Goal: Task Accomplishment & Management: Complete application form

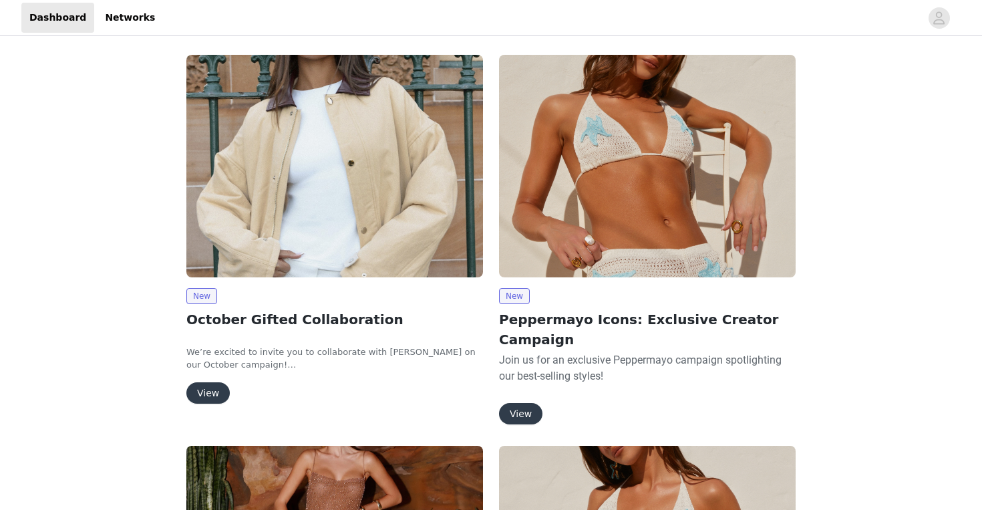
click at [202, 393] on button "View" at bounding box center [207, 392] width 43 height 21
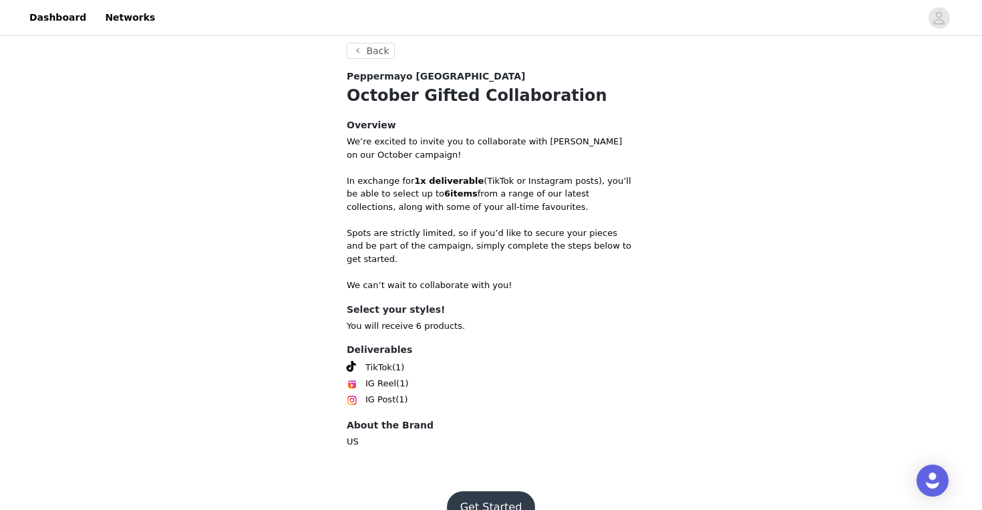
scroll to position [464, 0]
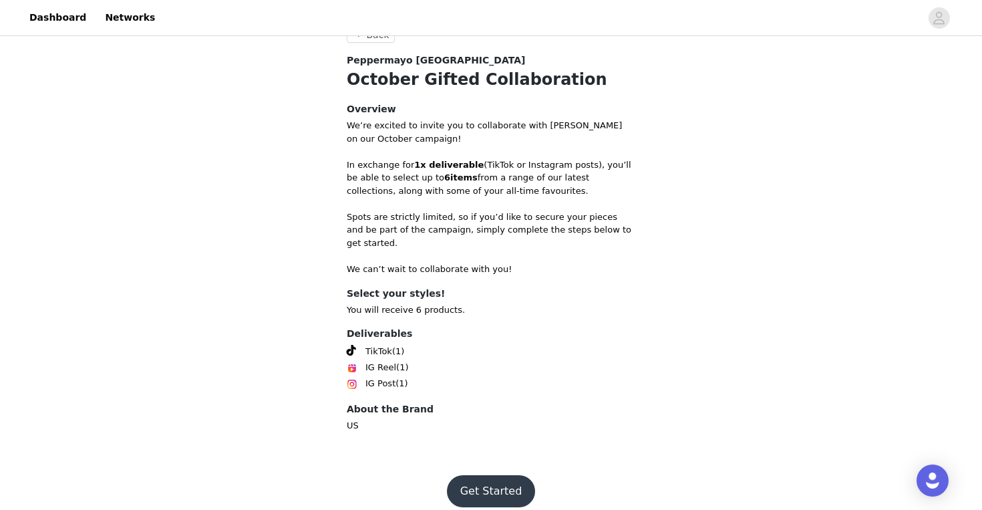
click at [494, 475] on button "Get Started" at bounding box center [491, 491] width 89 height 32
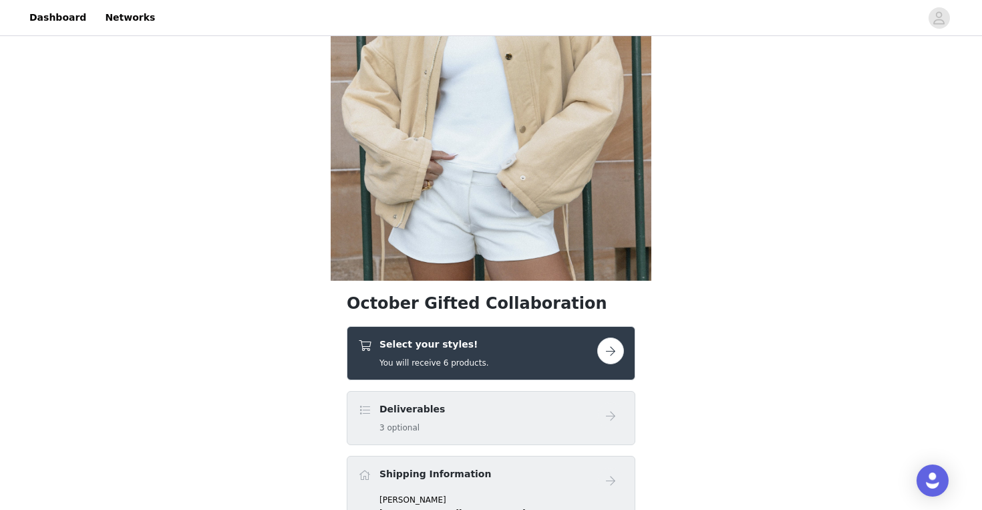
scroll to position [202, 0]
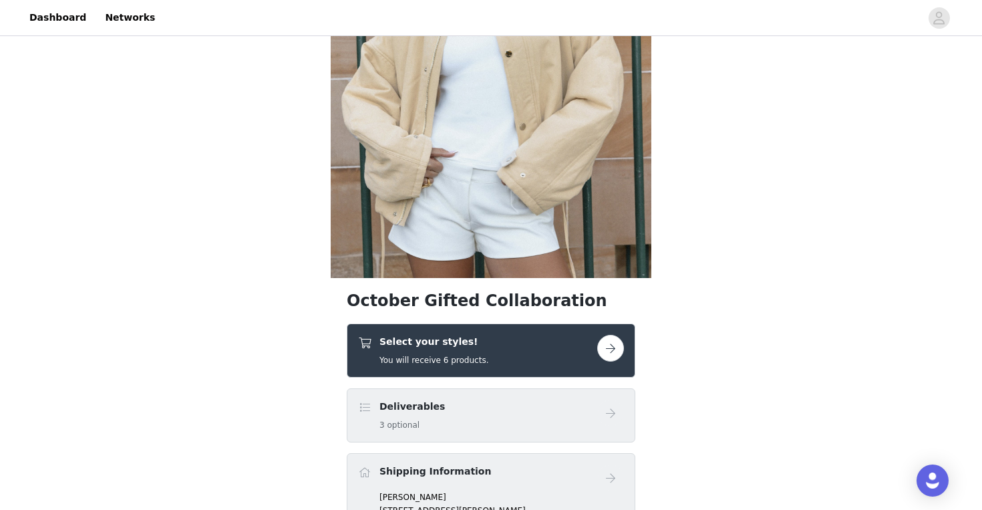
click at [609, 343] on button "button" at bounding box center [610, 348] width 27 height 27
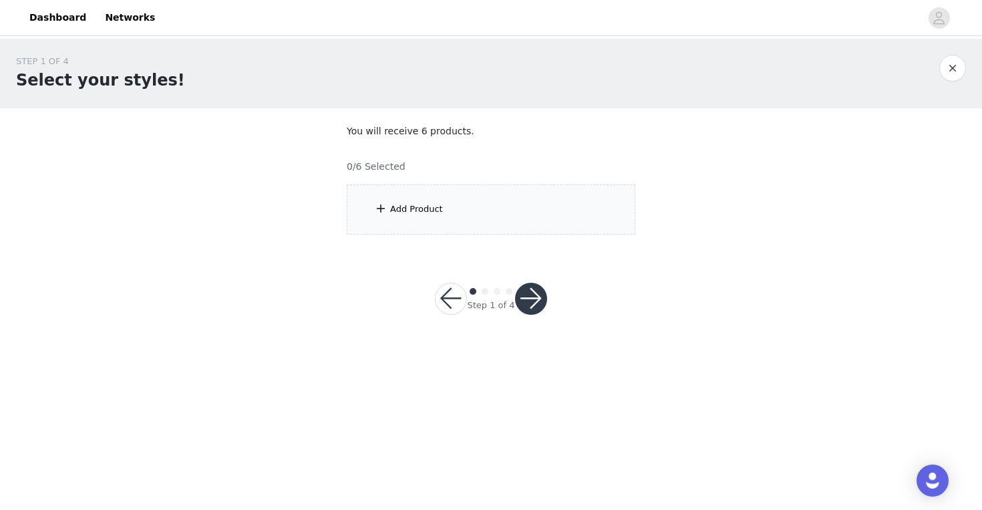
click at [377, 202] on span at bounding box center [380, 208] width 13 height 16
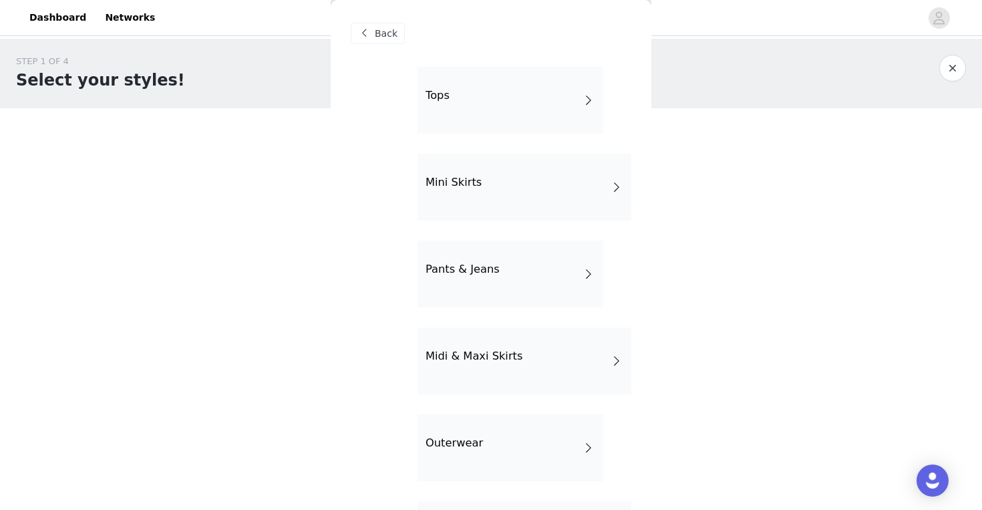
scroll to position [252, 0]
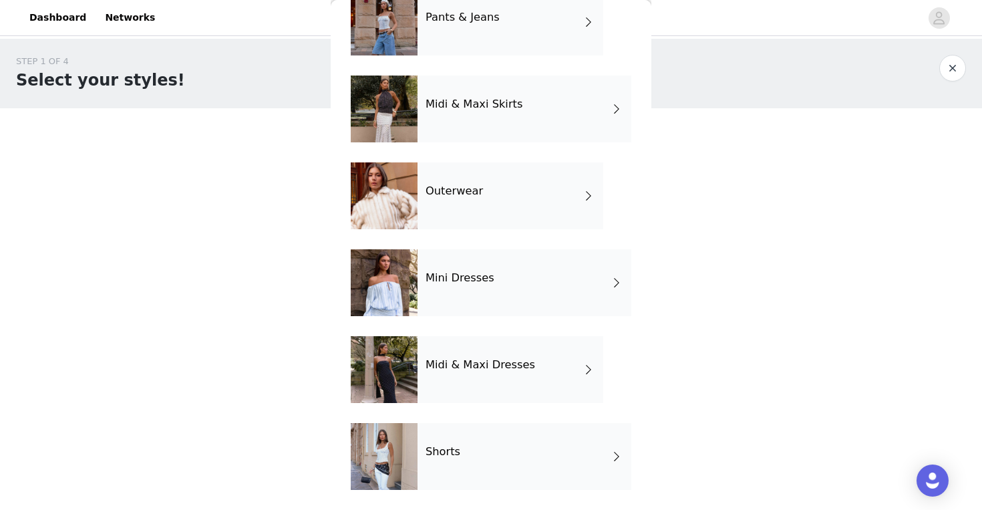
click at [468, 460] on div "Shorts" at bounding box center [525, 456] width 214 height 67
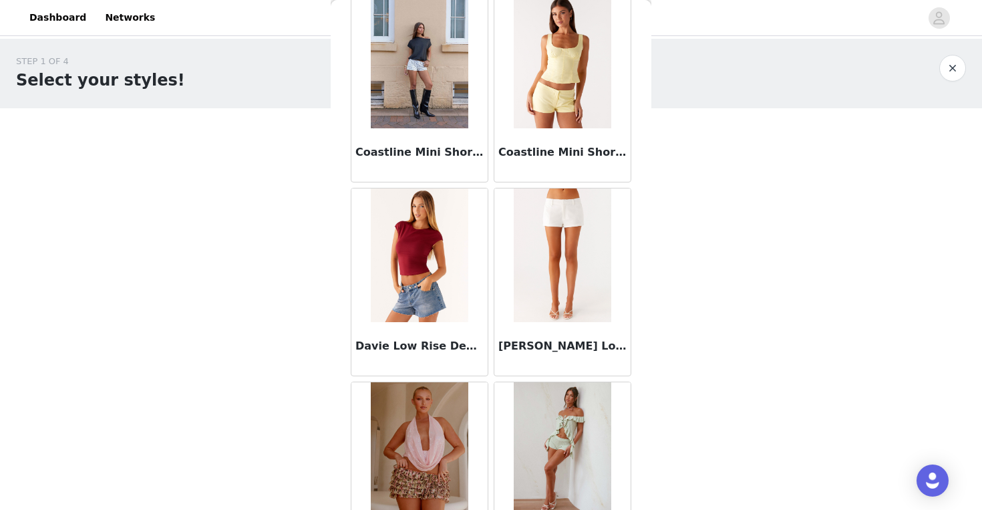
scroll to position [1311, 0]
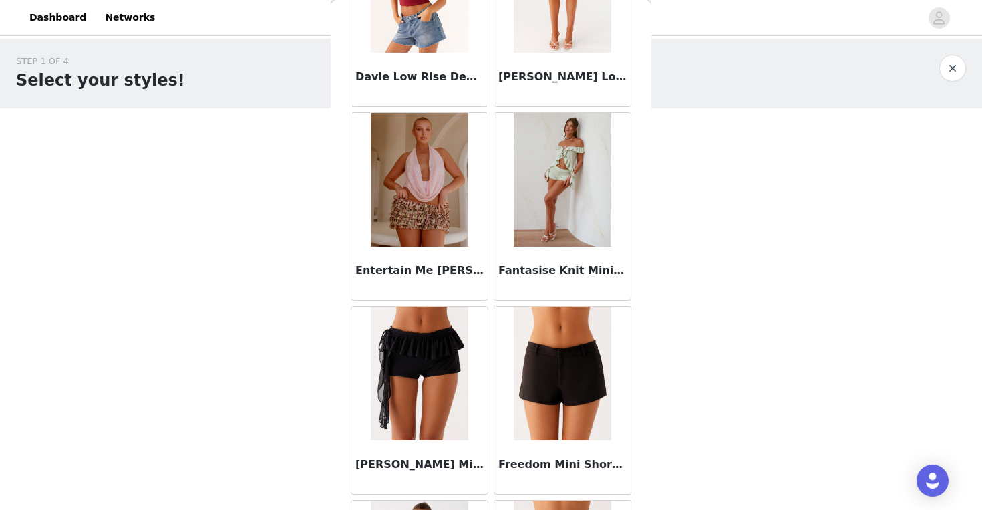
click at [526, 370] on img at bounding box center [562, 374] width 97 height 134
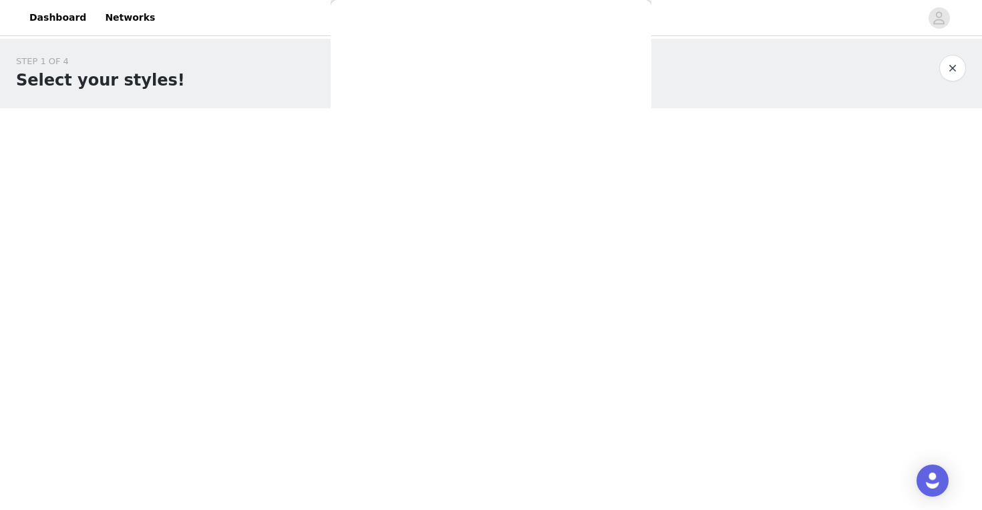
scroll to position [0, 0]
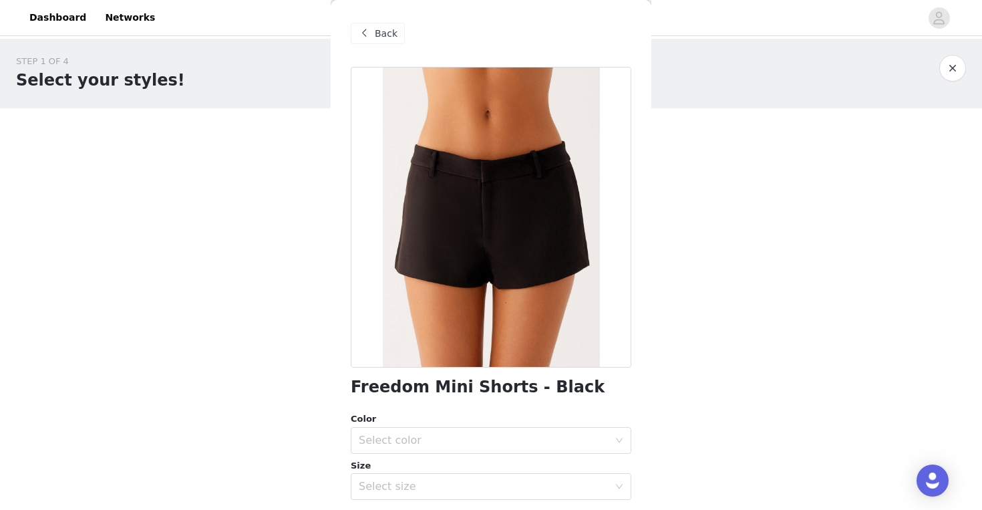
click at [392, 37] on span "Back" at bounding box center [386, 34] width 23 height 14
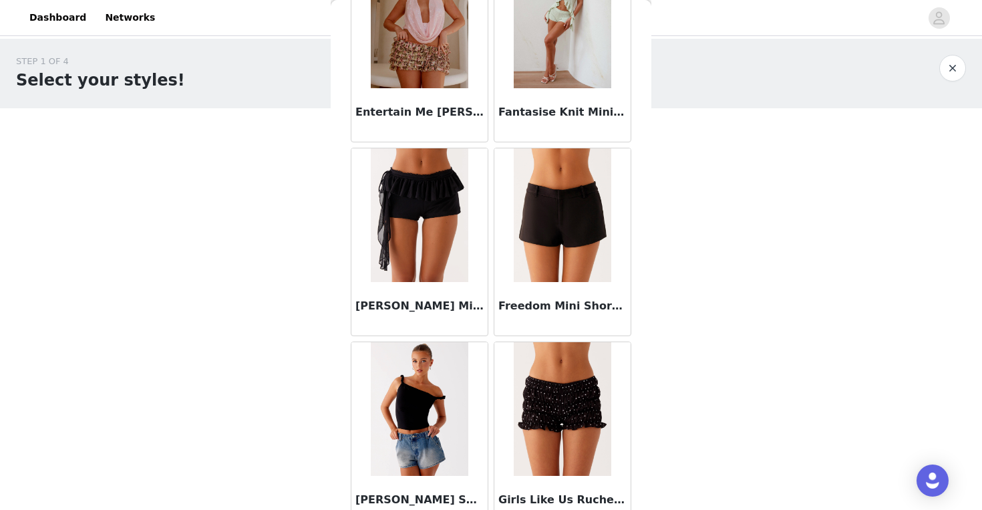
scroll to position [1535, 0]
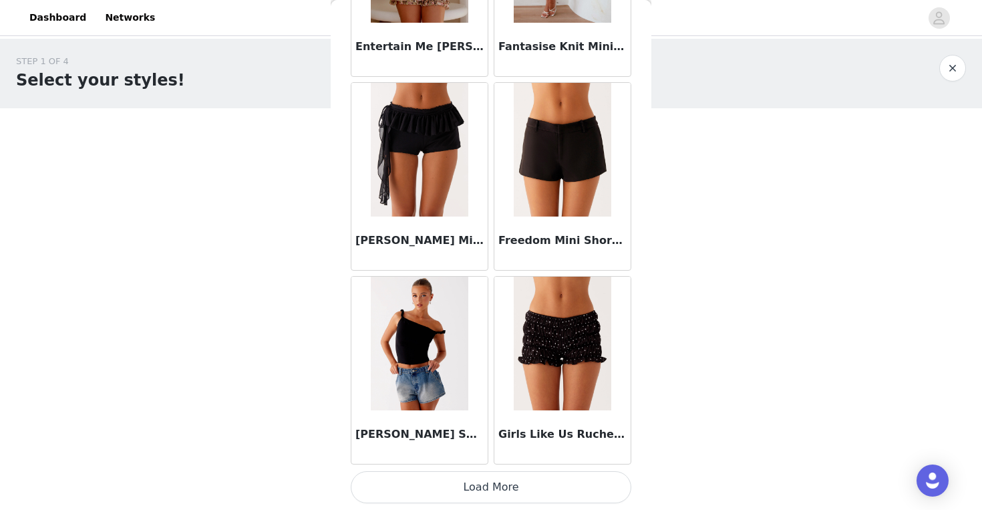
click at [492, 494] on button "Load More" at bounding box center [491, 487] width 281 height 32
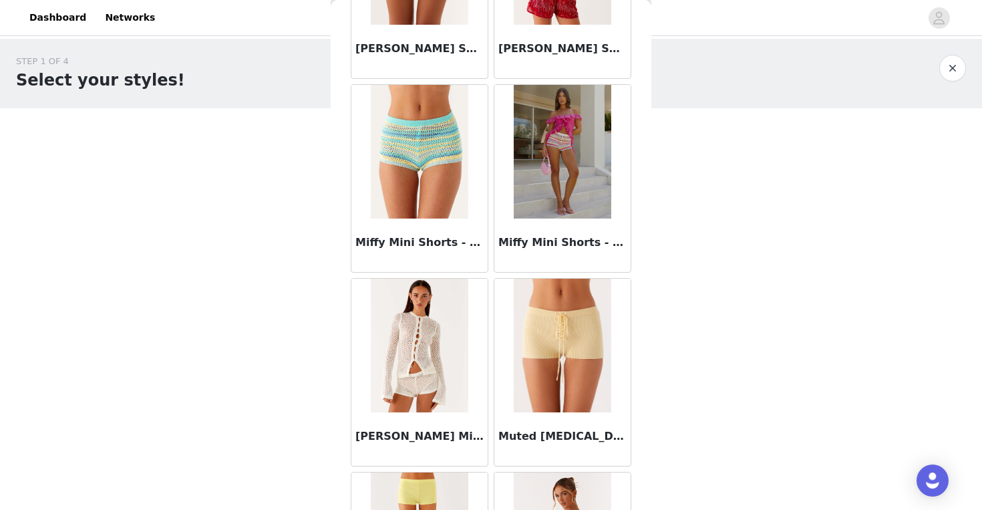
scroll to position [3472, 0]
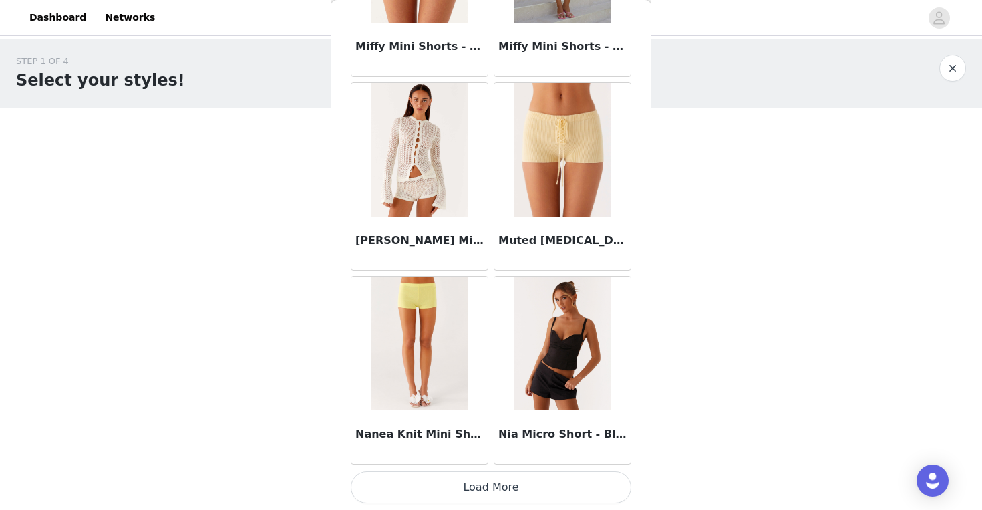
click at [490, 488] on button "Load More" at bounding box center [491, 487] width 281 height 32
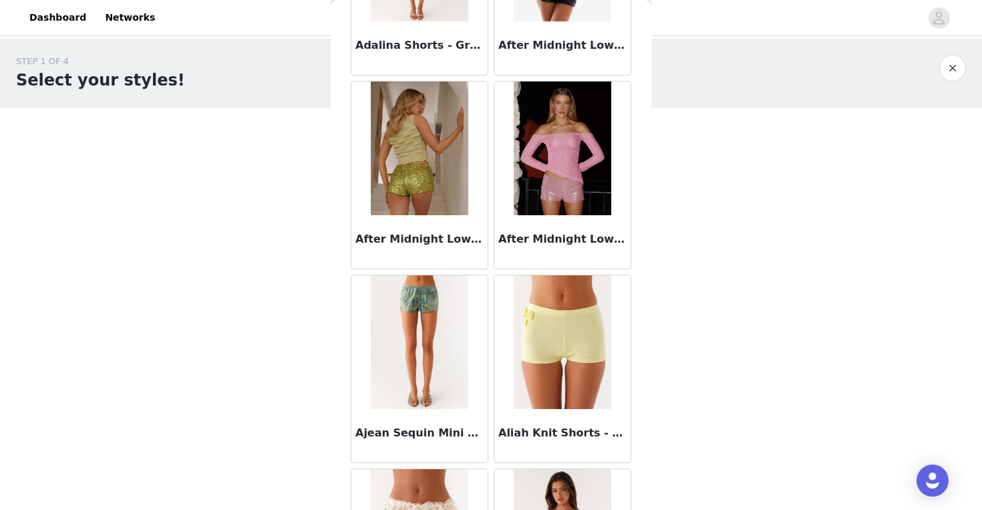
scroll to position [0, 0]
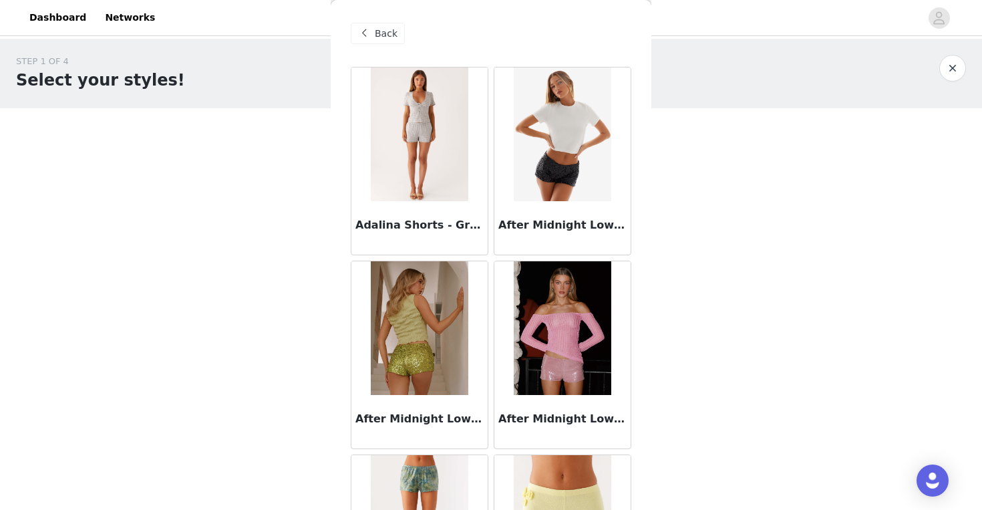
click at [380, 33] on span "Back" at bounding box center [386, 34] width 23 height 14
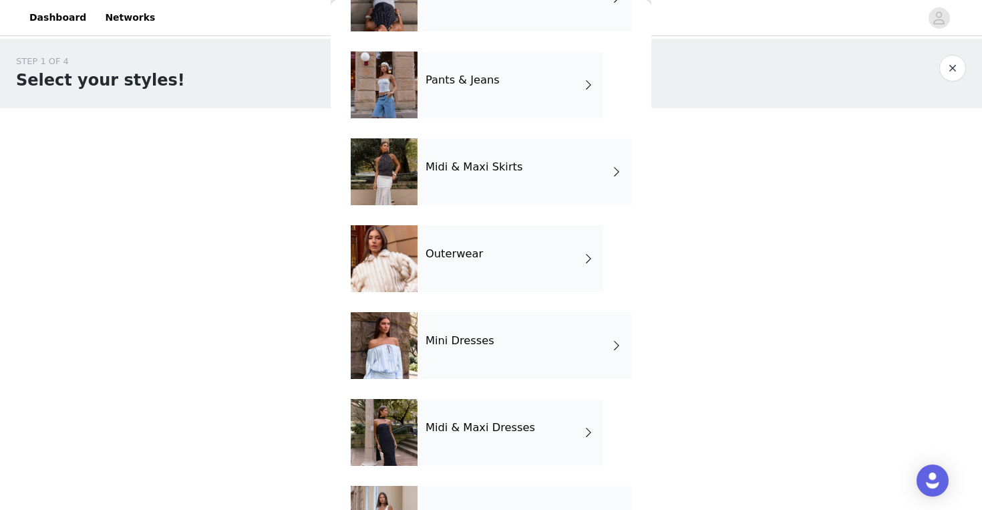
scroll to position [194, 0]
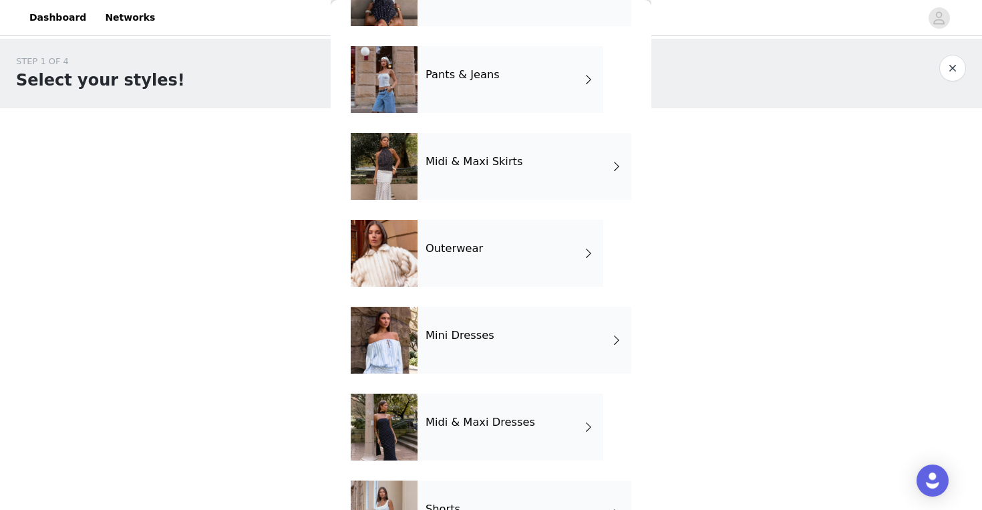
click at [470, 341] on h4 "Mini Dresses" at bounding box center [460, 335] width 69 height 12
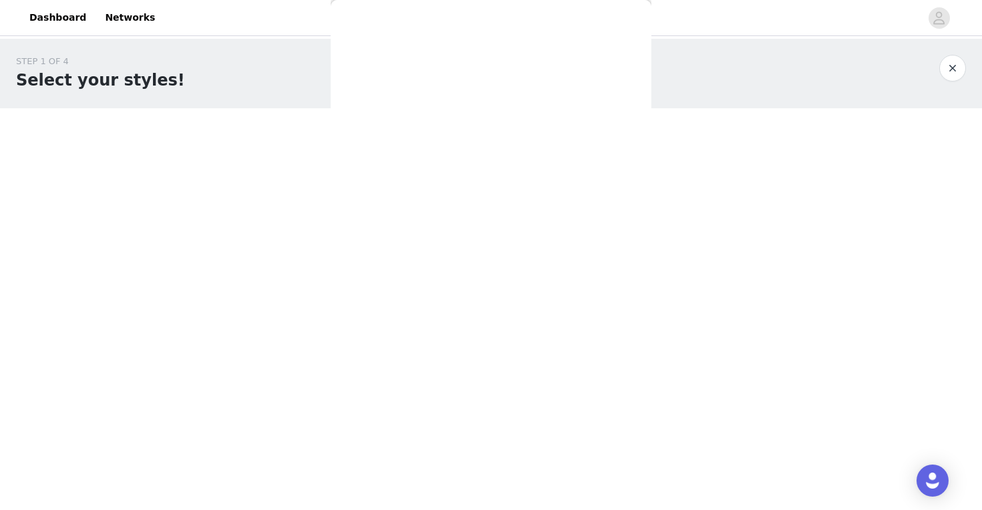
scroll to position [0, 0]
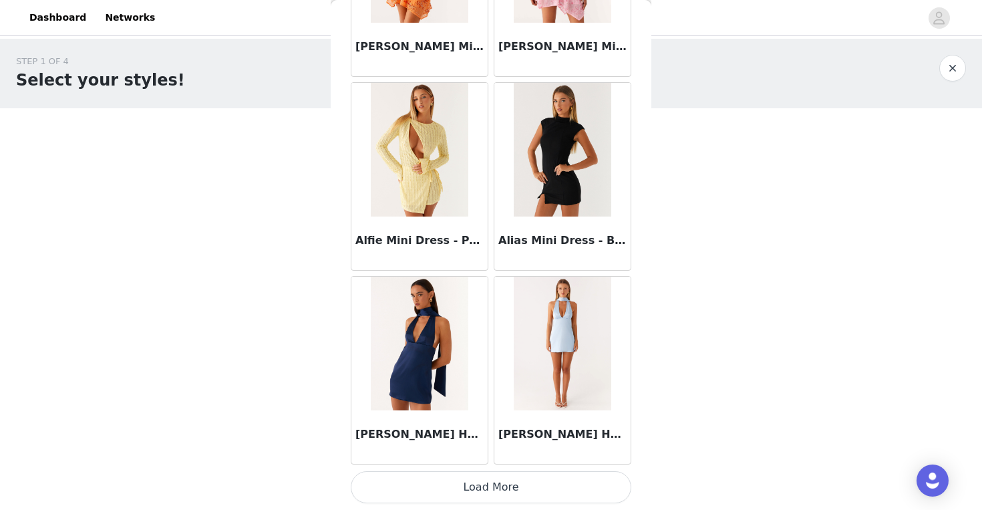
click at [487, 480] on button "Load More" at bounding box center [491, 487] width 281 height 32
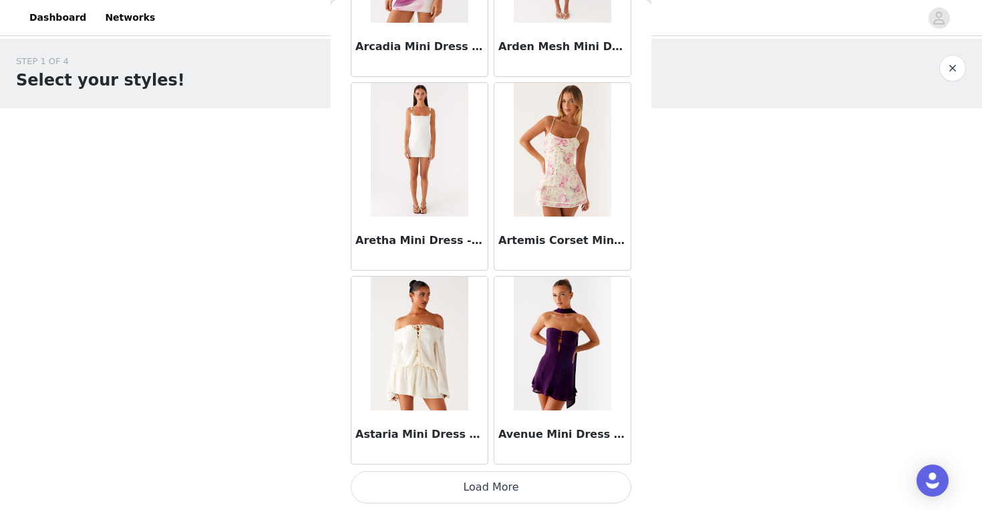
click at [487, 480] on button "Load More" at bounding box center [491, 487] width 281 height 32
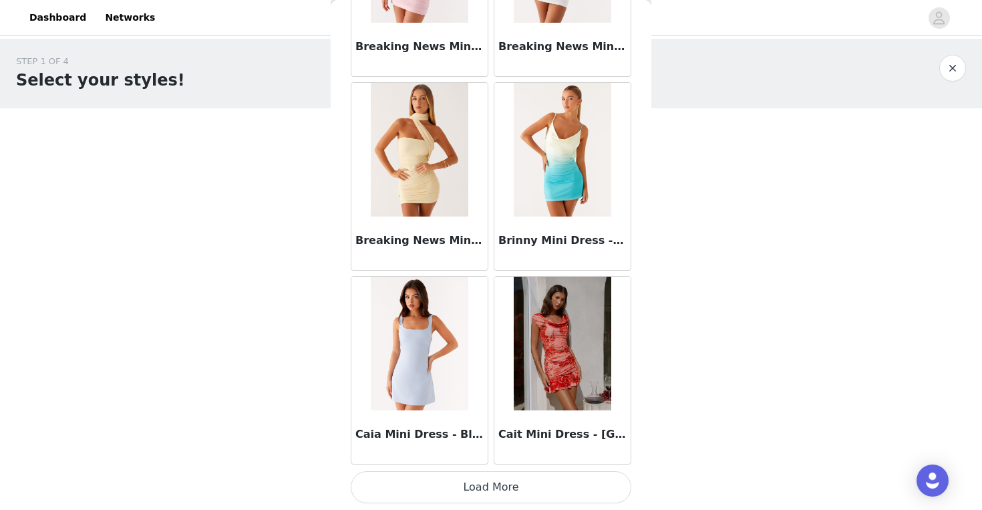
click at [494, 494] on button "Load More" at bounding box center [491, 487] width 281 height 32
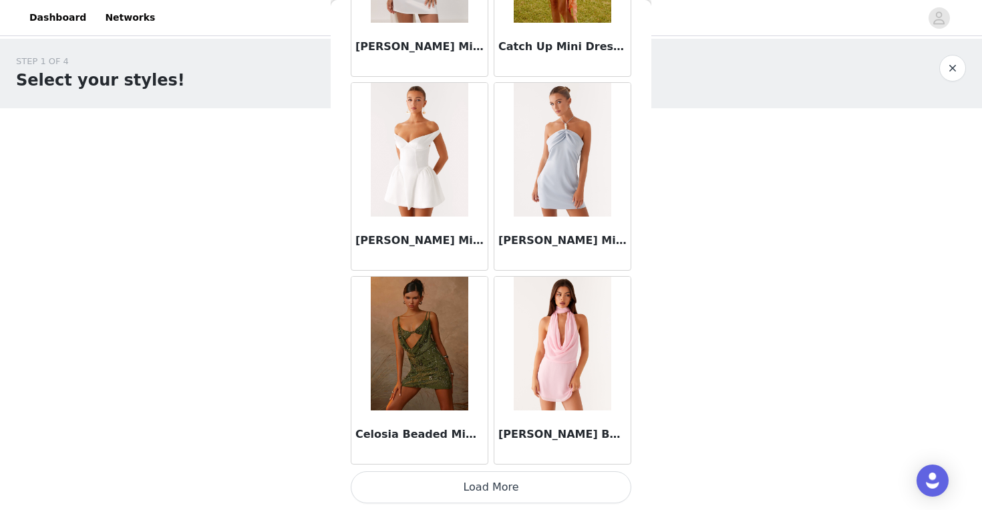
click at [494, 494] on button "Load More" at bounding box center [491, 487] width 281 height 32
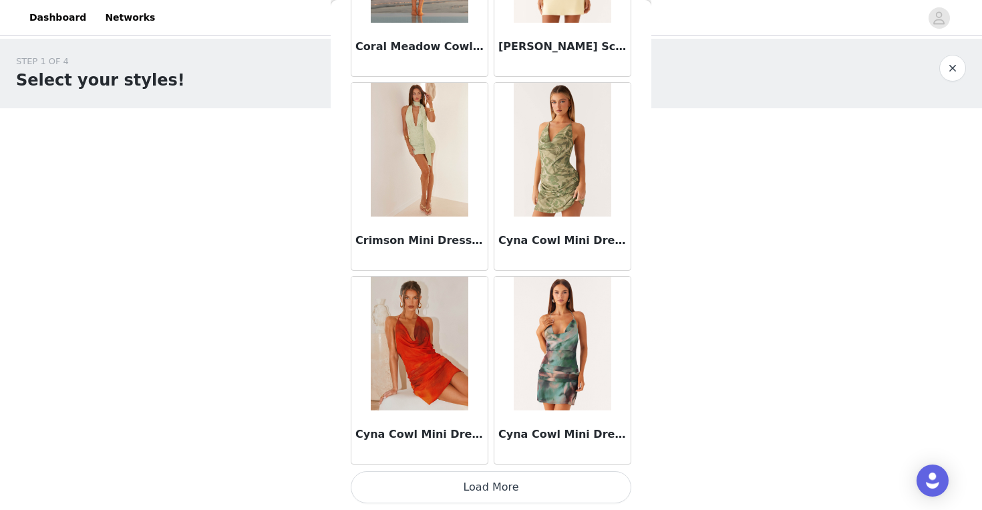
click at [494, 494] on button "Load More" at bounding box center [491, 487] width 281 height 32
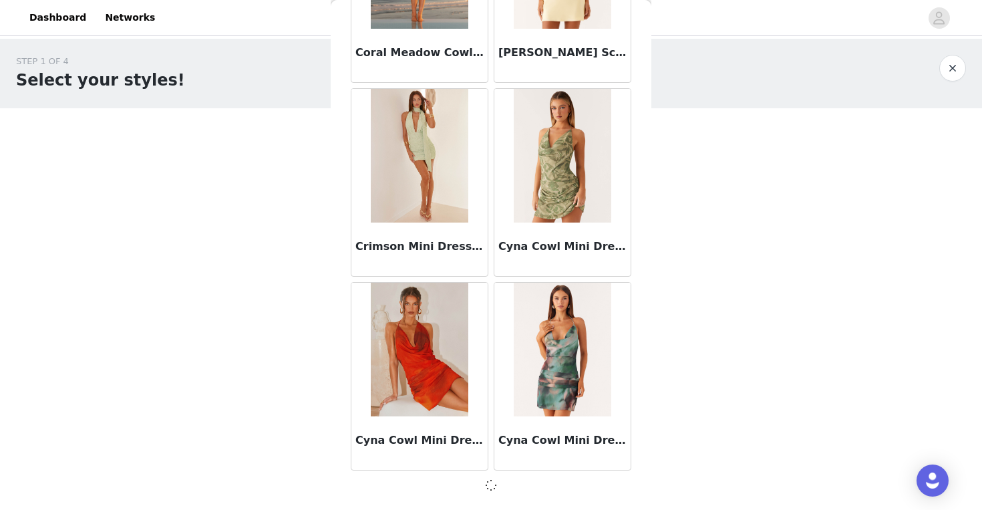
scroll to position [9278, 0]
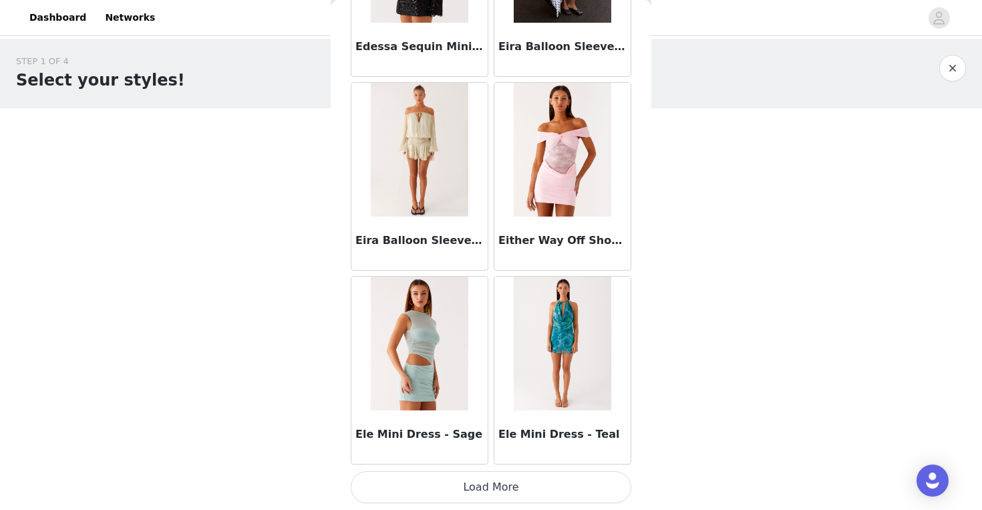
click at [494, 494] on button "Load More" at bounding box center [491, 487] width 281 height 32
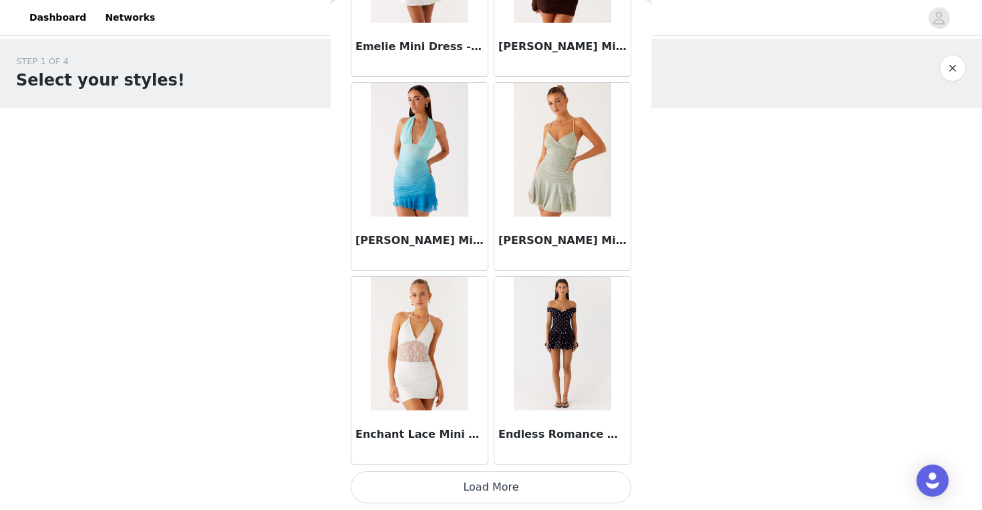
click at [491, 490] on button "Load More" at bounding box center [491, 487] width 281 height 32
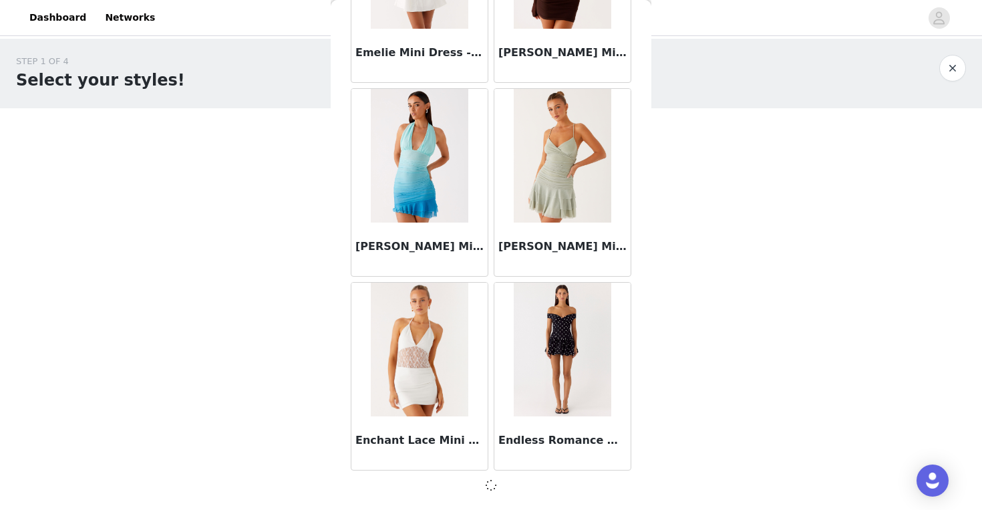
scroll to position [13153, 0]
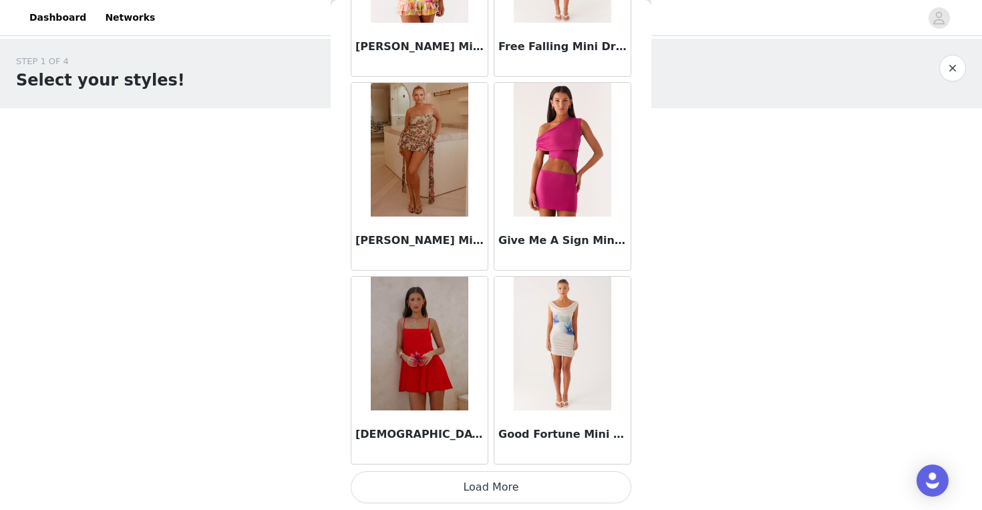
click at [491, 490] on button "Load More" at bounding box center [491, 487] width 281 height 32
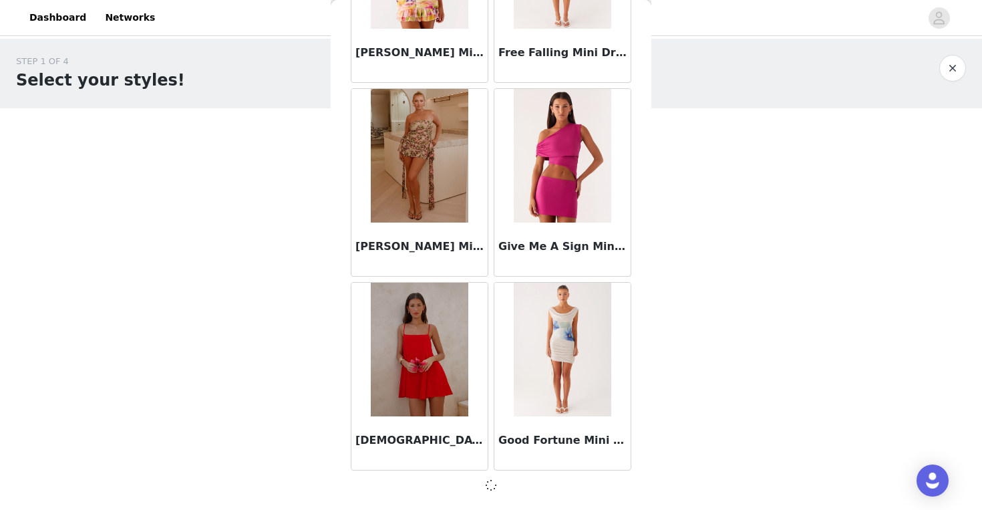
scroll to position [15090, 0]
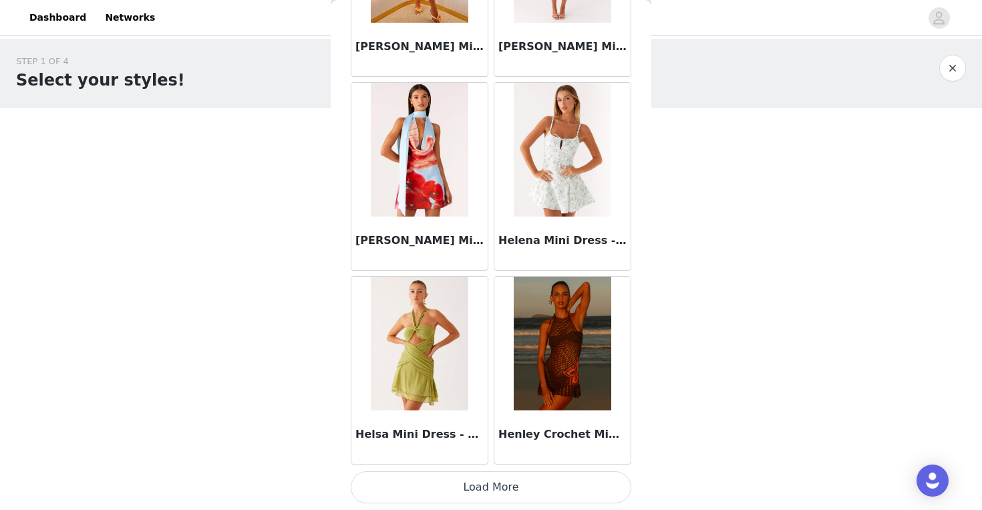
click at [491, 490] on button "Load More" at bounding box center [491, 487] width 281 height 32
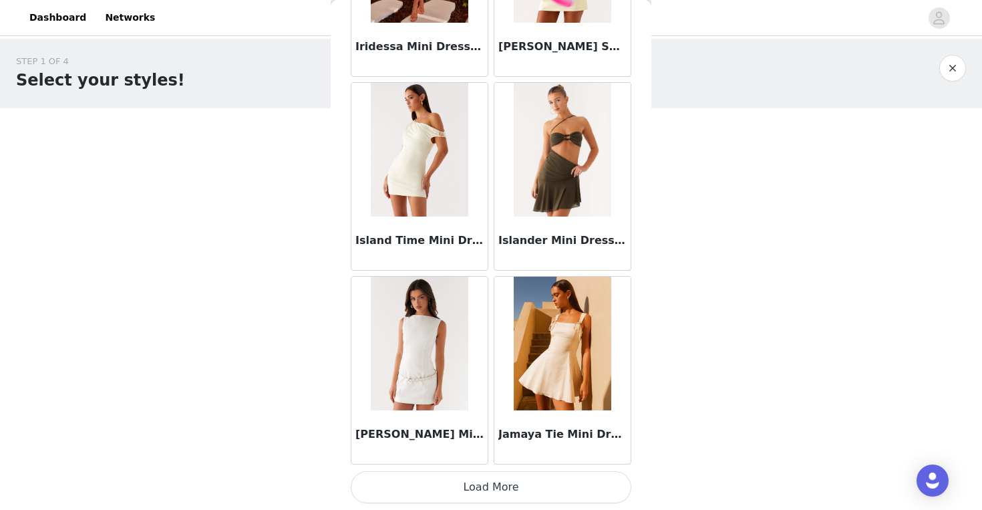
click at [491, 490] on button "Load More" at bounding box center [491, 487] width 281 height 32
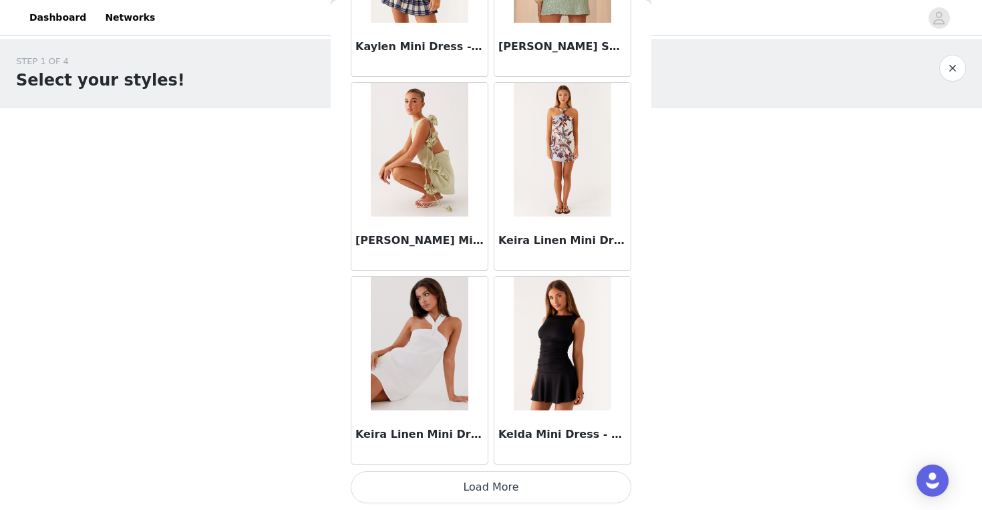
click at [491, 490] on button "Load More" at bounding box center [491, 487] width 281 height 32
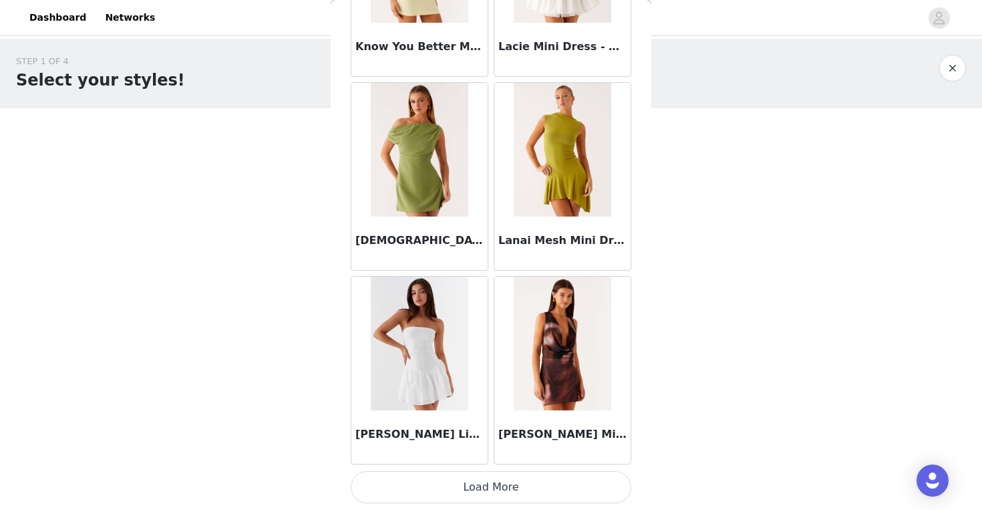
click at [491, 490] on button "Load More" at bounding box center [491, 487] width 281 height 32
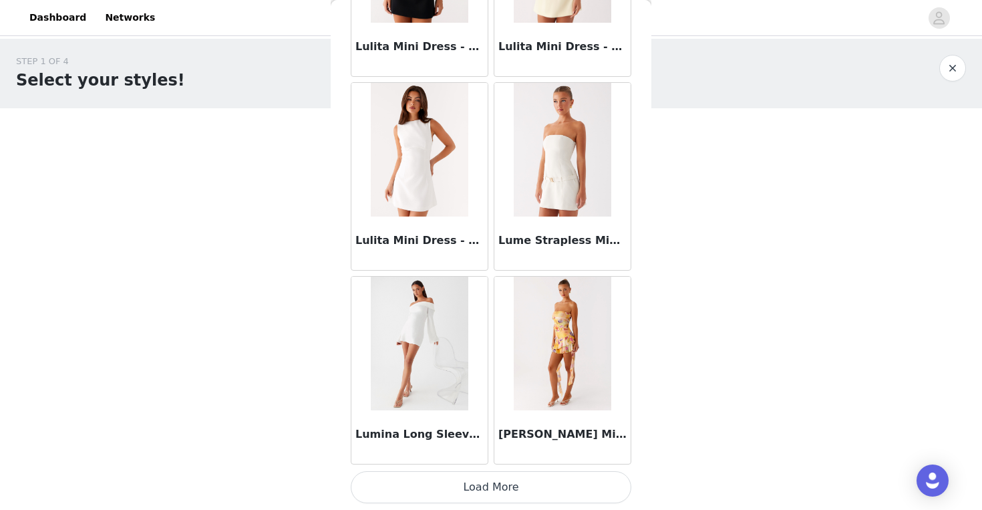
click at [491, 490] on button "Load More" at bounding box center [491, 487] width 281 height 32
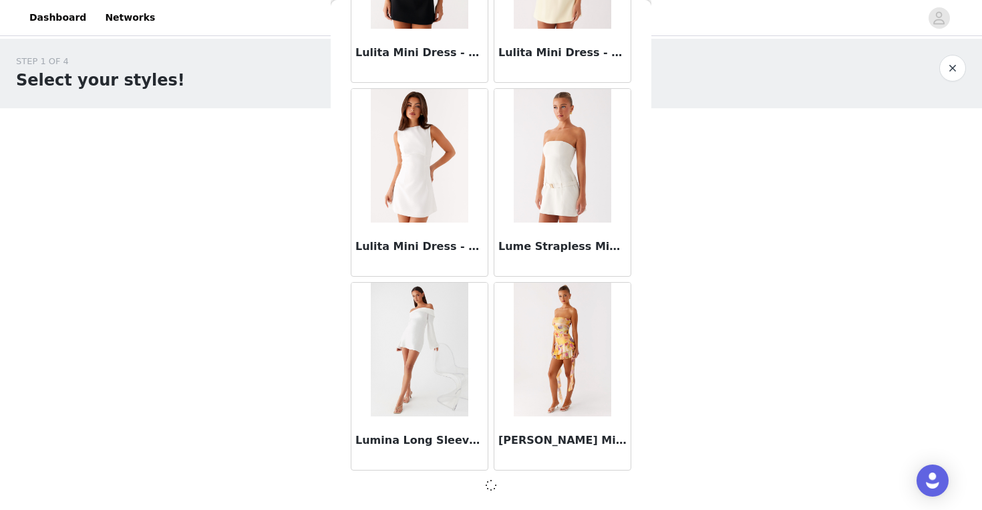
scroll to position [24777, 0]
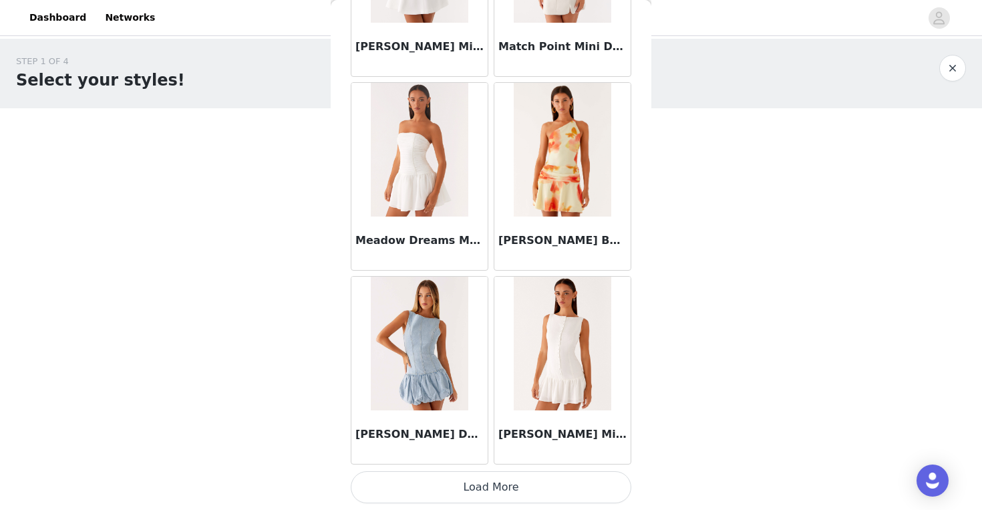
click at [491, 490] on button "Load More" at bounding box center [491, 487] width 281 height 32
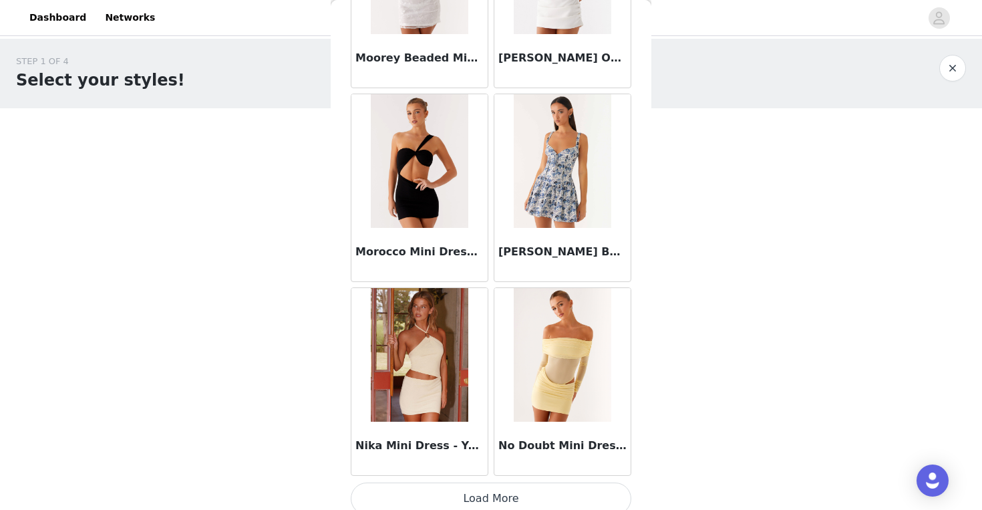
scroll to position [28657, 0]
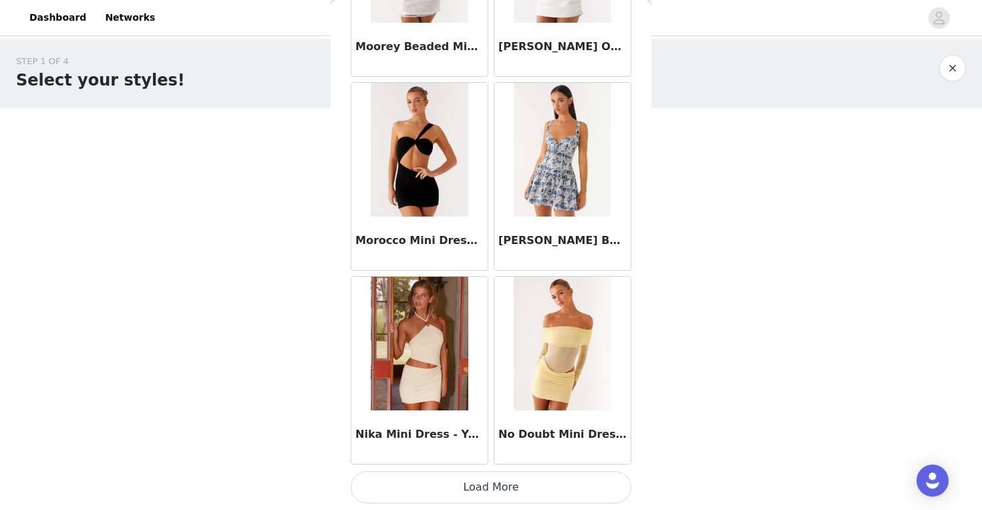
click at [492, 492] on button "Load More" at bounding box center [491, 487] width 281 height 32
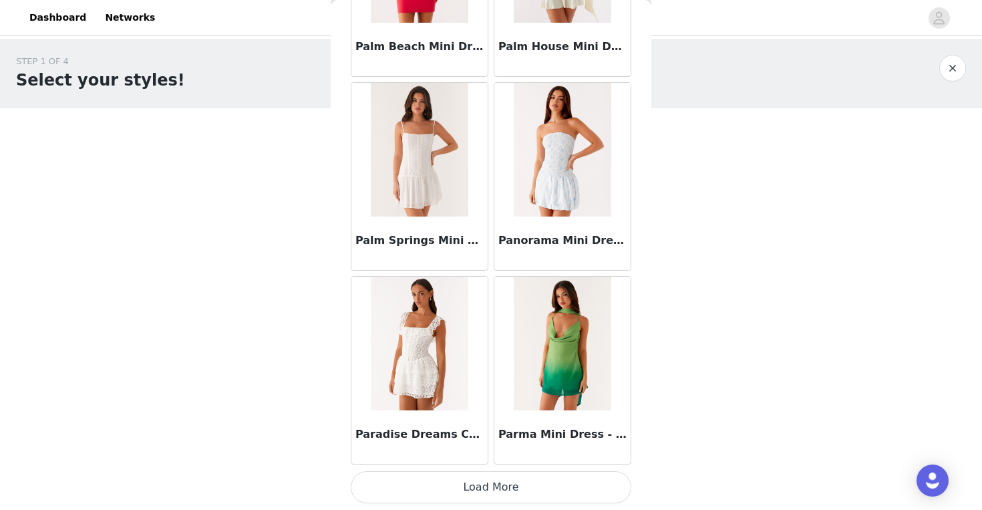
click at [492, 492] on button "Load More" at bounding box center [491, 487] width 281 height 32
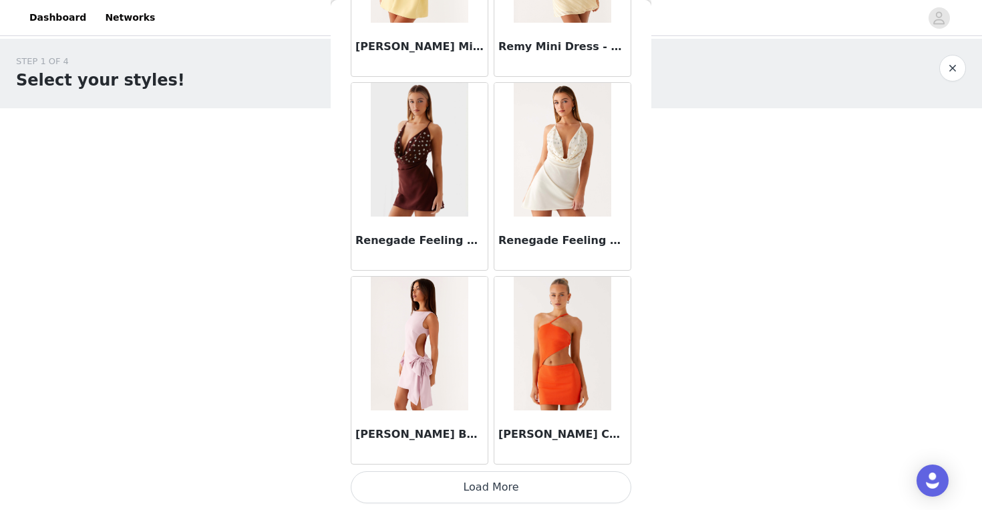
click at [492, 492] on button "Load More" at bounding box center [491, 487] width 281 height 32
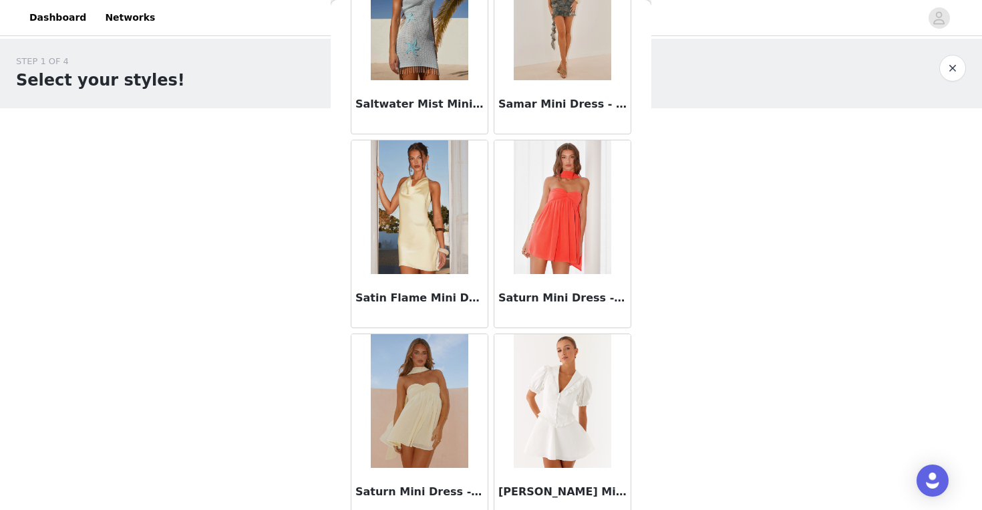
scroll to position [34469, 0]
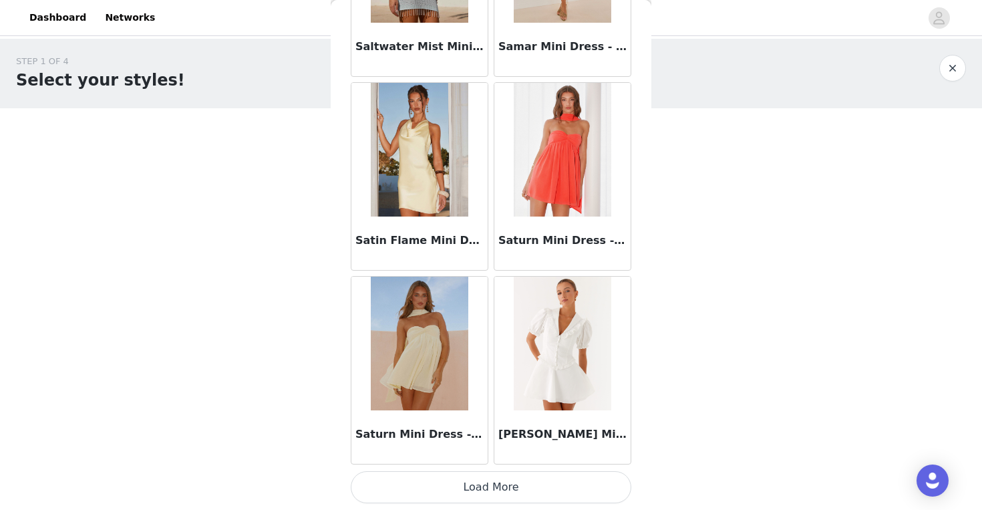
click at [492, 492] on button "Load More" at bounding box center [491, 487] width 281 height 32
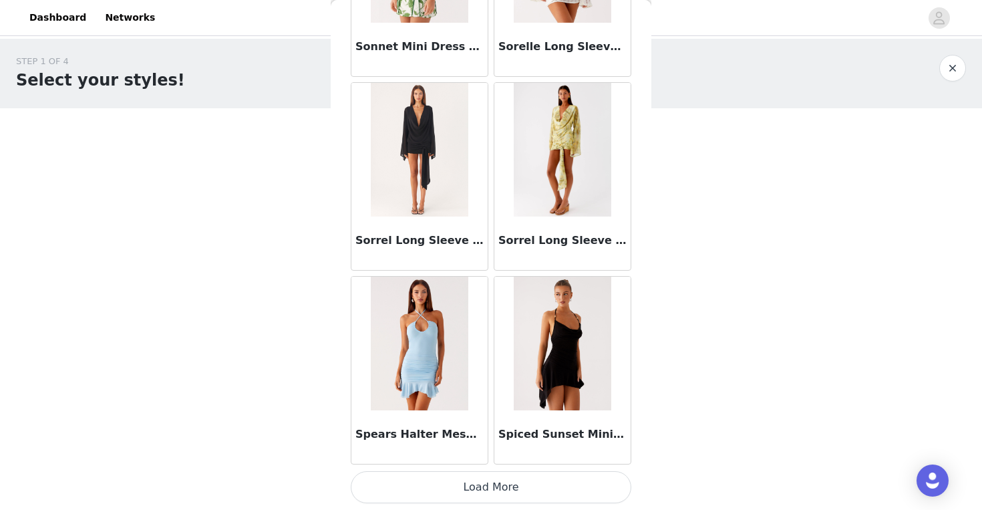
click at [492, 492] on button "Load More" at bounding box center [491, 487] width 281 height 32
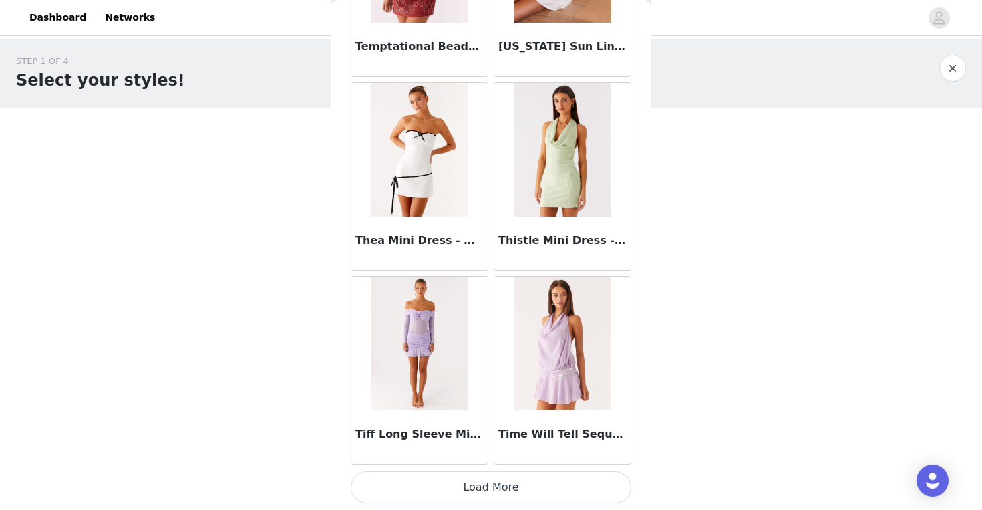
click at [492, 492] on button "Load More" at bounding box center [491, 487] width 281 height 32
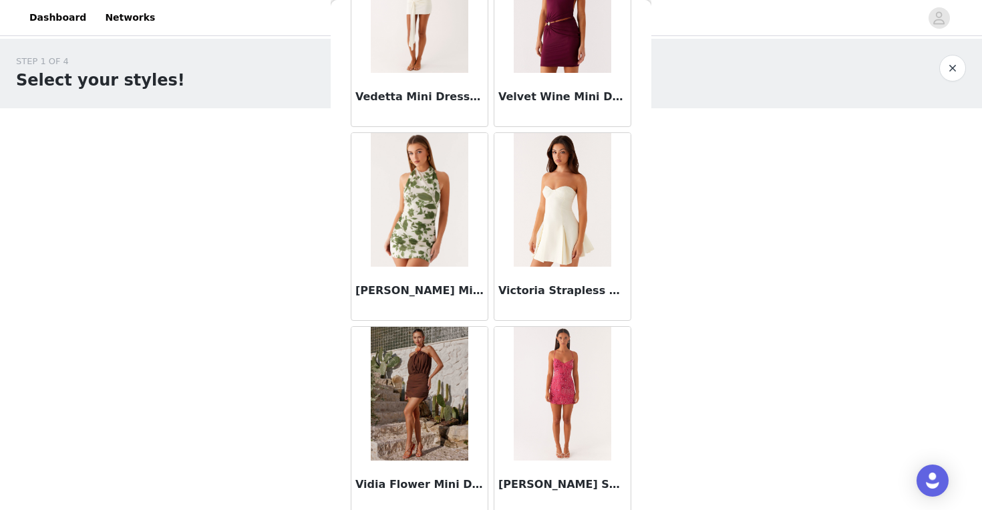
scroll to position [40281, 0]
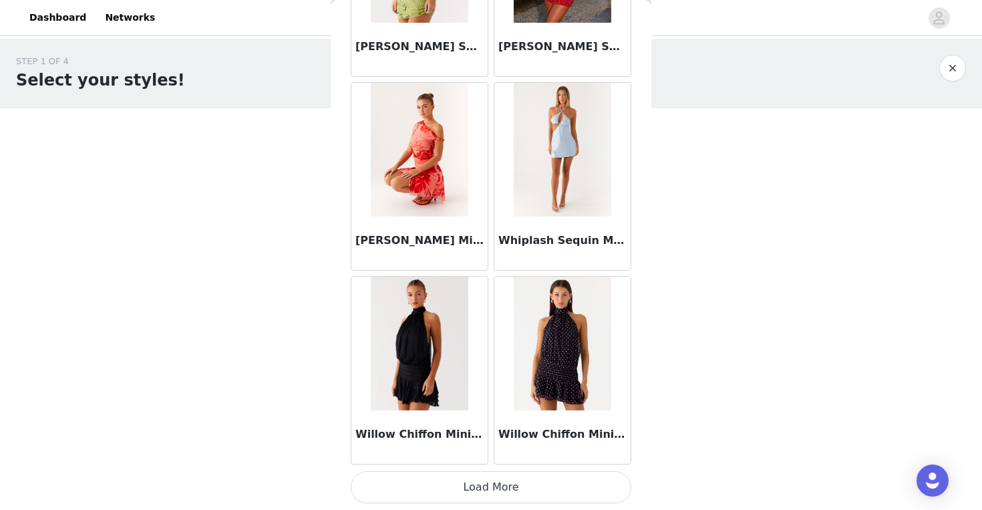
click at [429, 381] on img at bounding box center [419, 344] width 97 height 134
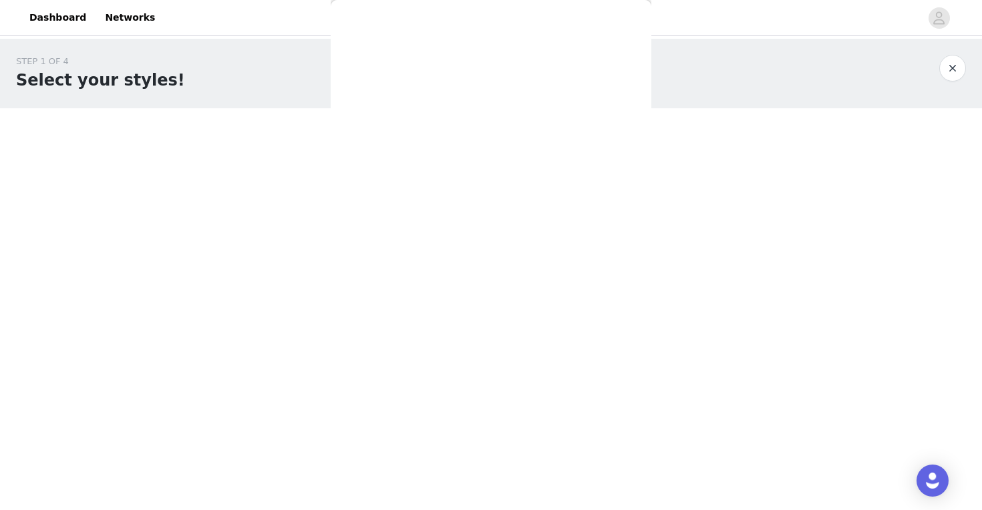
scroll to position [208, 0]
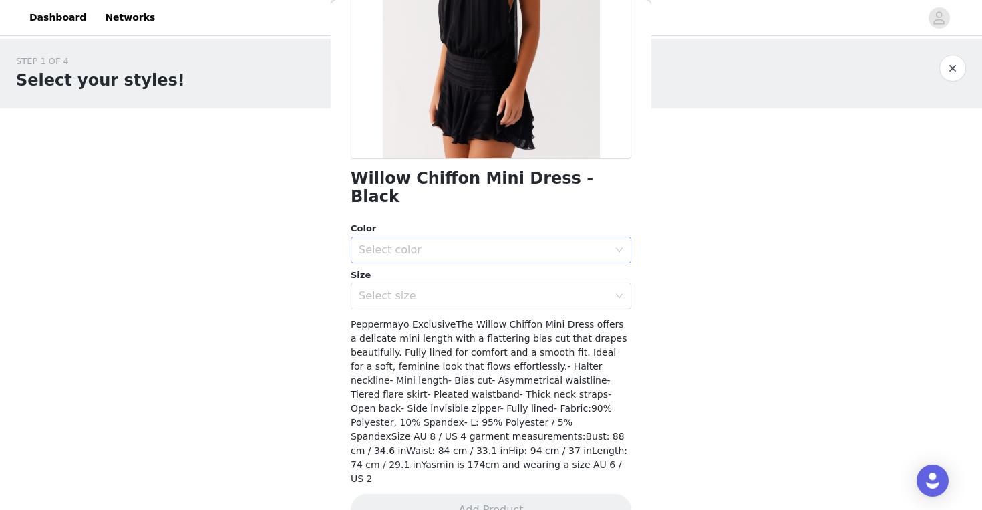
click at [415, 243] on div "Select color" at bounding box center [484, 249] width 250 height 13
click at [411, 267] on li "Black" at bounding box center [491, 261] width 281 height 21
click at [411, 289] on div "Select size" at bounding box center [484, 295] width 250 height 13
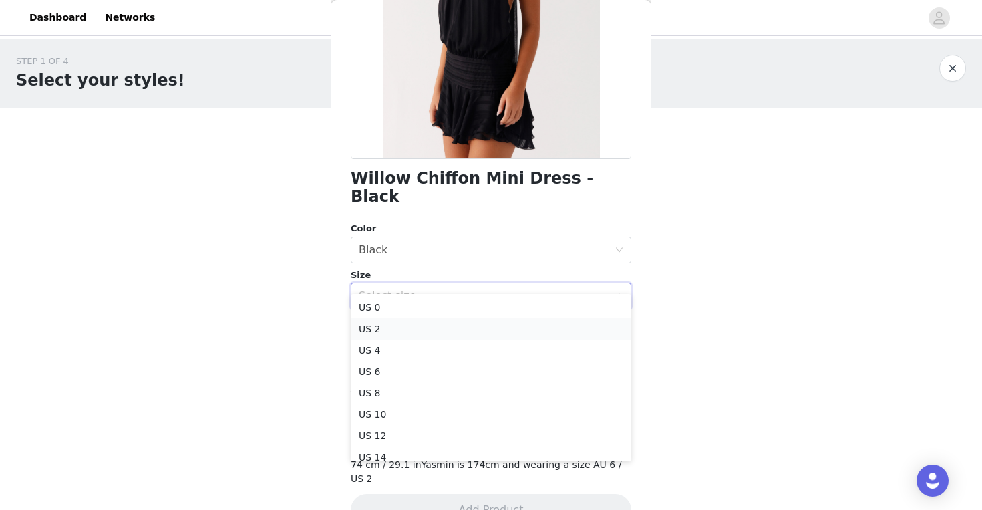
click at [395, 321] on li "US 2" at bounding box center [491, 328] width 281 height 21
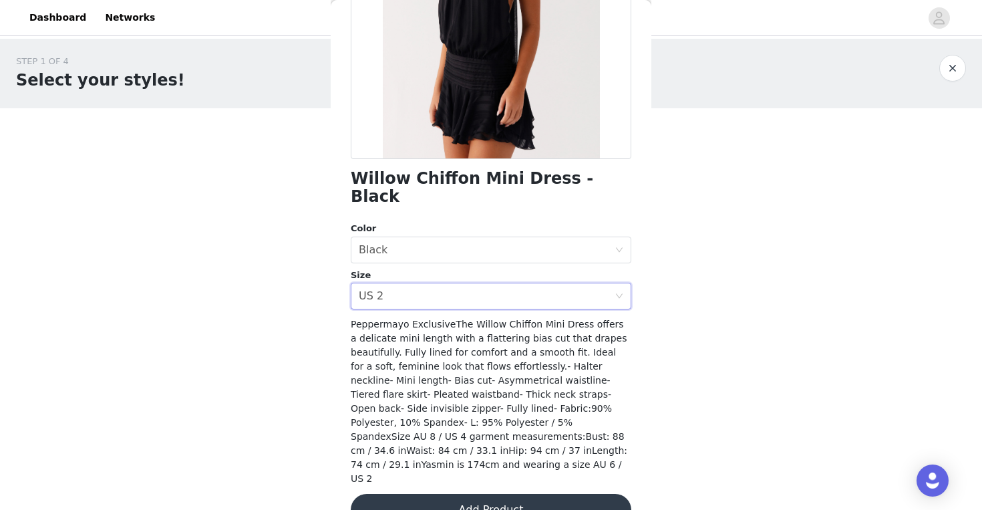
click at [467, 494] on button "Add Product" at bounding box center [491, 510] width 281 height 32
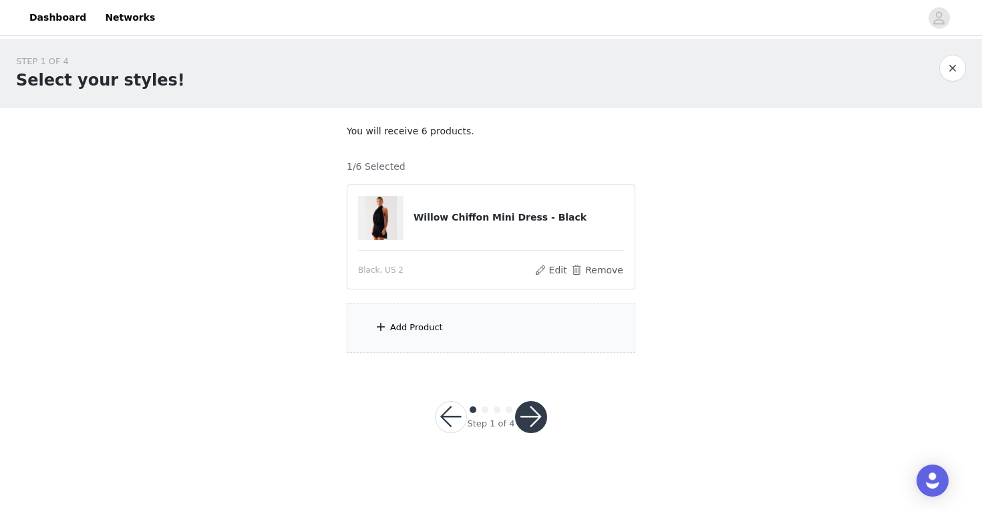
click at [401, 327] on div "Add Product" at bounding box center [416, 327] width 53 height 13
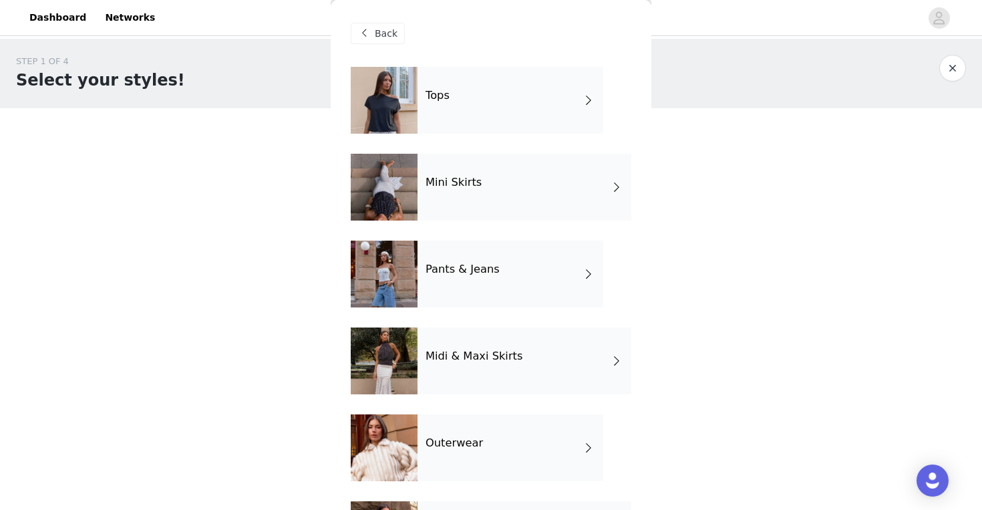
click at [526, 267] on div "Pants & Jeans" at bounding box center [511, 273] width 186 height 67
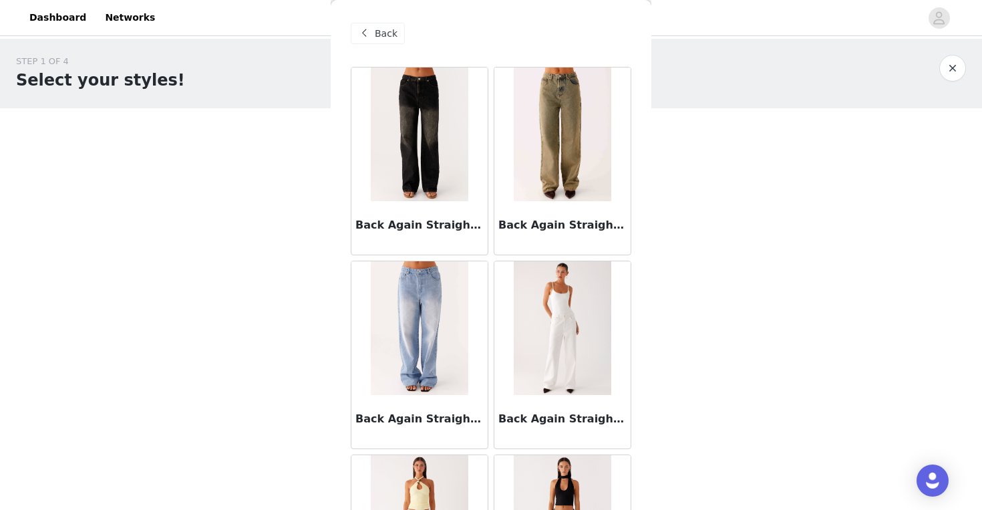
click at [380, 29] on span "Back" at bounding box center [386, 34] width 23 height 14
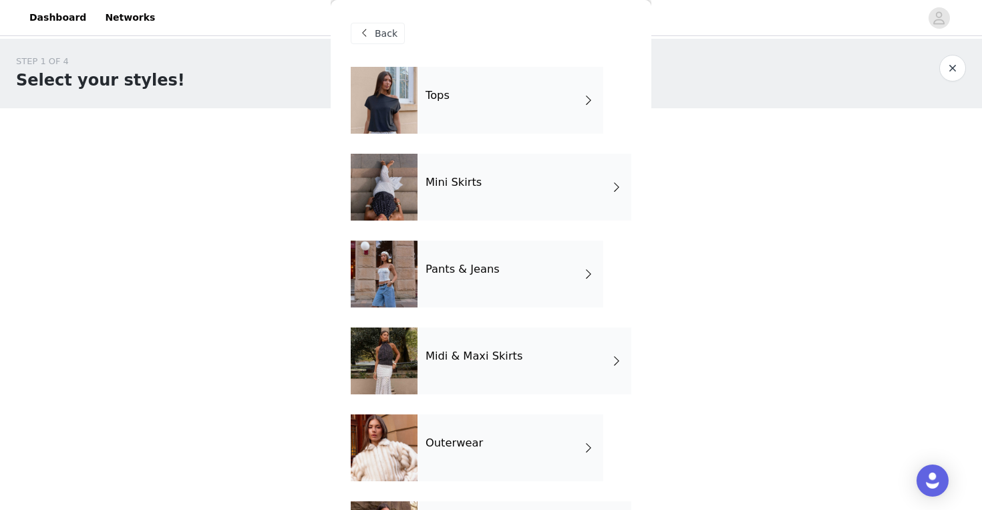
click at [512, 200] on div "Mini Skirts" at bounding box center [525, 187] width 214 height 67
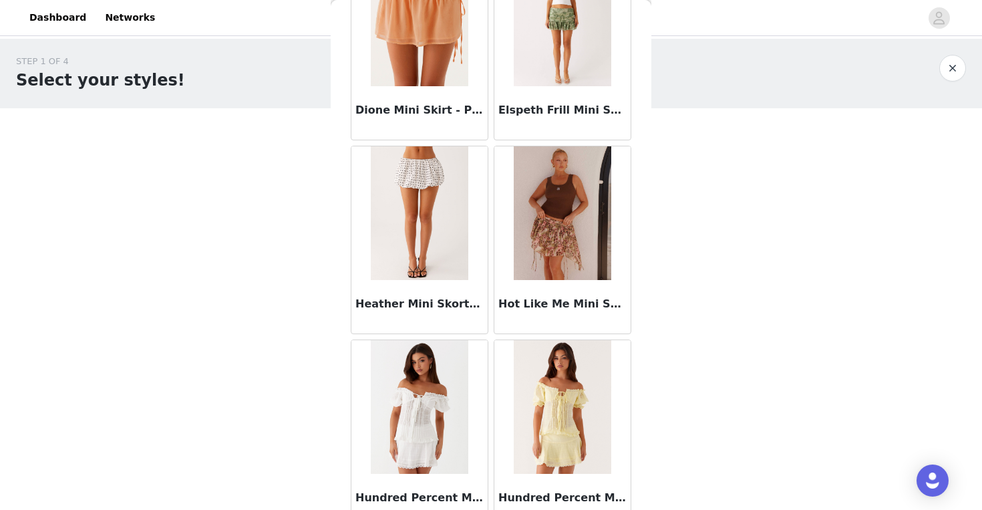
scroll to position [1535, 0]
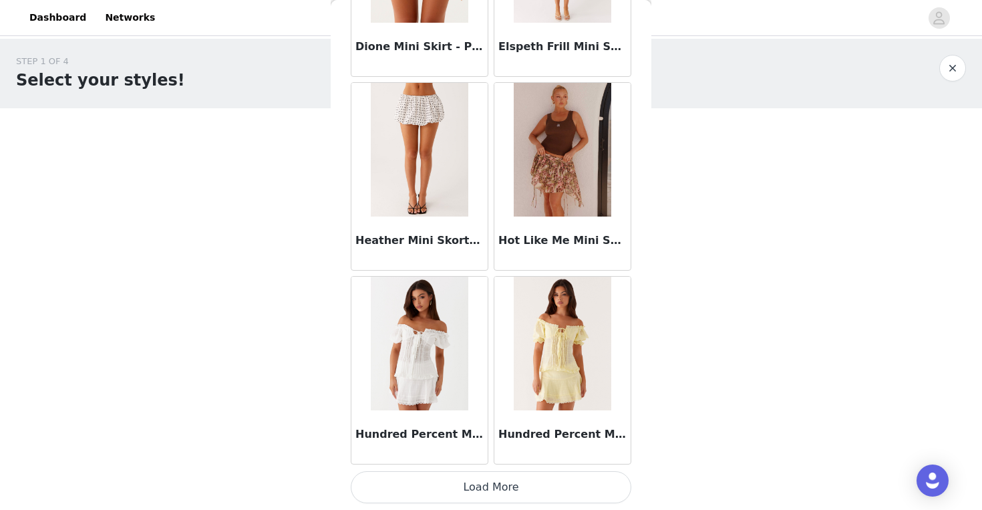
click at [493, 486] on button "Load More" at bounding box center [491, 487] width 281 height 32
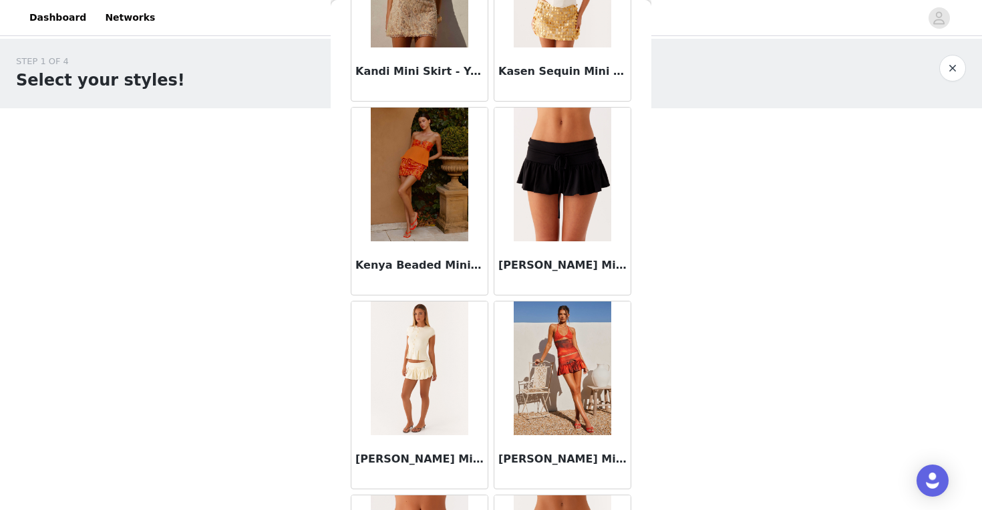
scroll to position [2752, 0]
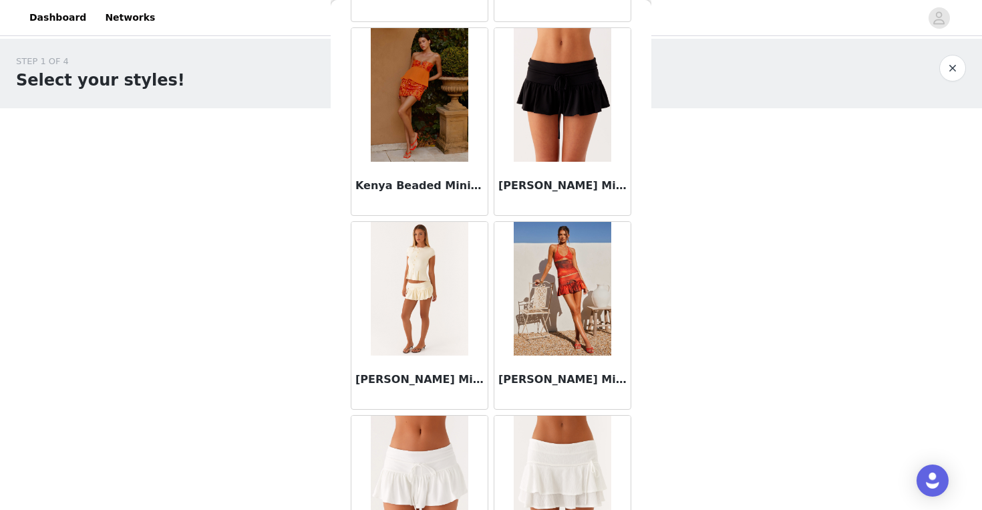
click at [576, 127] on img at bounding box center [562, 95] width 97 height 134
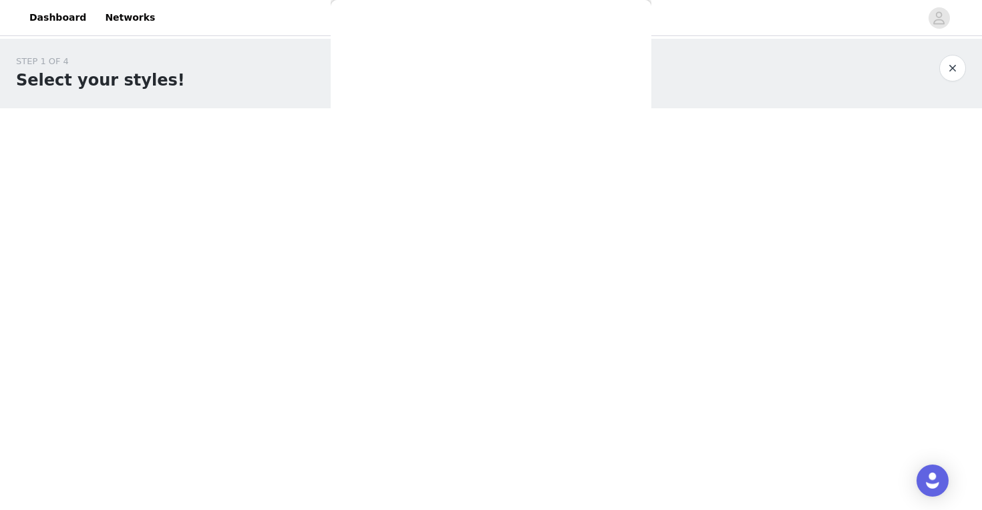
scroll to position [0, 0]
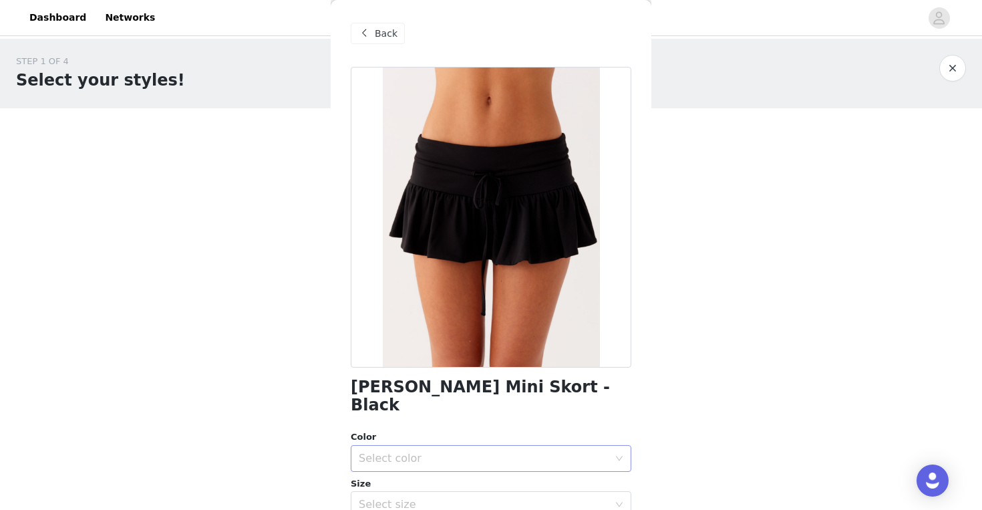
click at [422, 452] on div "Select color" at bounding box center [484, 458] width 250 height 13
click at [399, 473] on li "Black" at bounding box center [491, 469] width 281 height 21
click at [400, 498] on div "Select size" at bounding box center [484, 504] width 250 height 13
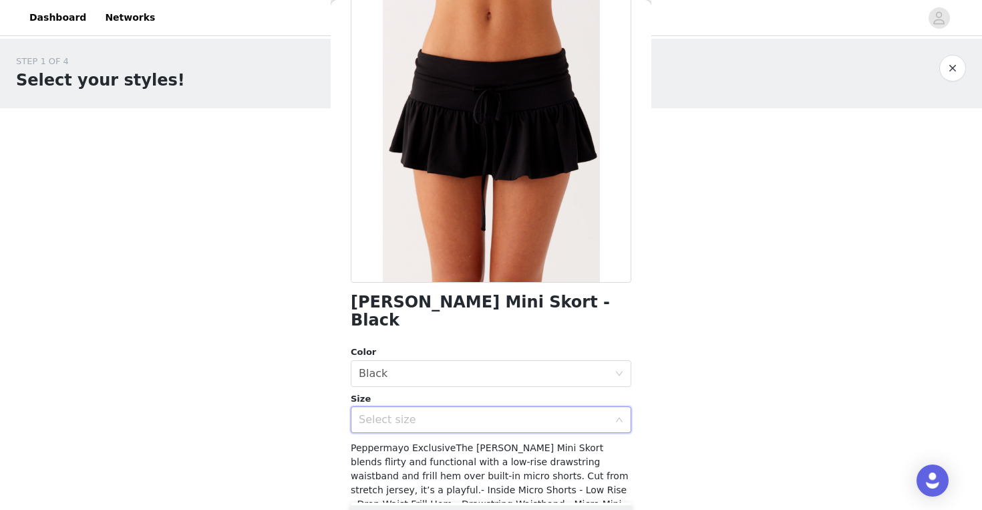
click at [431, 413] on div "Select size" at bounding box center [484, 419] width 250 height 13
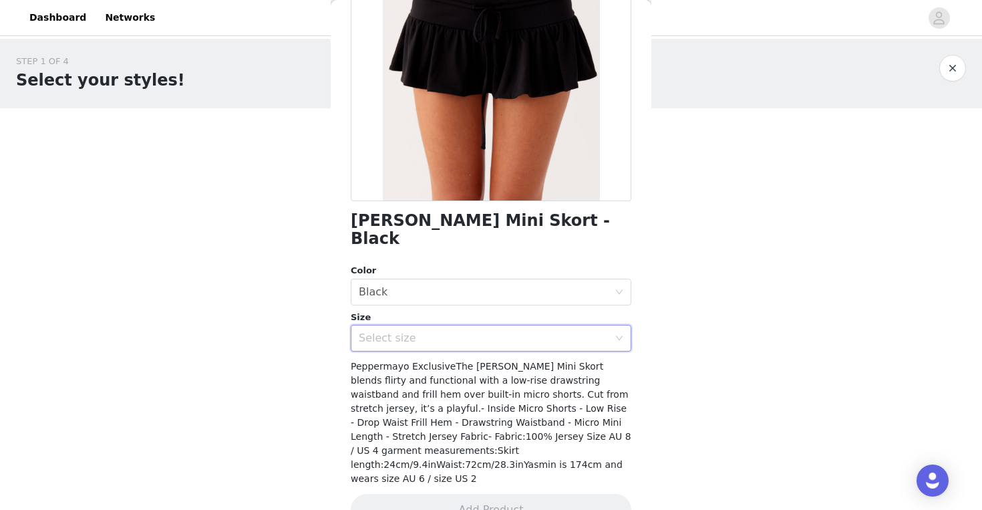
click at [490, 330] on div "Select size" at bounding box center [487, 337] width 256 height 25
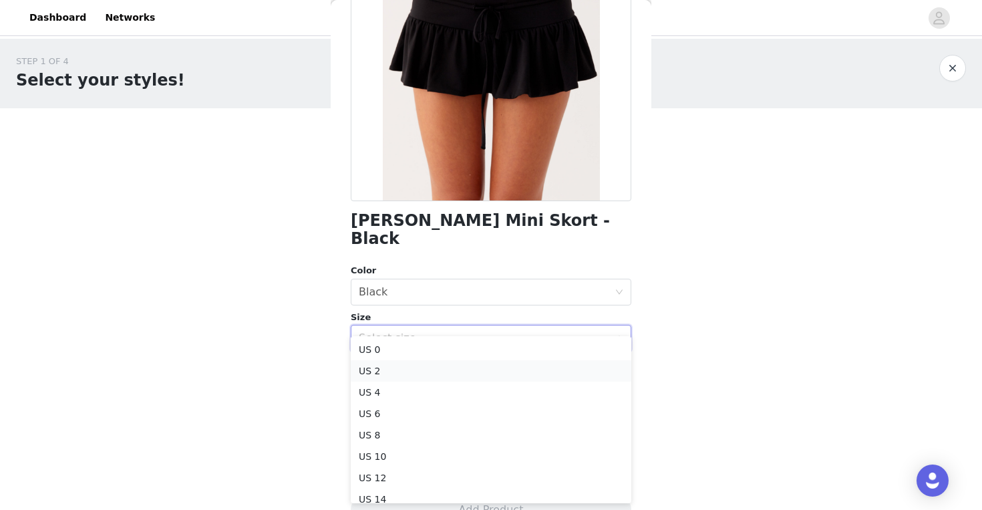
click at [436, 371] on li "US 2" at bounding box center [491, 370] width 281 height 21
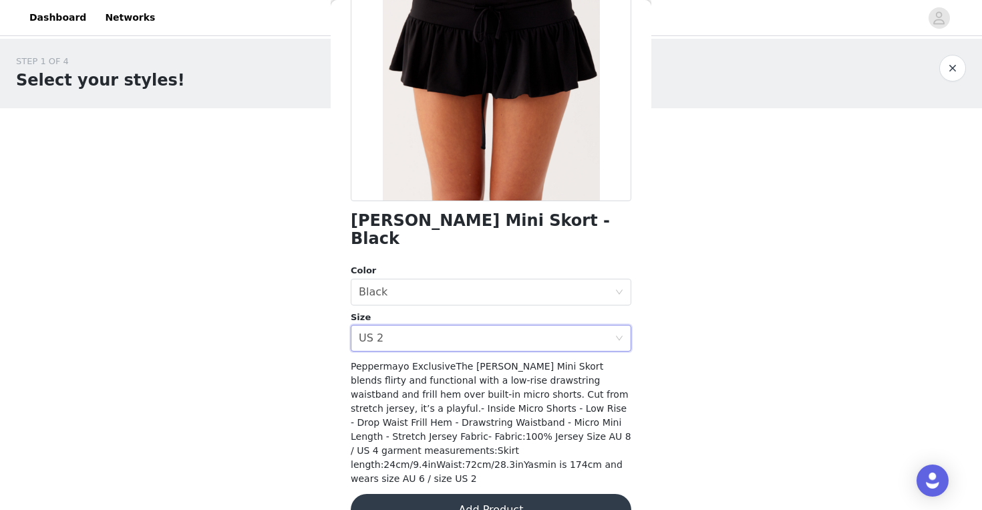
click at [490, 494] on button "Add Product" at bounding box center [491, 510] width 281 height 32
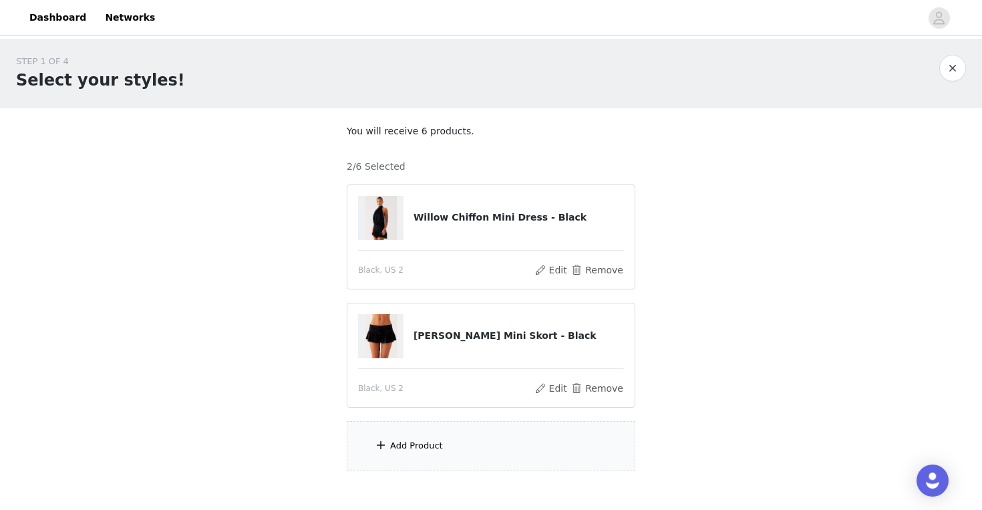
click at [373, 434] on div "Add Product" at bounding box center [491, 446] width 289 height 50
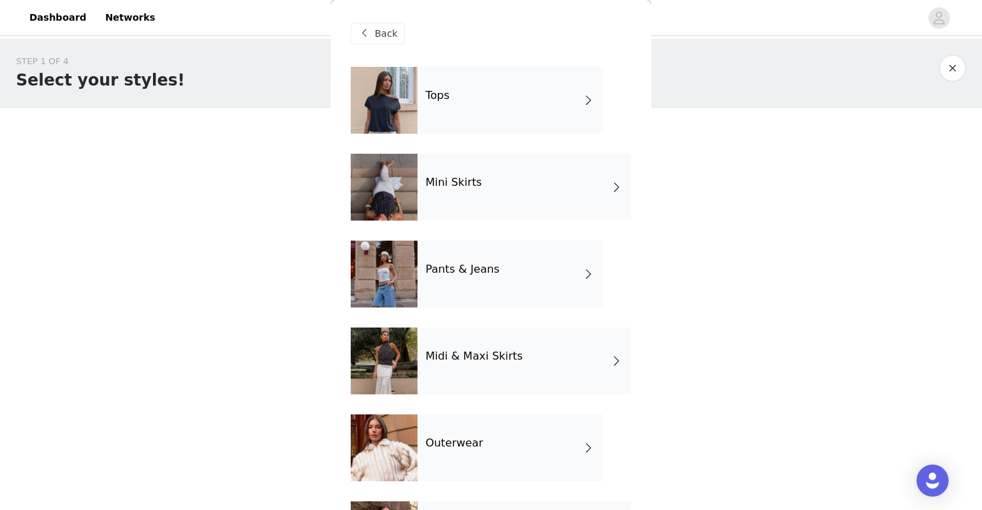
click at [472, 100] on div "Tops" at bounding box center [511, 100] width 186 height 67
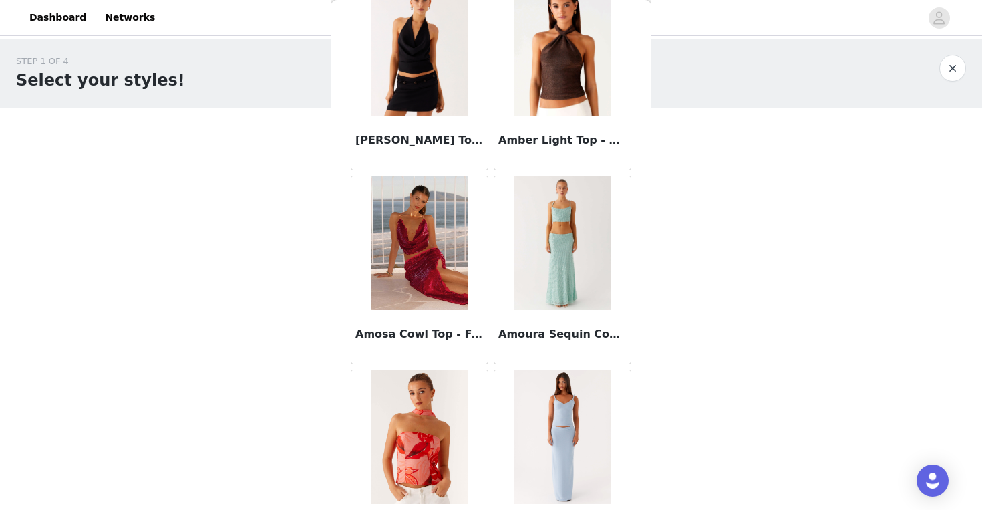
scroll to position [663, 0]
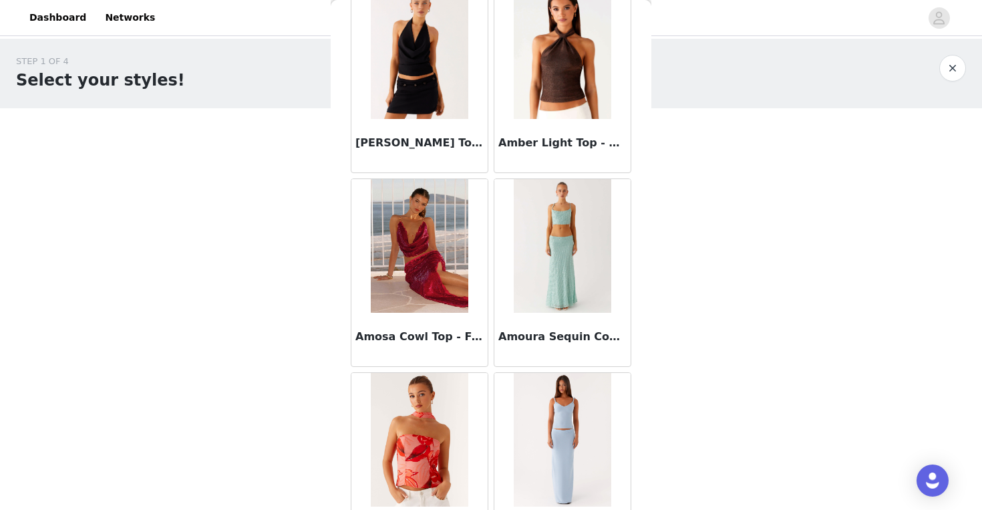
click at [558, 26] on img at bounding box center [563, 52] width 98 height 134
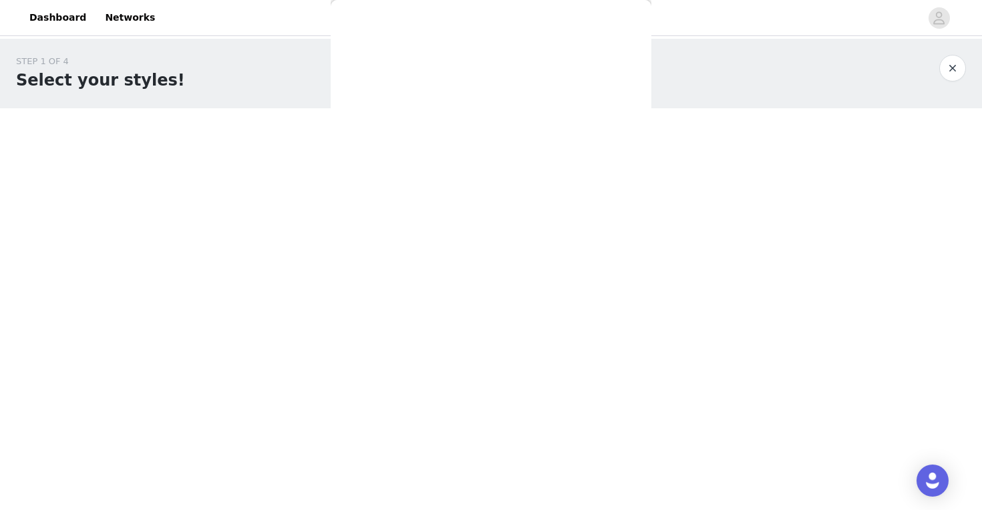
scroll to position [0, 0]
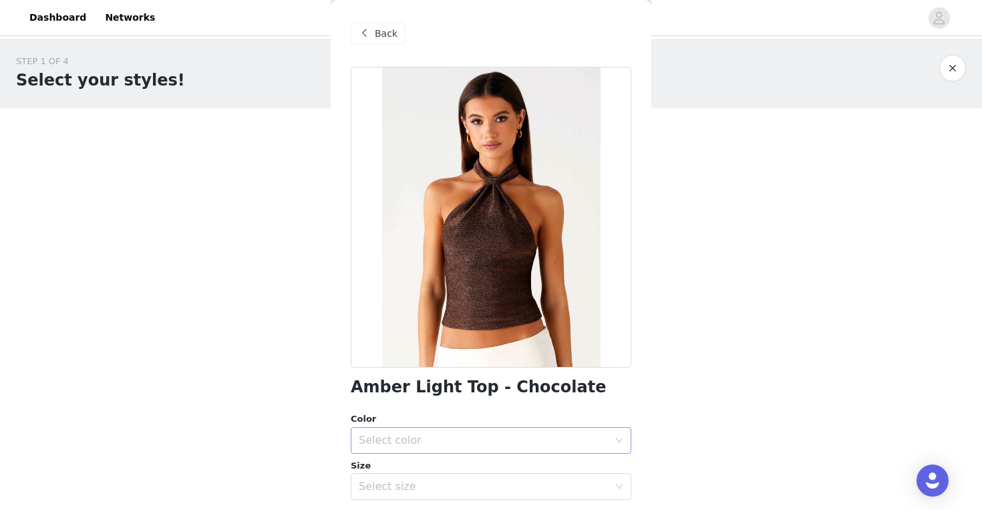
click at [385, 437] on div "Select color" at bounding box center [484, 440] width 250 height 13
click at [385, 473] on li "Chocolate" at bounding box center [491, 469] width 281 height 21
click at [385, 488] on div "Select size" at bounding box center [484, 486] width 250 height 13
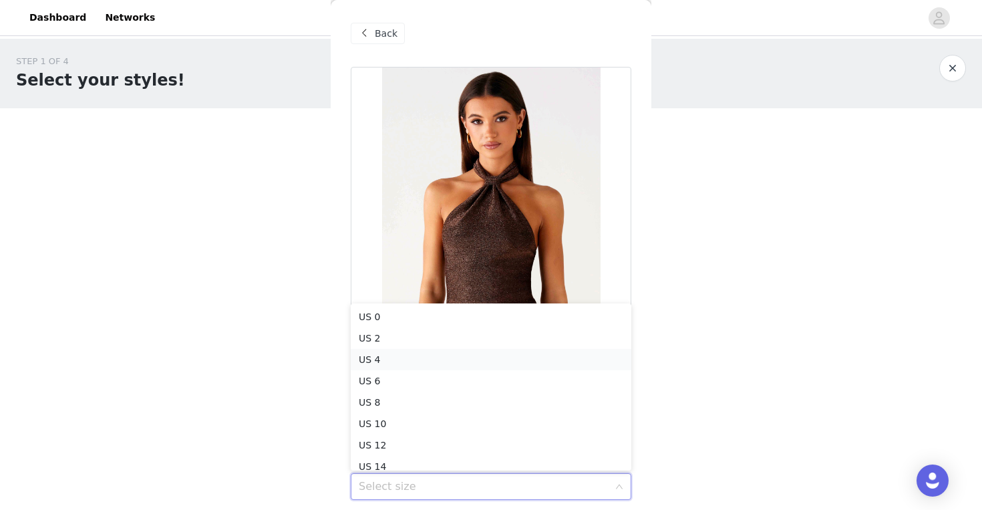
click at [388, 359] on li "US 4" at bounding box center [491, 359] width 281 height 21
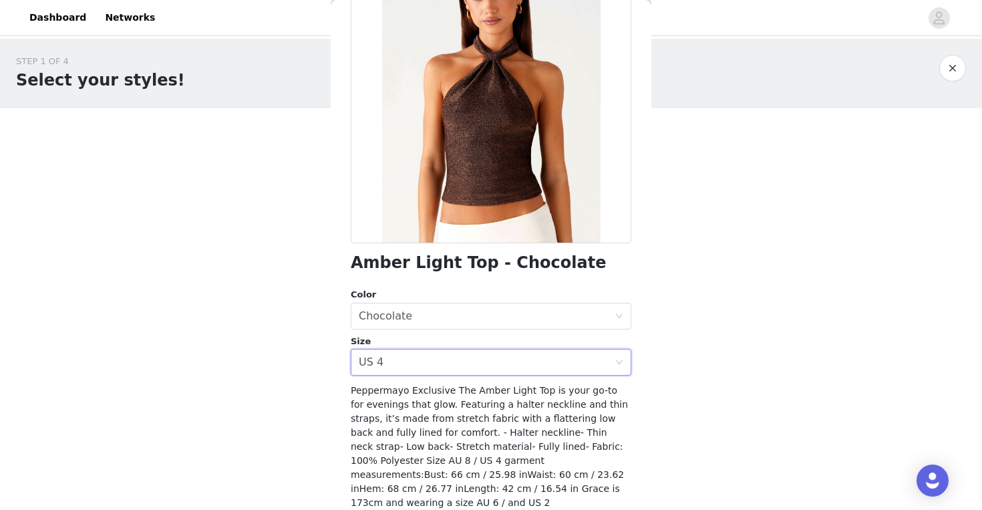
scroll to position [166, 0]
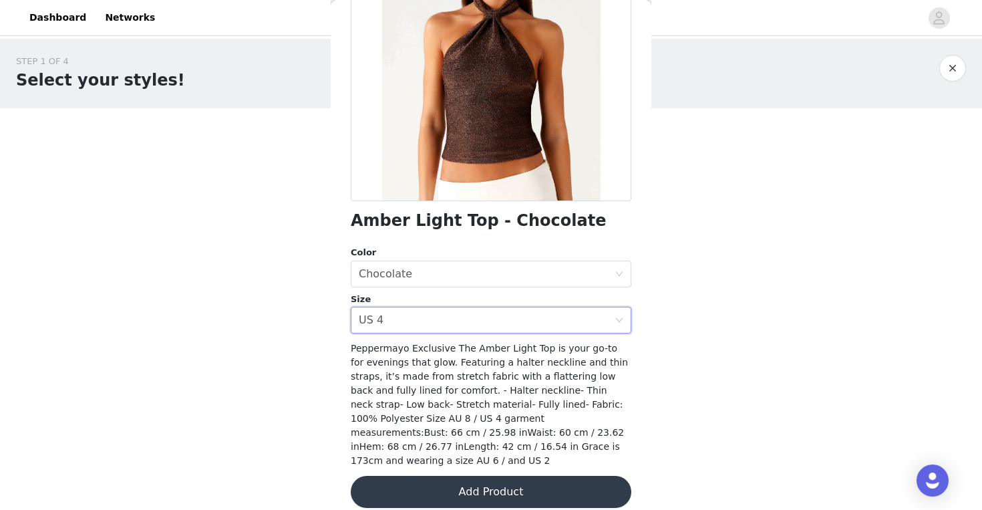
click at [492, 479] on button "Add Product" at bounding box center [491, 492] width 281 height 32
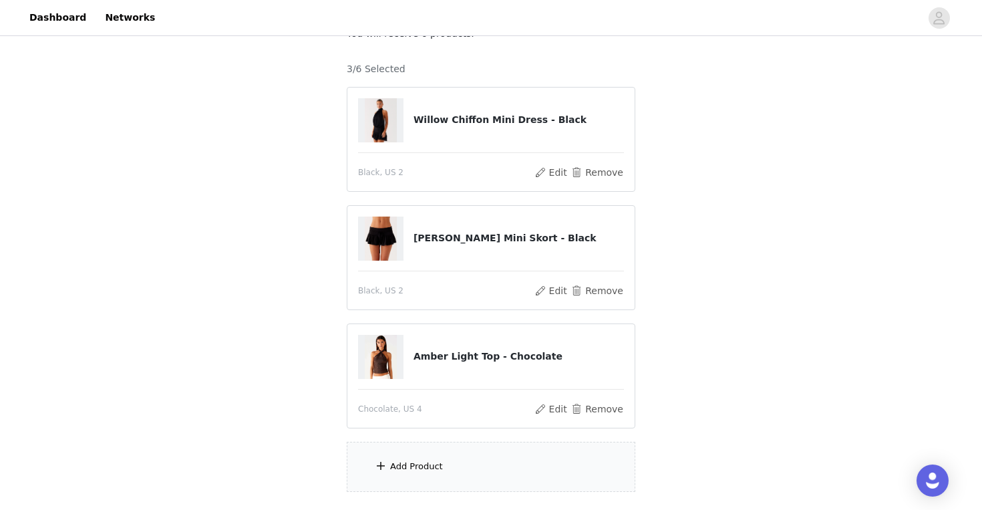
scroll to position [191, 0]
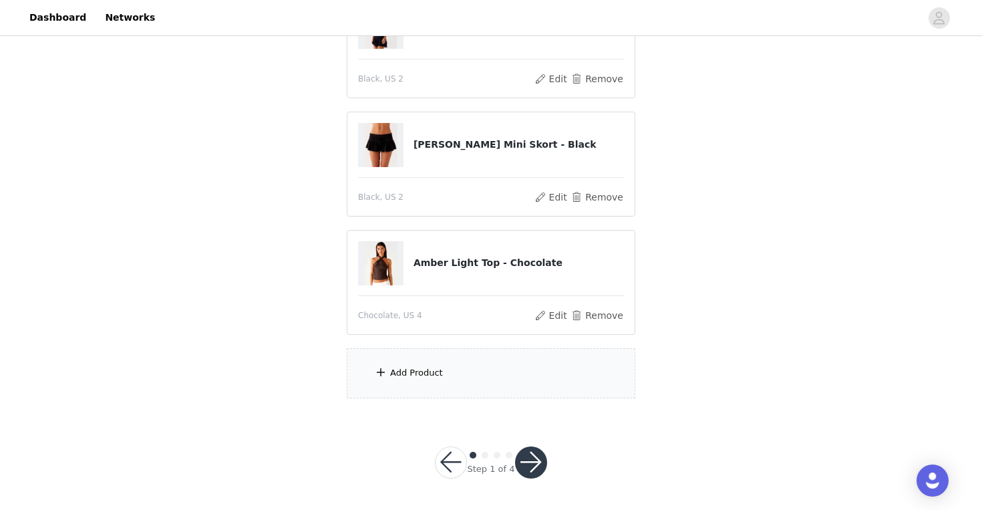
click at [385, 379] on span at bounding box center [380, 372] width 13 height 16
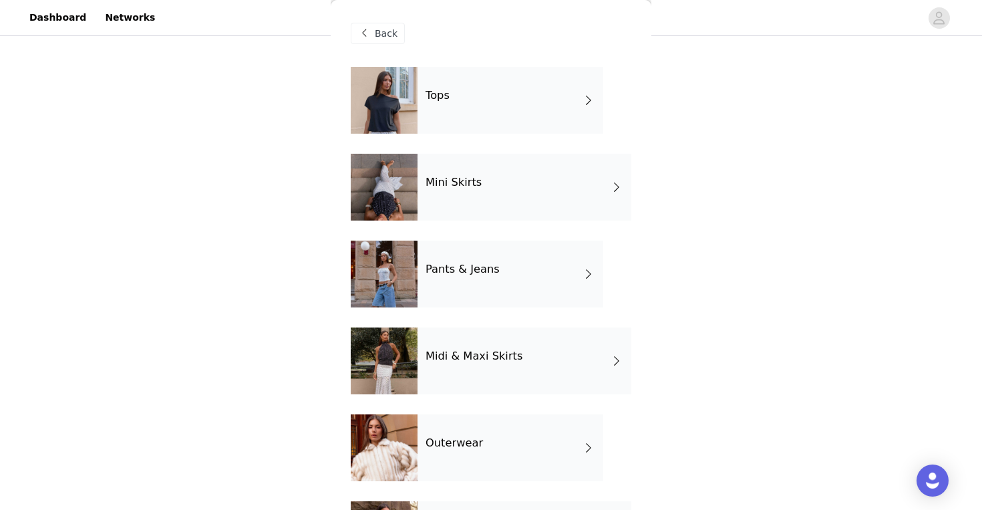
click at [478, 130] on div "Tops" at bounding box center [511, 100] width 186 height 67
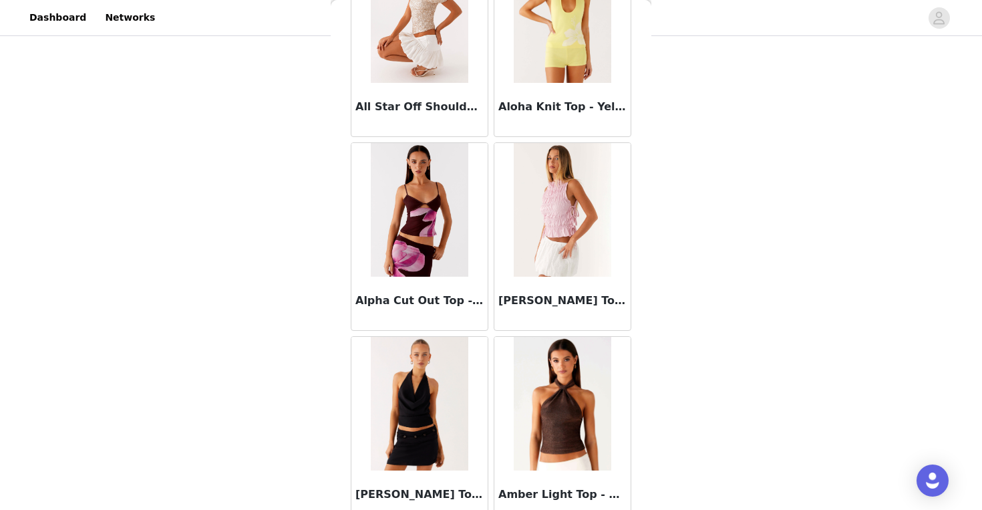
scroll to position [1535, 0]
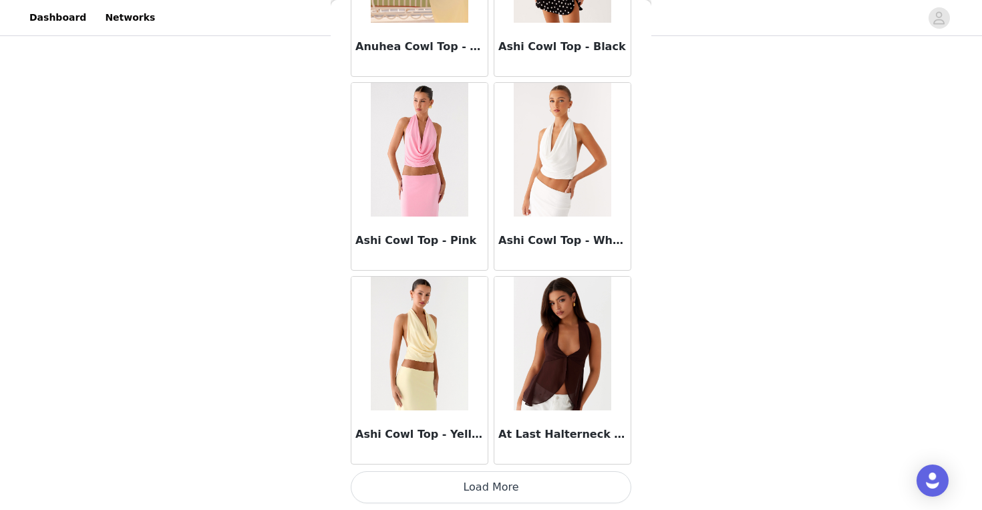
click at [482, 492] on button "Load More" at bounding box center [491, 487] width 281 height 32
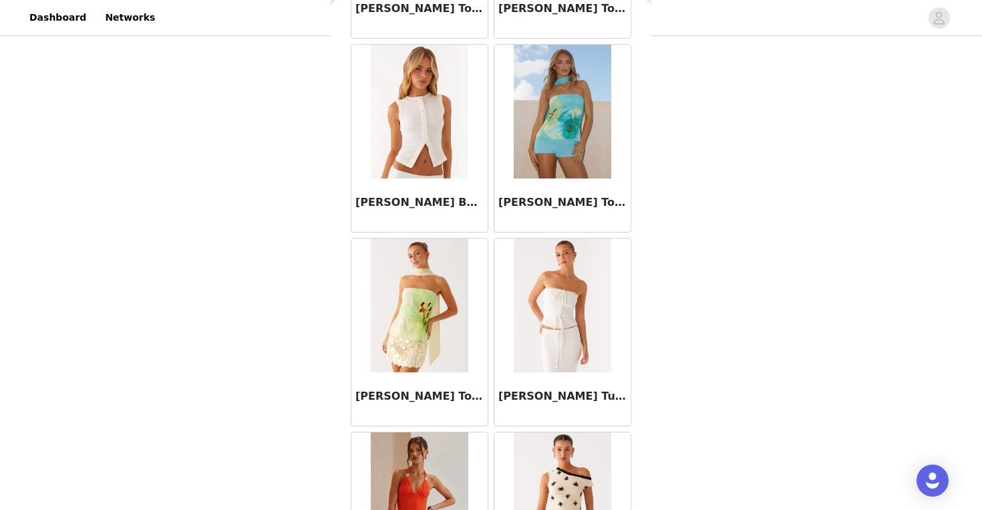
scroll to position [3472, 0]
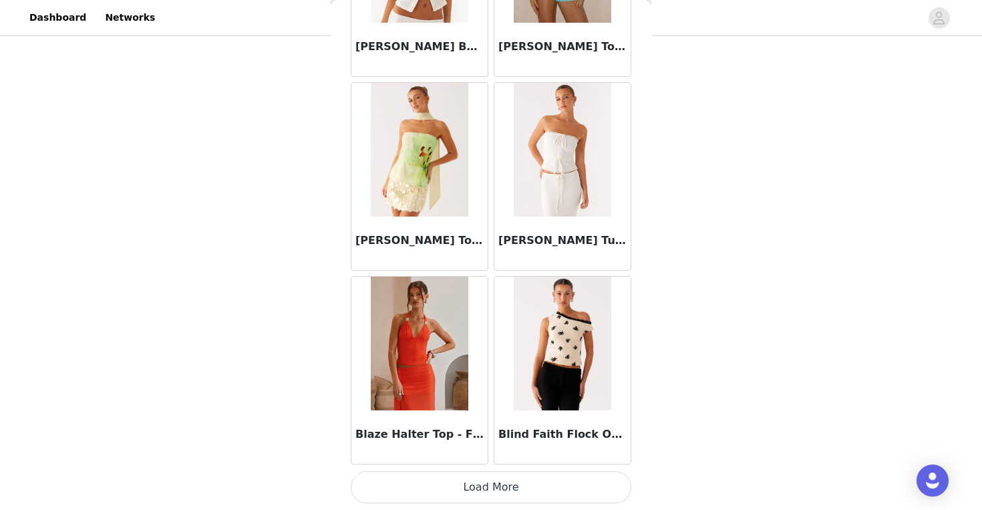
click at [495, 486] on button "Load More" at bounding box center [491, 487] width 281 height 32
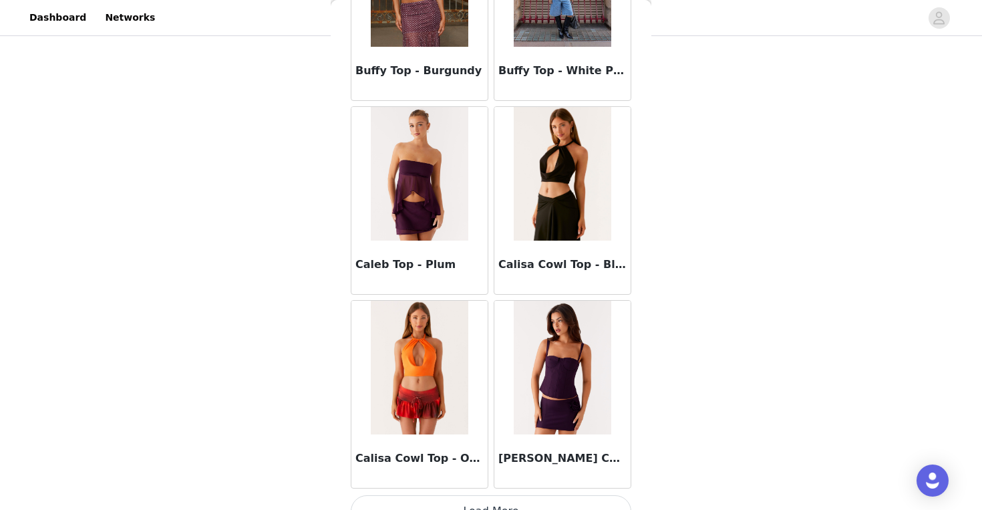
scroll to position [5409, 0]
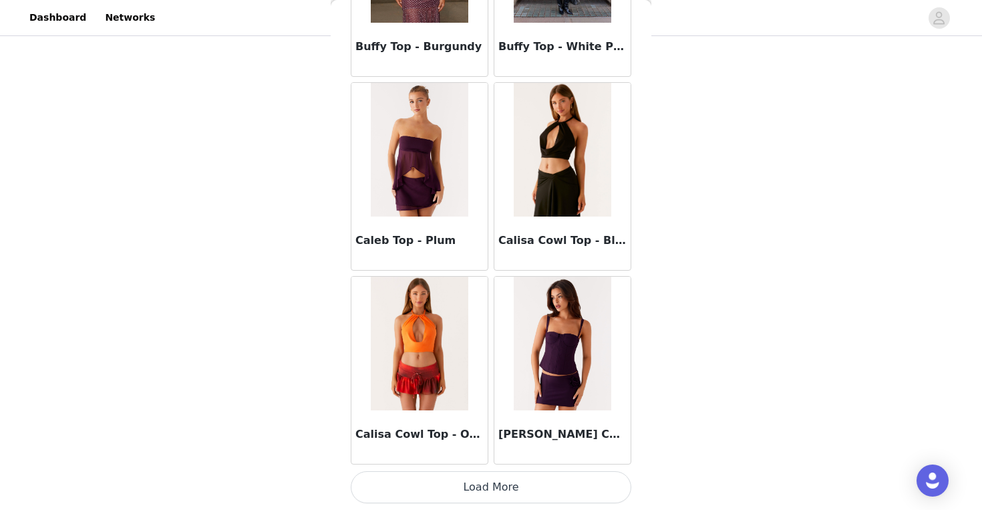
click at [492, 484] on button "Load More" at bounding box center [491, 487] width 281 height 32
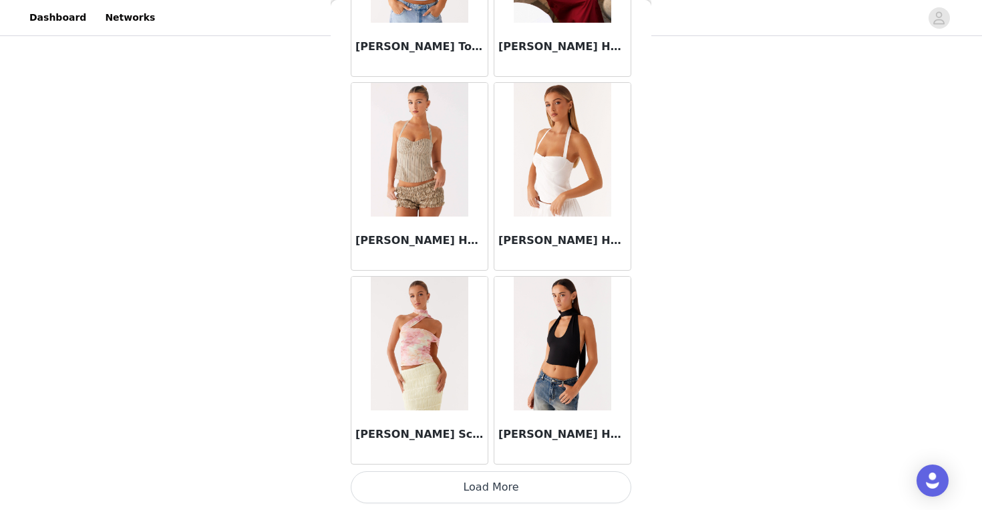
click at [492, 484] on button "Load More" at bounding box center [491, 487] width 281 height 32
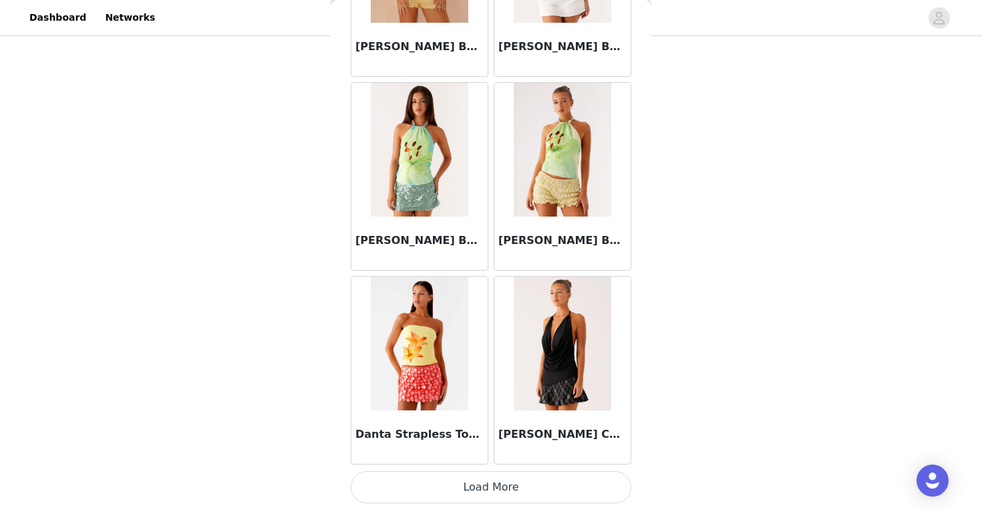
click at [492, 484] on button "Load More" at bounding box center [491, 487] width 281 height 32
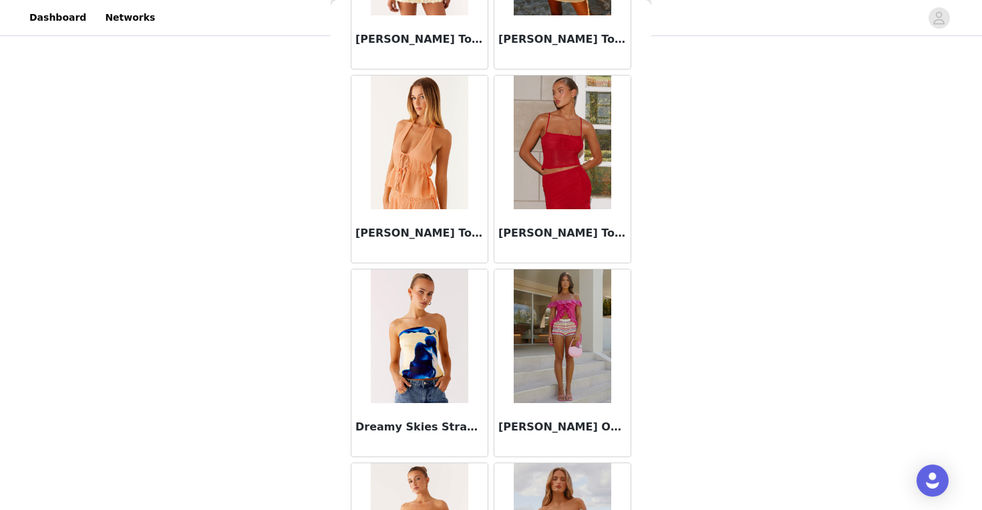
scroll to position [11221, 0]
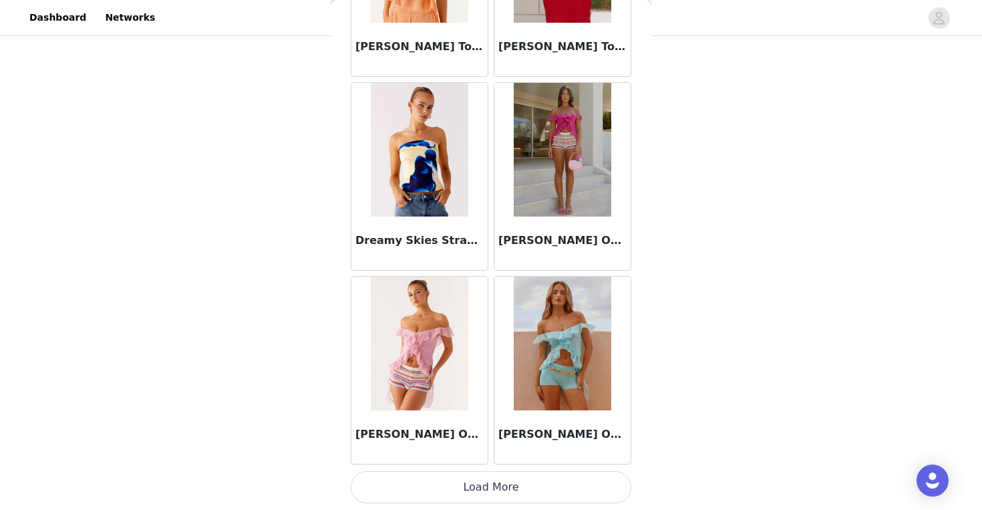
click at [493, 484] on button "Load More" at bounding box center [491, 487] width 281 height 32
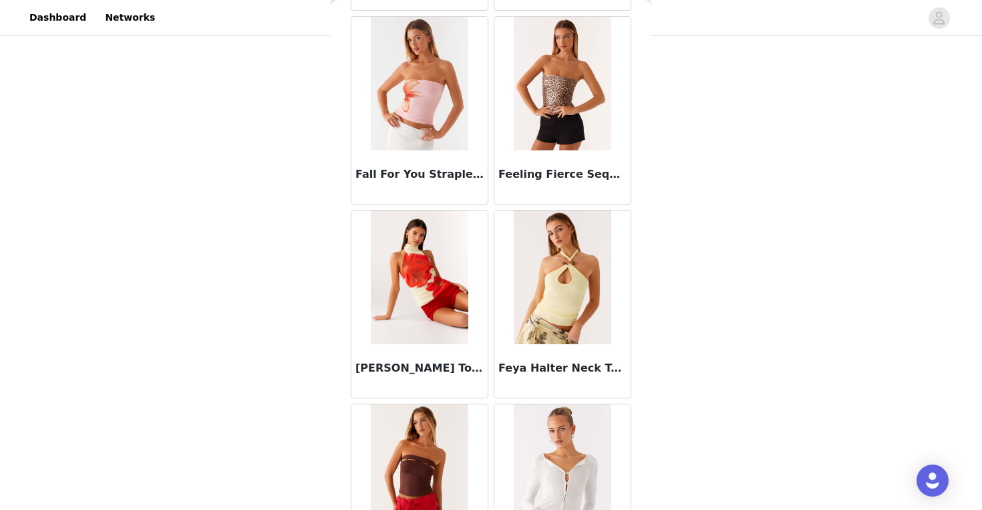
scroll to position [13159, 0]
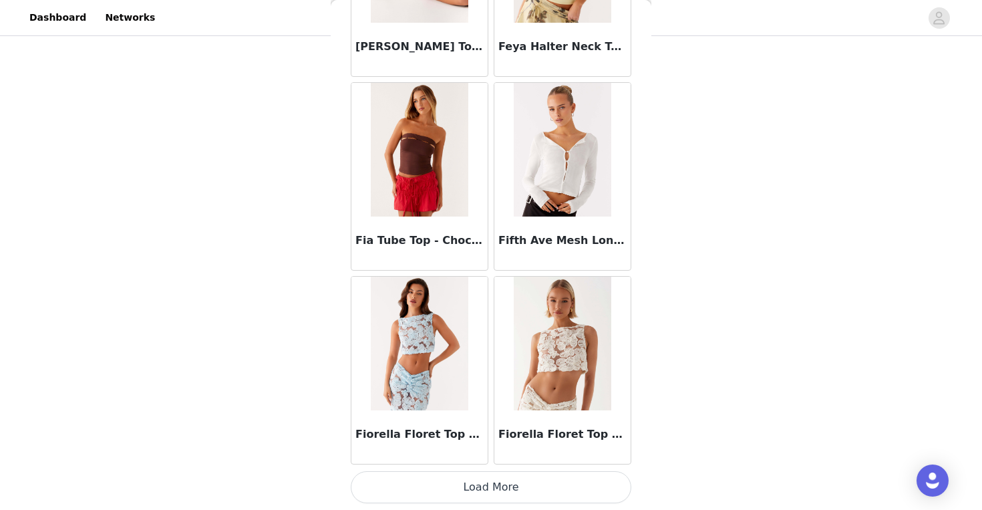
click at [493, 485] on button "Load More" at bounding box center [491, 487] width 281 height 32
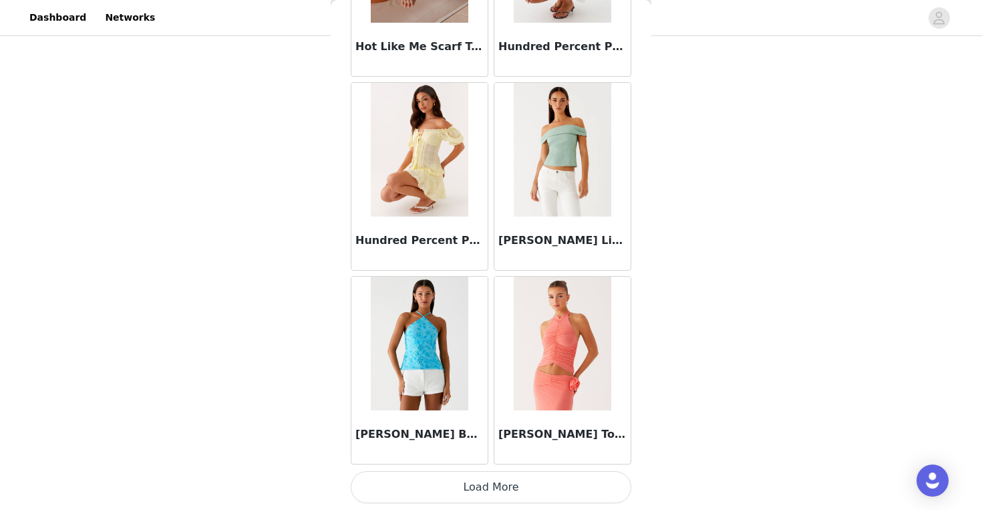
click at [493, 484] on button "Load More" at bounding box center [491, 487] width 281 height 32
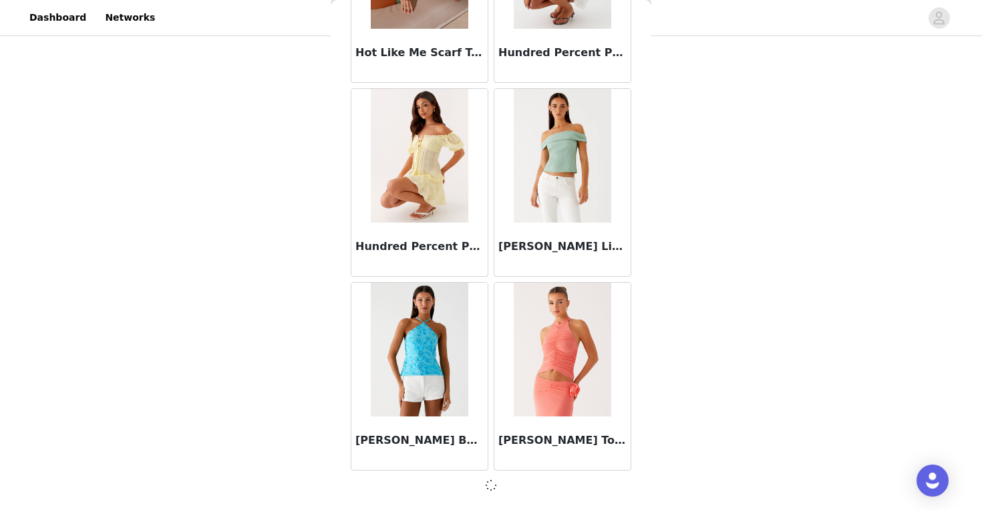
scroll to position [15090, 0]
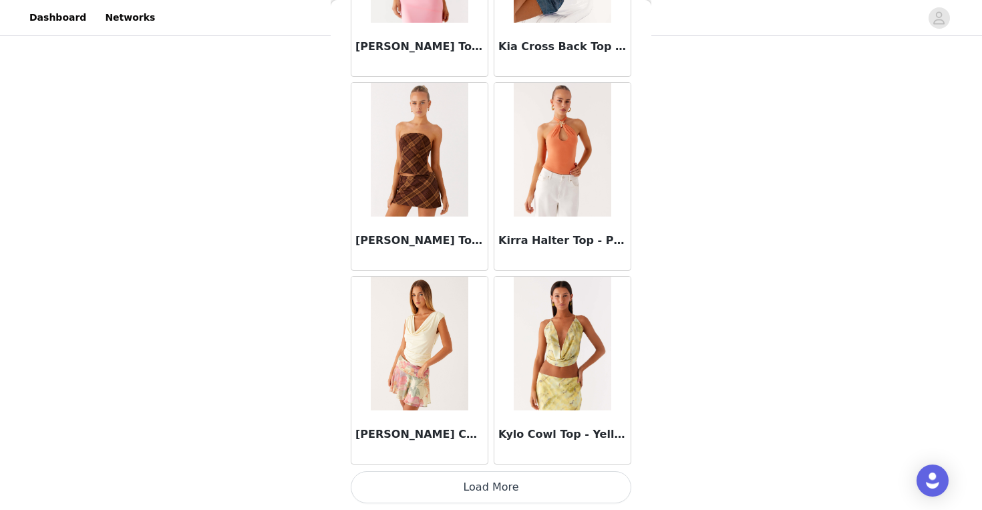
click at [493, 484] on button "Load More" at bounding box center [491, 487] width 281 height 32
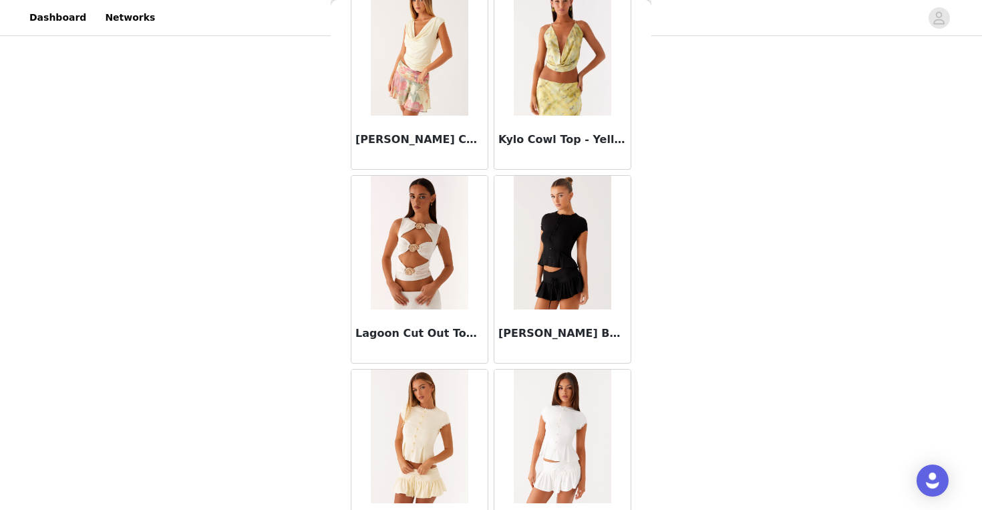
scroll to position [17446, 0]
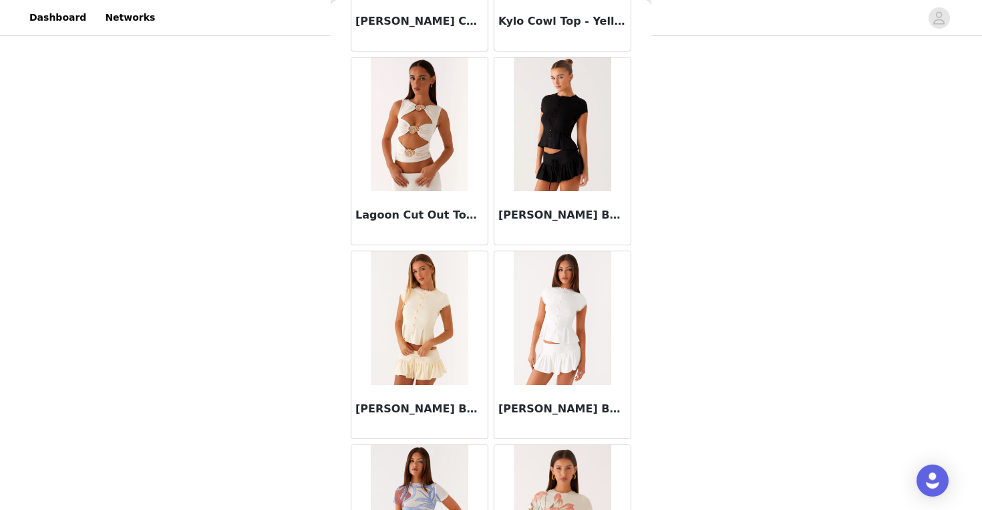
click at [571, 151] on img at bounding box center [562, 124] width 97 height 134
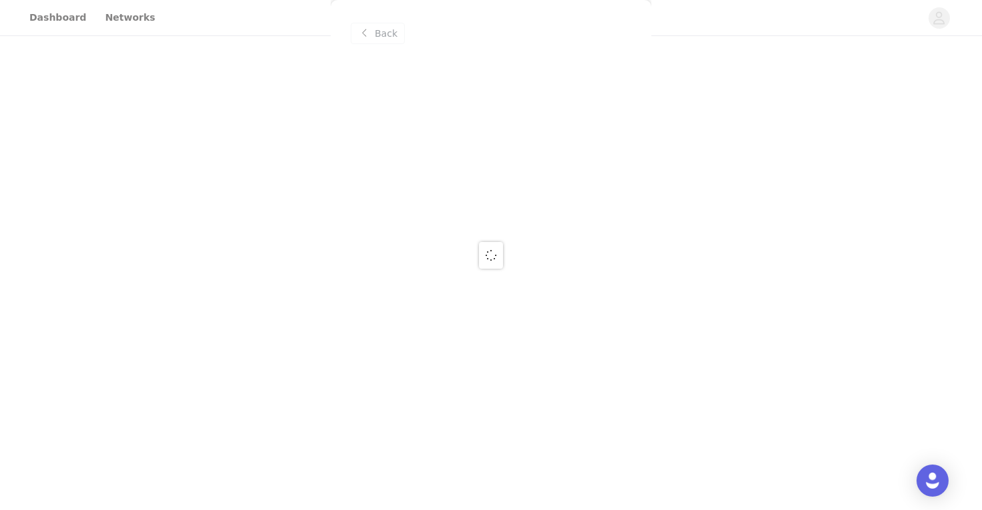
scroll to position [0, 0]
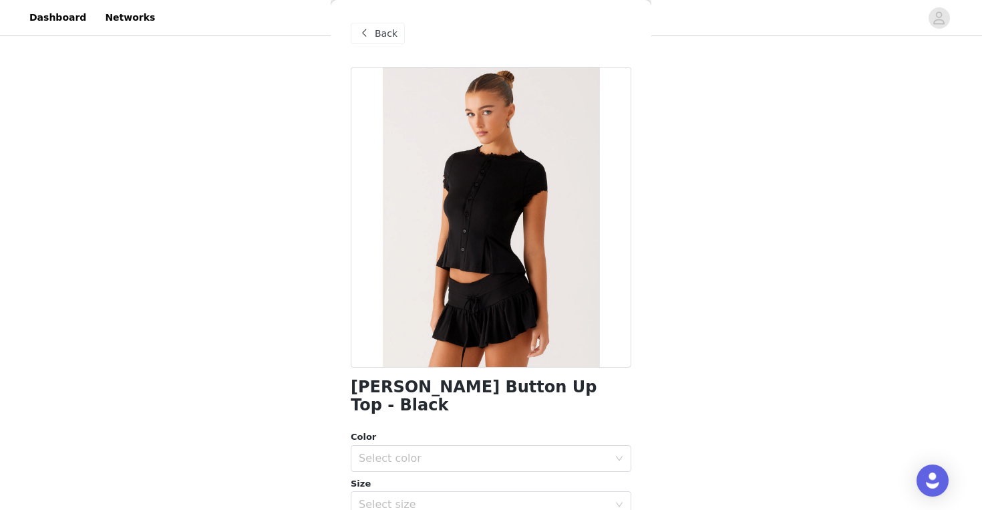
click at [446, 454] on div "Color Select color Size Select size" at bounding box center [491, 474] width 281 height 88
click at [445, 452] on div "Select color" at bounding box center [484, 458] width 250 height 13
click at [437, 470] on li "Black" at bounding box center [491, 469] width 281 height 21
click at [437, 498] on div "Select size" at bounding box center [484, 504] width 250 height 13
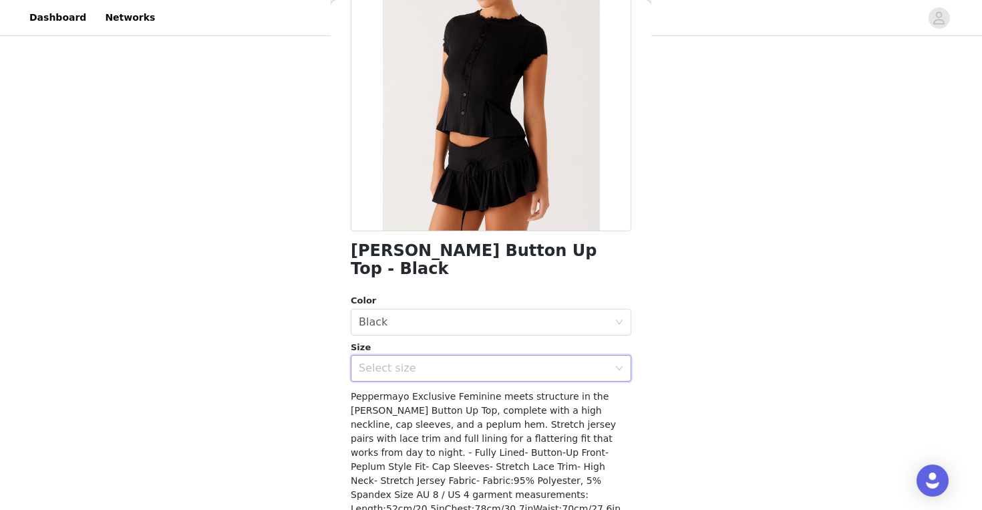
scroll to position [137, 0]
click at [432, 367] on div "[PERSON_NAME] Button Up Top - Black Color Select color Black Size Select size P…" at bounding box center [491, 257] width 281 height 655
click at [429, 361] on div "Select size" at bounding box center [484, 367] width 250 height 13
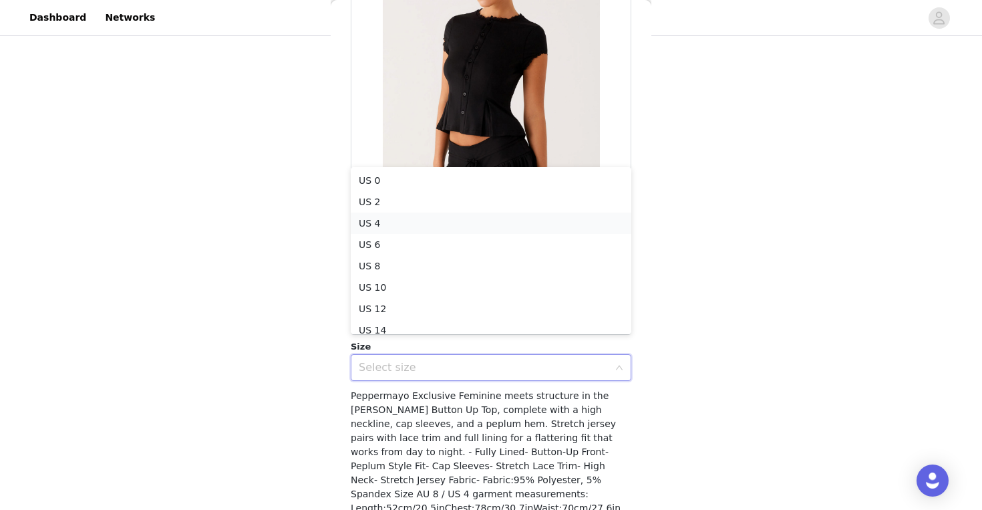
scroll to position [7, 0]
click at [404, 218] on li "US 4" at bounding box center [491, 216] width 281 height 21
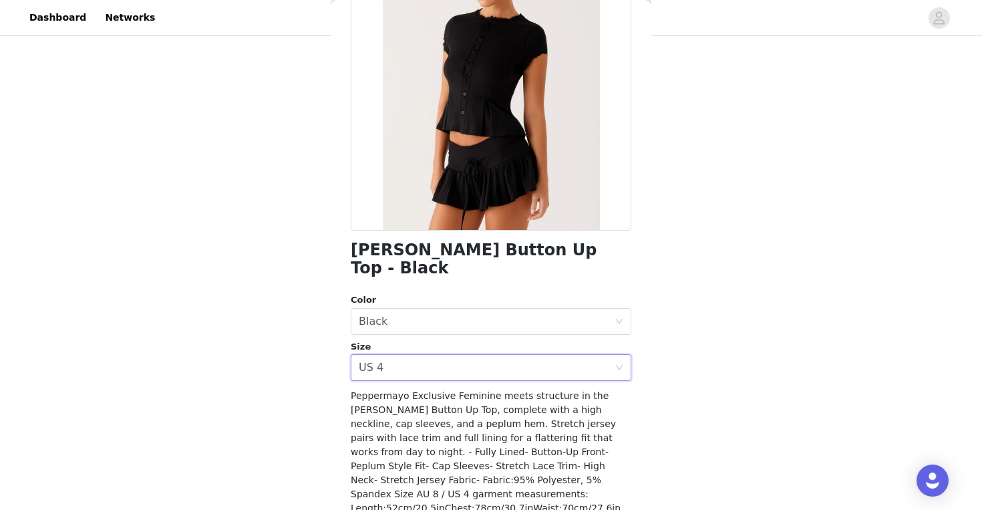
scroll to position [180, 0]
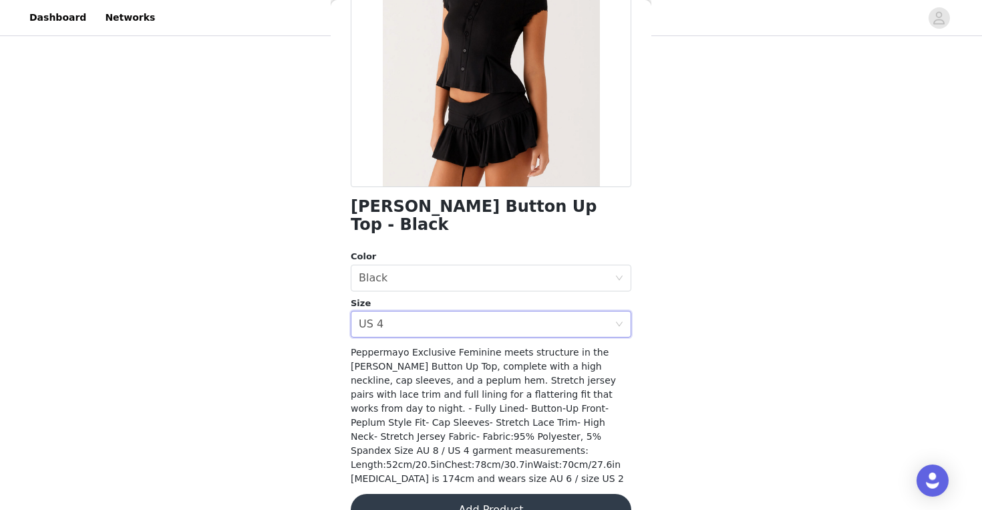
click at [494, 494] on button "Add Product" at bounding box center [491, 510] width 281 height 32
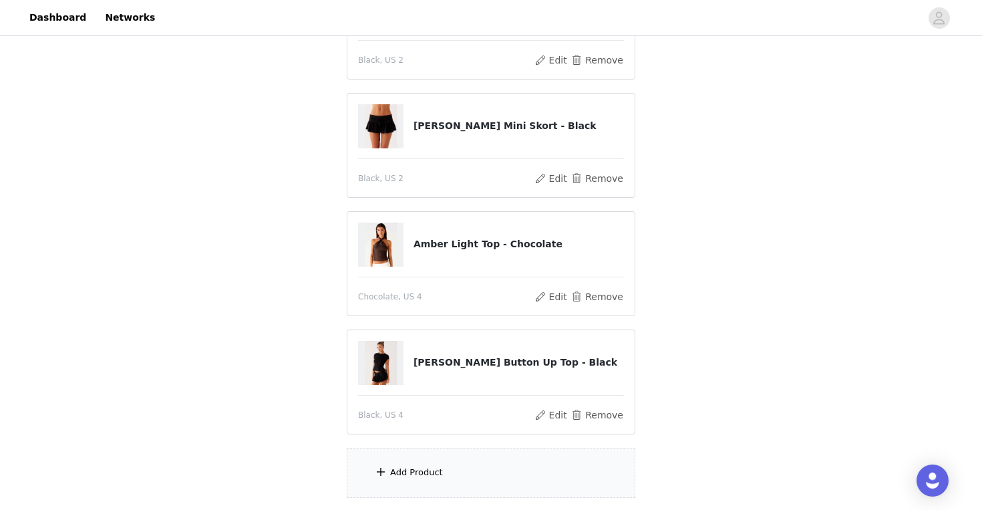
scroll to position [309, 0]
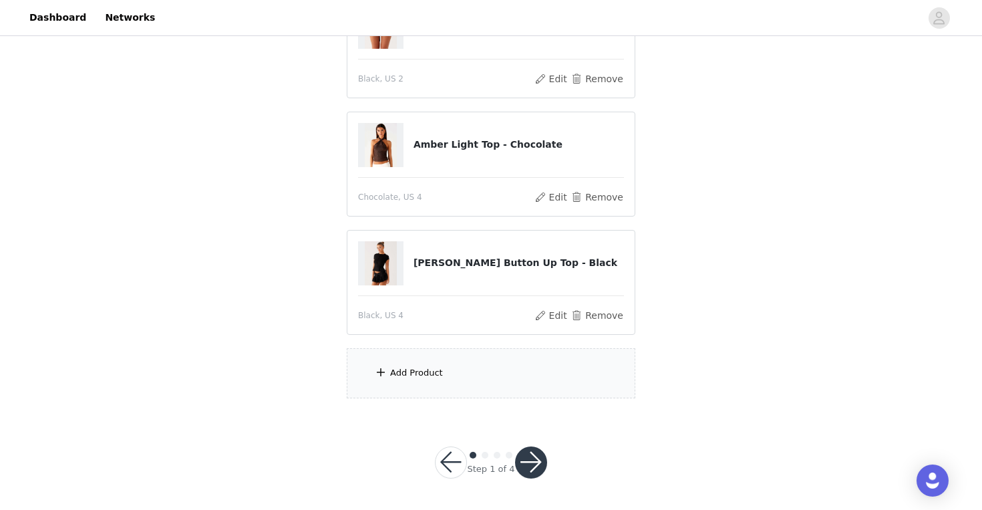
click at [411, 370] on div "Add Product" at bounding box center [416, 372] width 53 height 13
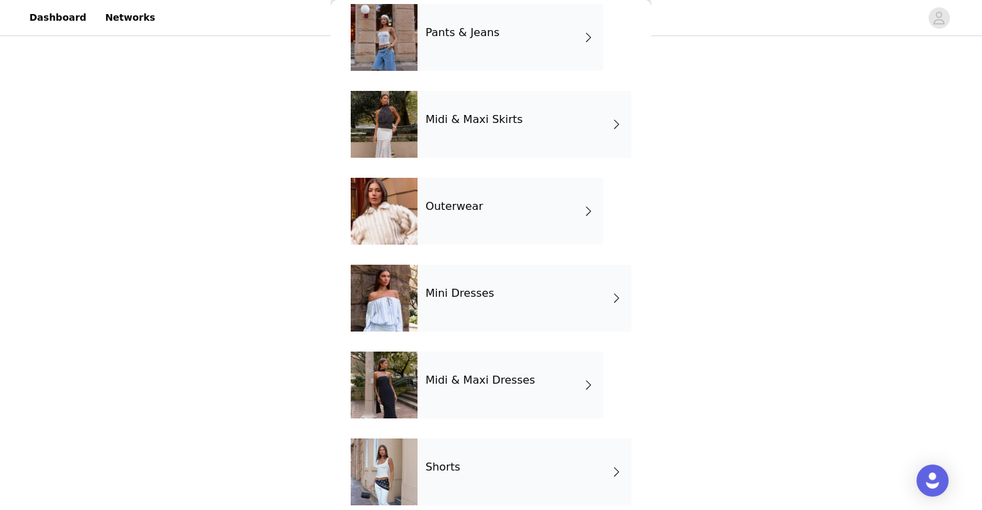
scroll to position [243, 0]
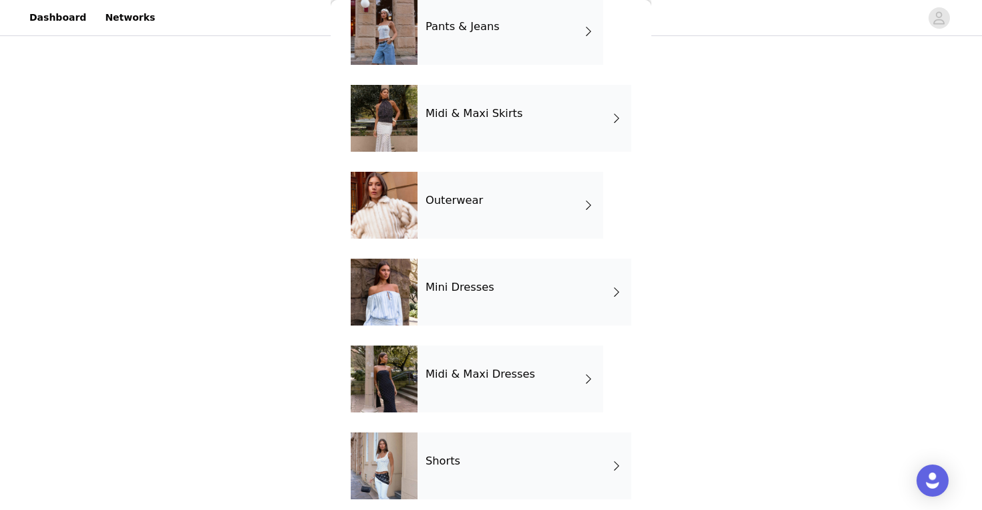
click at [485, 365] on div "Midi & Maxi Dresses" at bounding box center [511, 378] width 186 height 67
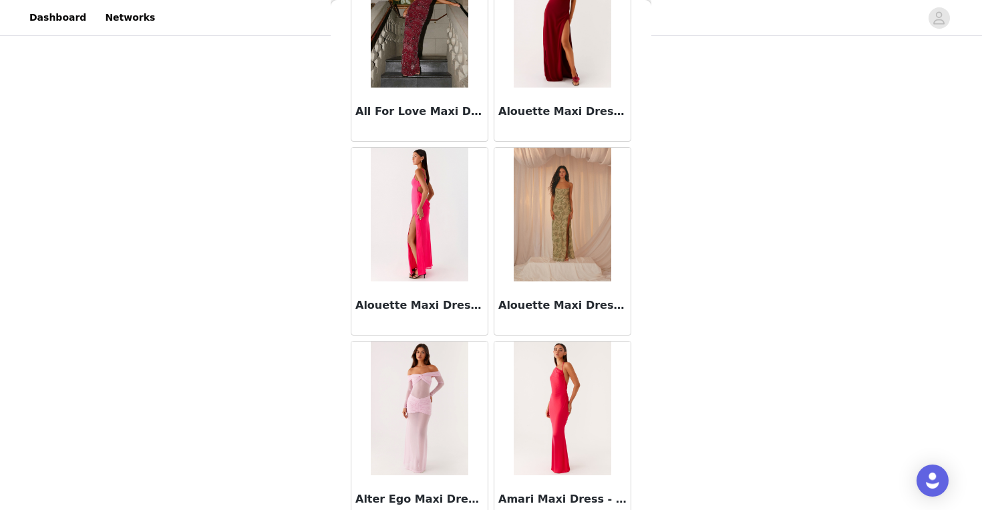
scroll to position [1535, 0]
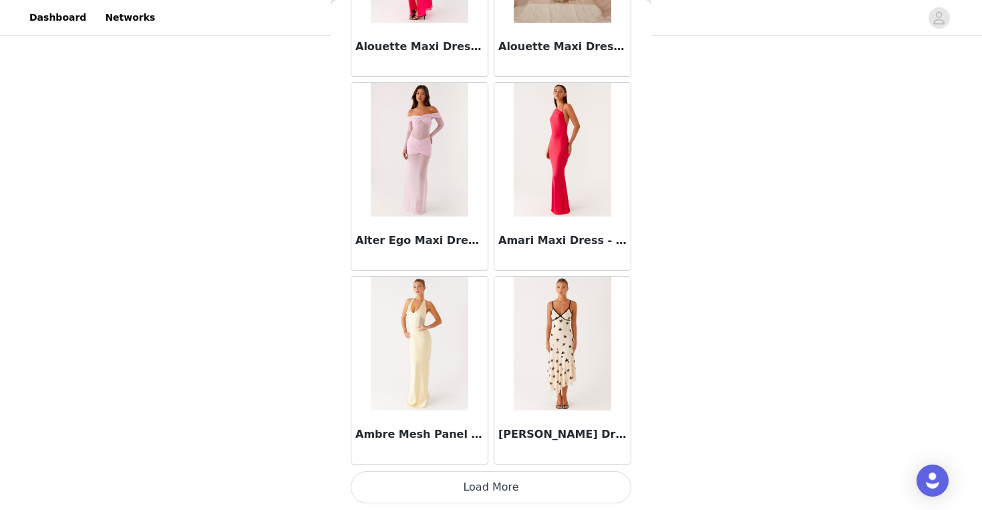
click at [490, 484] on button "Load More" at bounding box center [491, 487] width 281 height 32
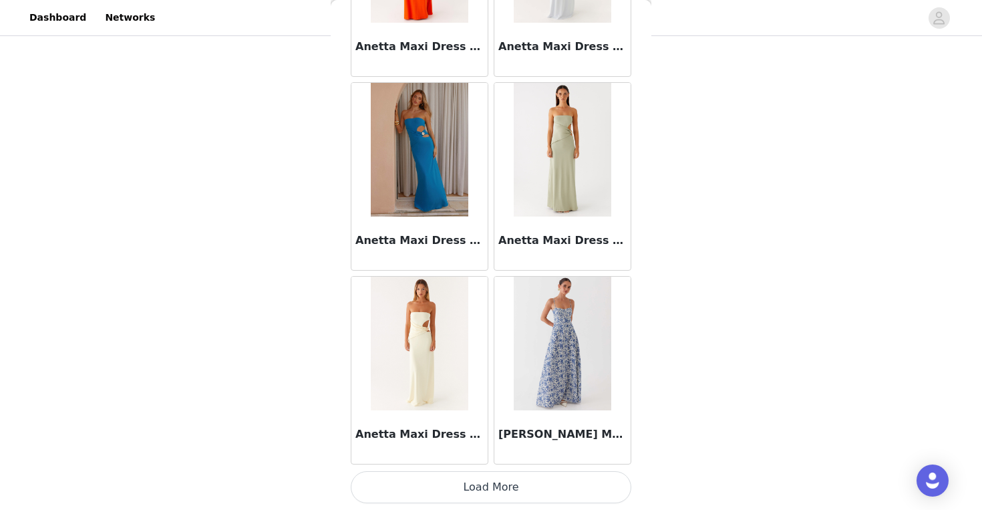
click at [490, 482] on button "Load More" at bounding box center [491, 487] width 281 height 32
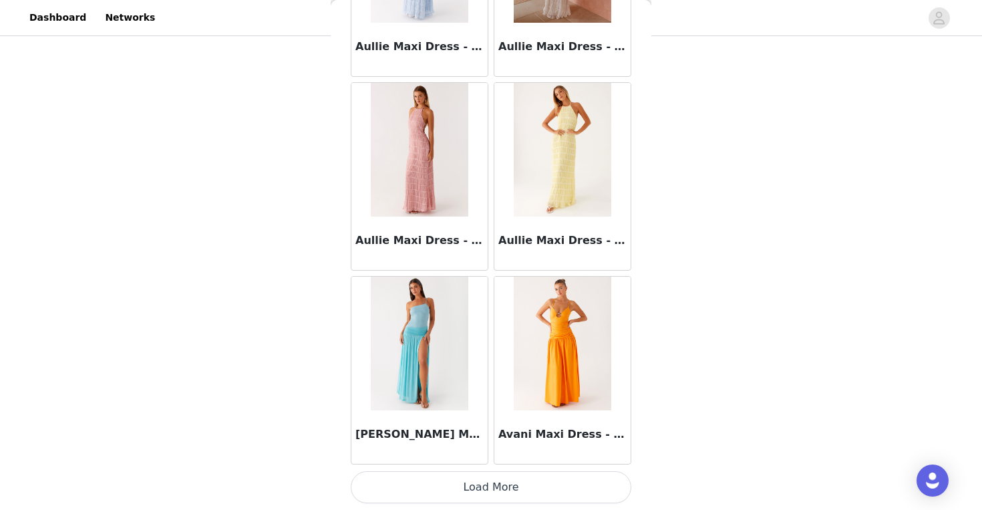
click at [490, 482] on button "Load More" at bounding box center [491, 487] width 281 height 32
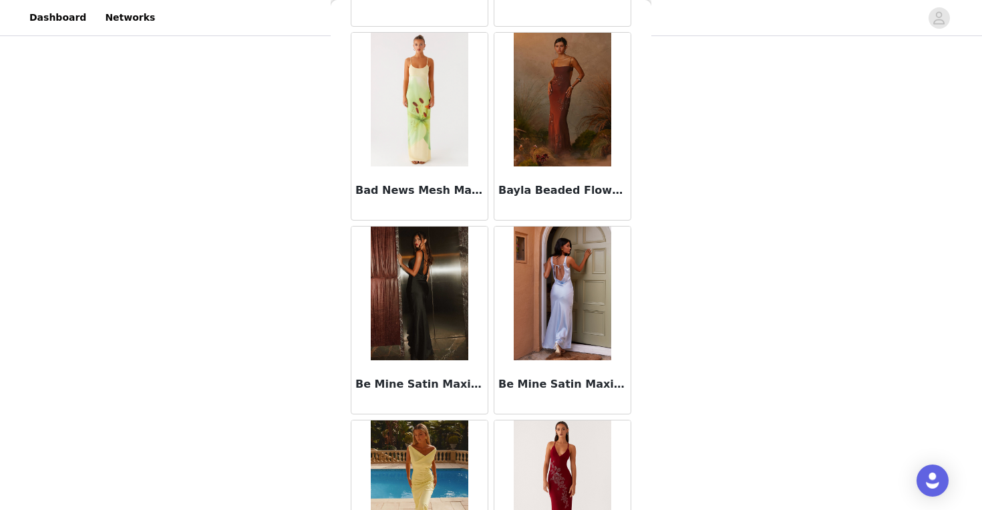
scroll to position [6514, 0]
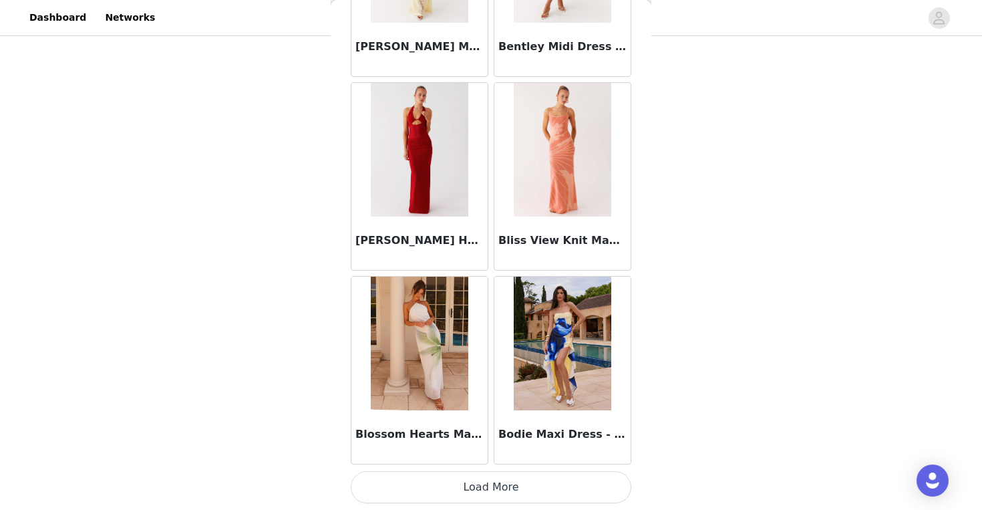
click at [490, 482] on button "Load More" at bounding box center [491, 487] width 281 height 32
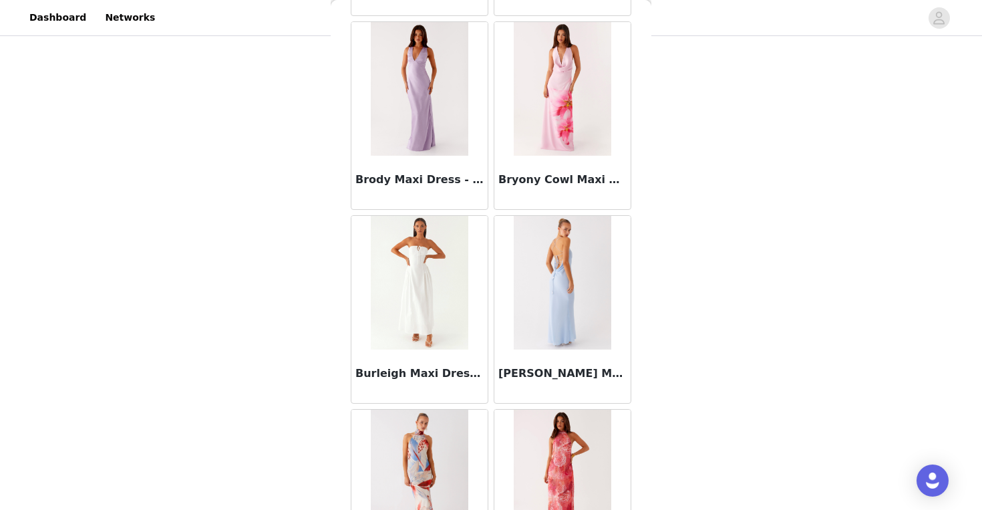
scroll to position [8709, 0]
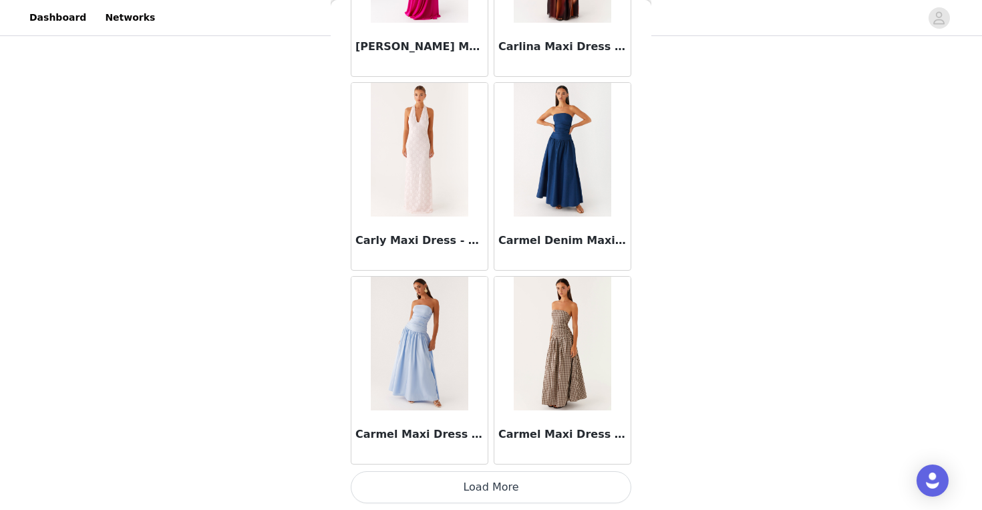
click at [490, 482] on button "Load More" at bounding box center [491, 487] width 281 height 32
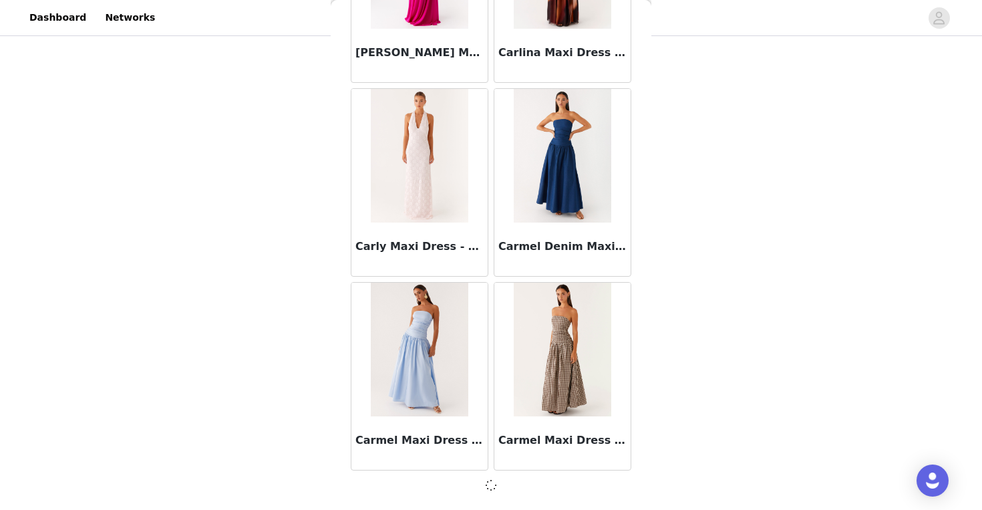
scroll to position [9278, 0]
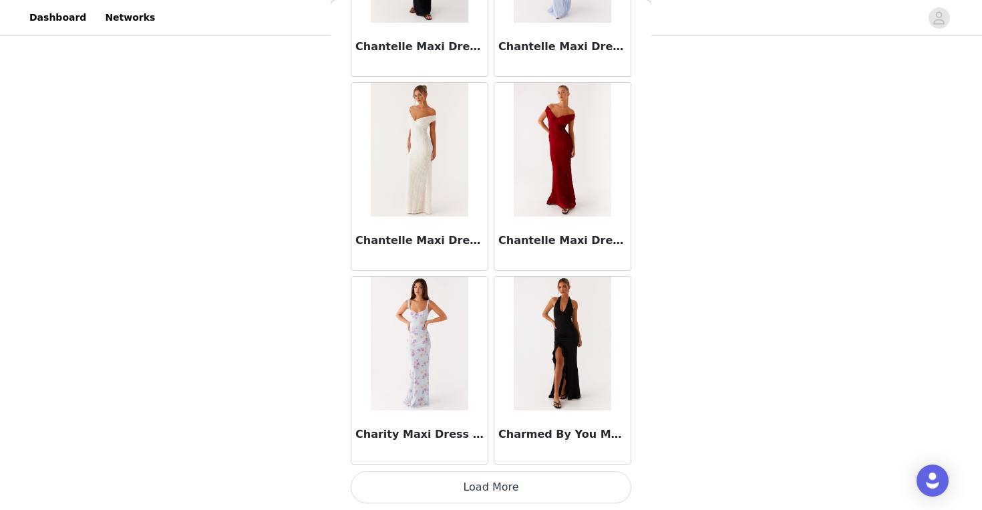
click at [490, 482] on button "Load More" at bounding box center [491, 487] width 281 height 32
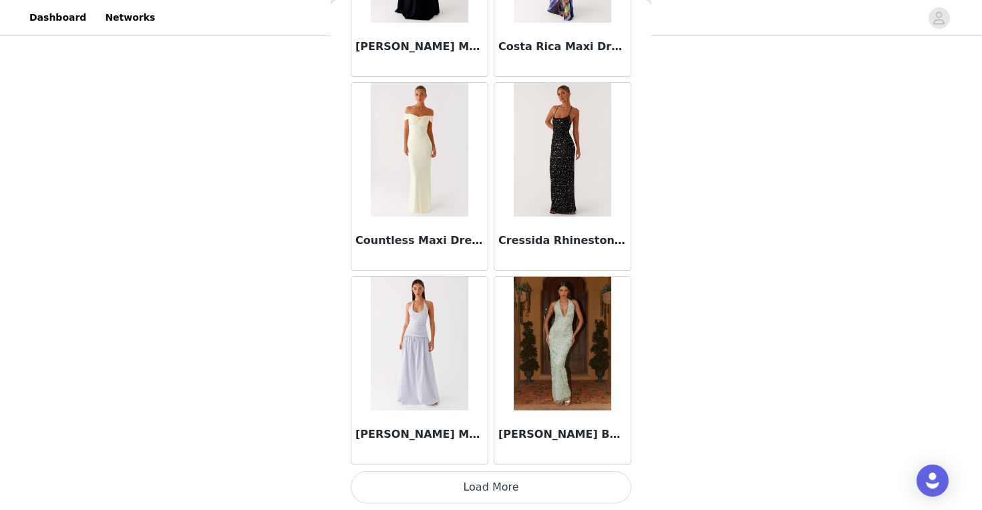
click at [490, 482] on button "Load More" at bounding box center [491, 487] width 281 height 32
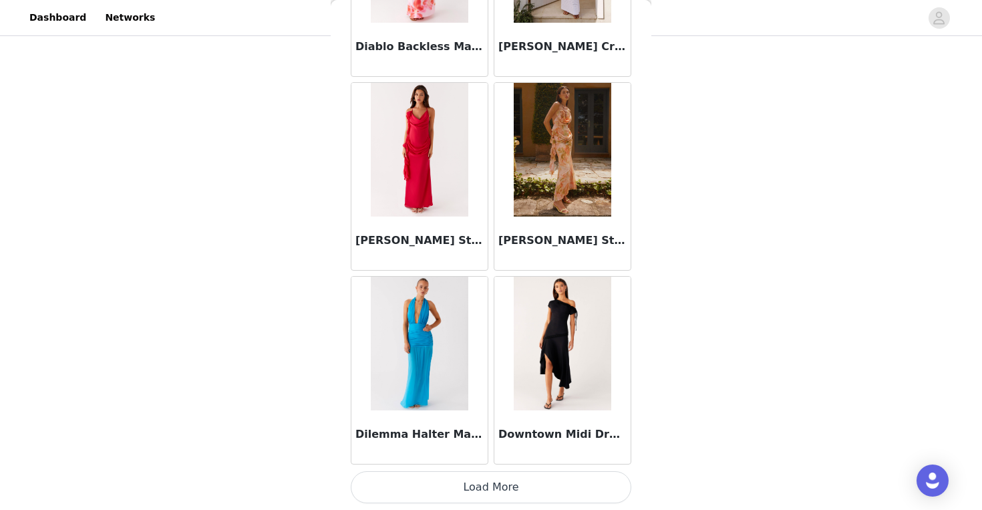
click at [490, 482] on button "Load More" at bounding box center [491, 487] width 281 height 32
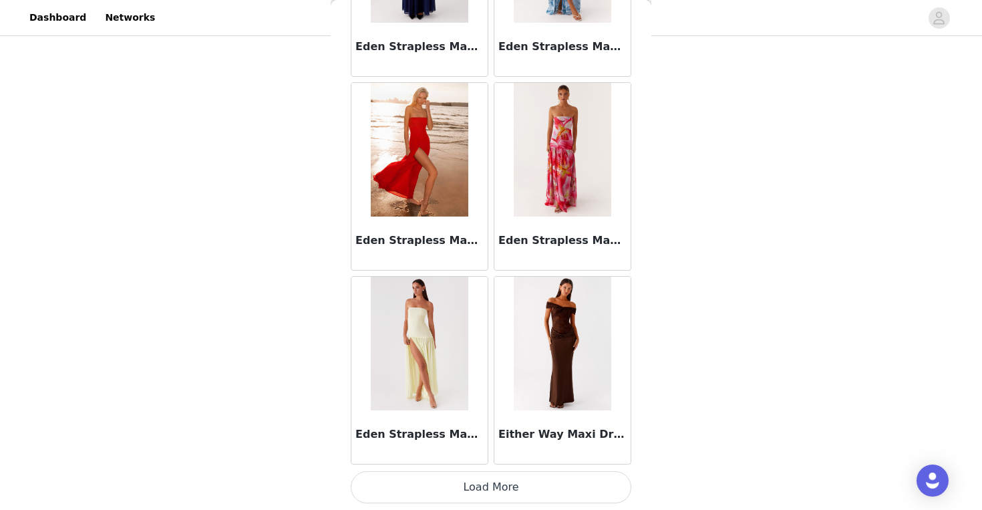
click at [490, 482] on button "Load More" at bounding box center [491, 487] width 281 height 32
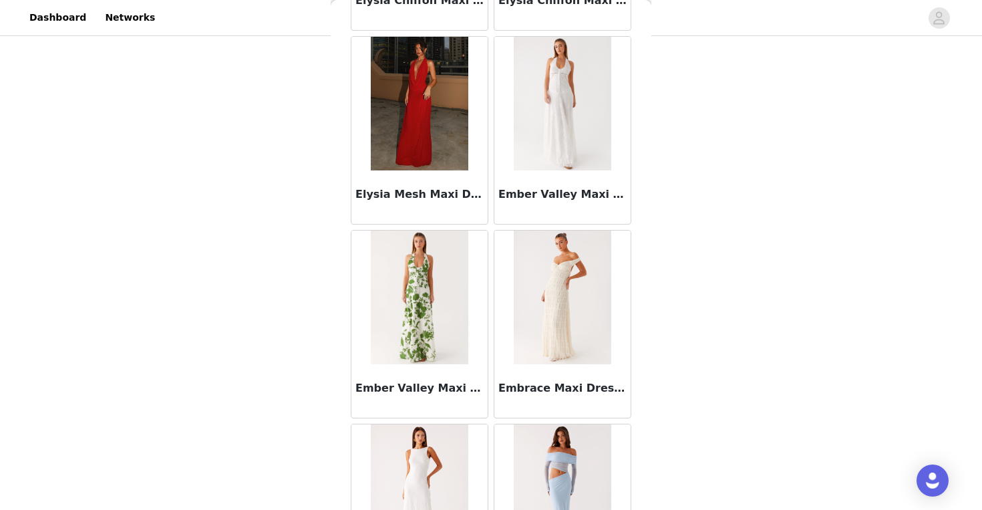
click at [446, 118] on img at bounding box center [419, 104] width 97 height 134
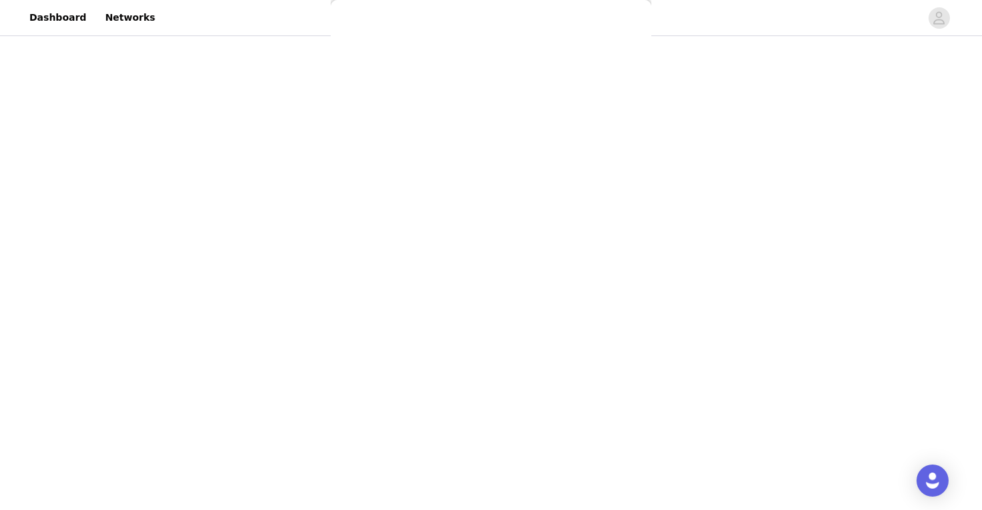
scroll to position [180, 0]
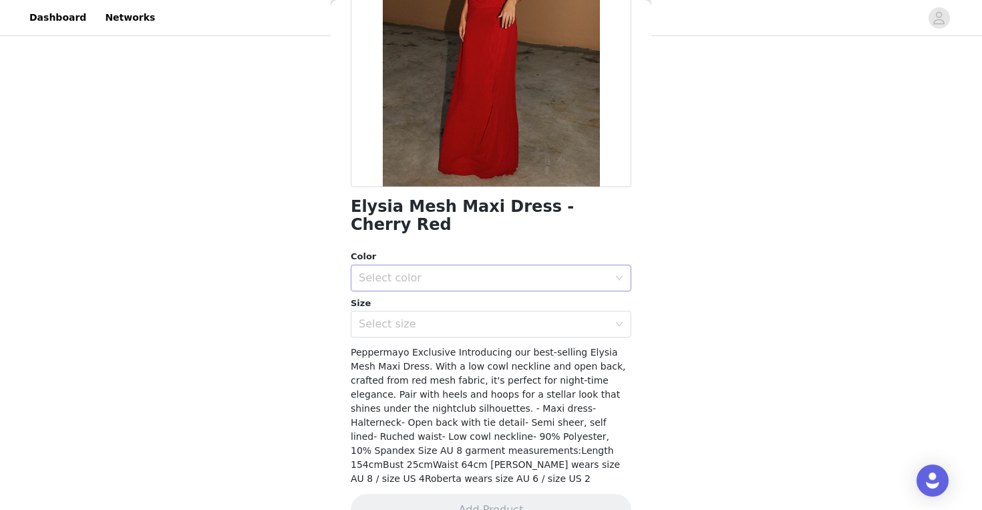
click at [426, 271] on div "Select color" at bounding box center [484, 277] width 250 height 13
click at [415, 287] on li "Cherry Red" at bounding box center [491, 289] width 281 height 21
click at [414, 317] on div "Select size" at bounding box center [484, 323] width 250 height 13
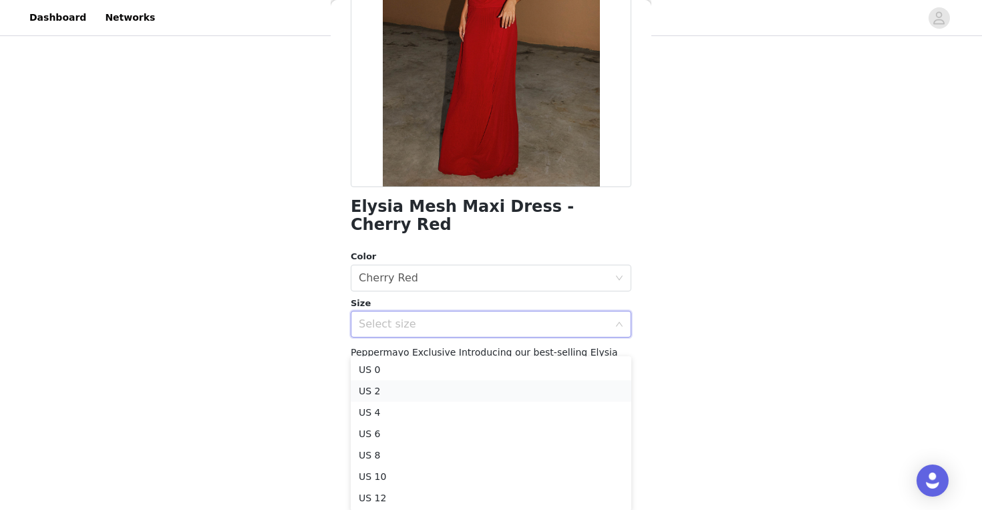
scroll to position [309, 0]
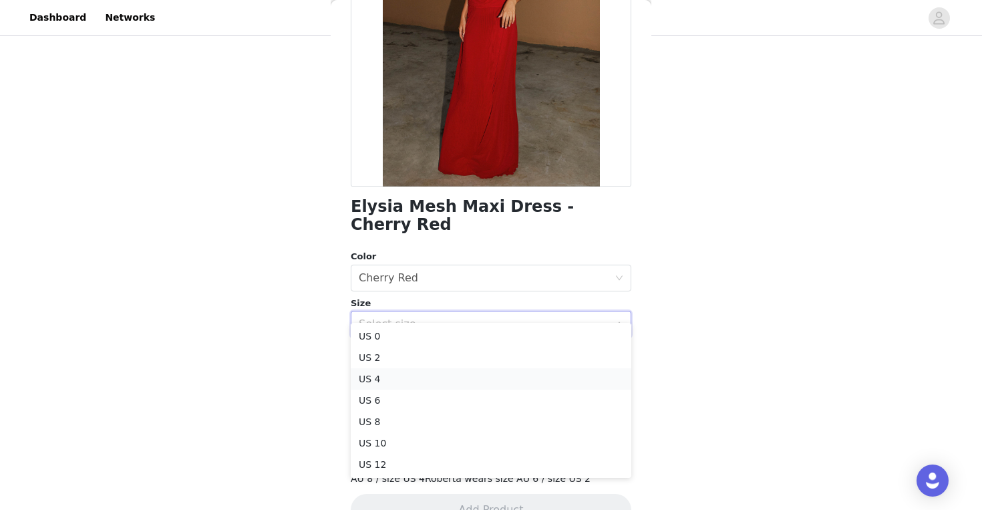
click at [394, 377] on li "US 4" at bounding box center [491, 378] width 281 height 21
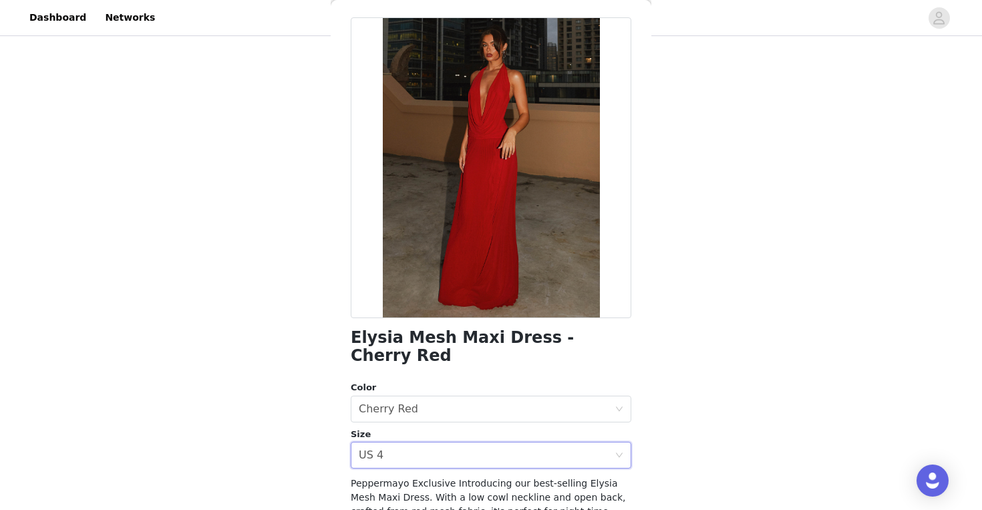
scroll to position [180, 0]
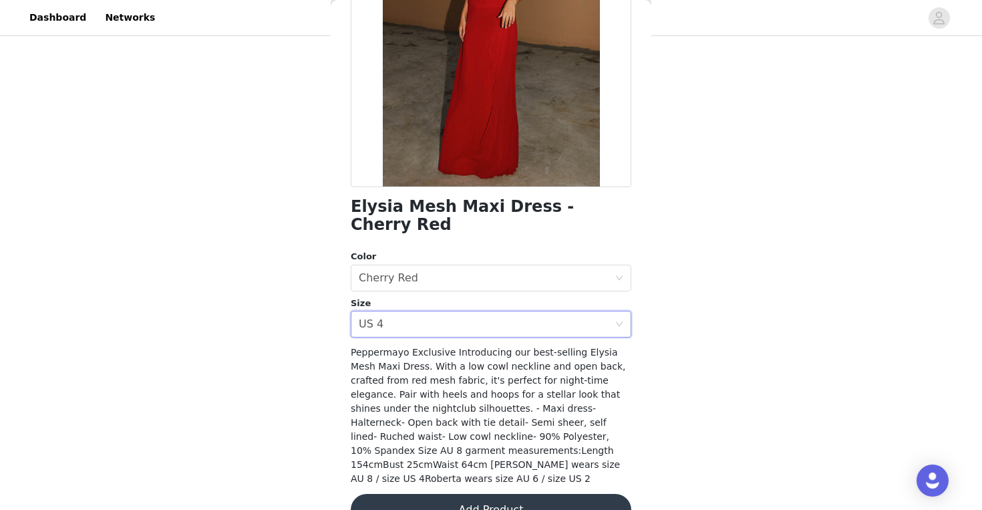
click at [495, 494] on button "Add Product" at bounding box center [491, 510] width 281 height 32
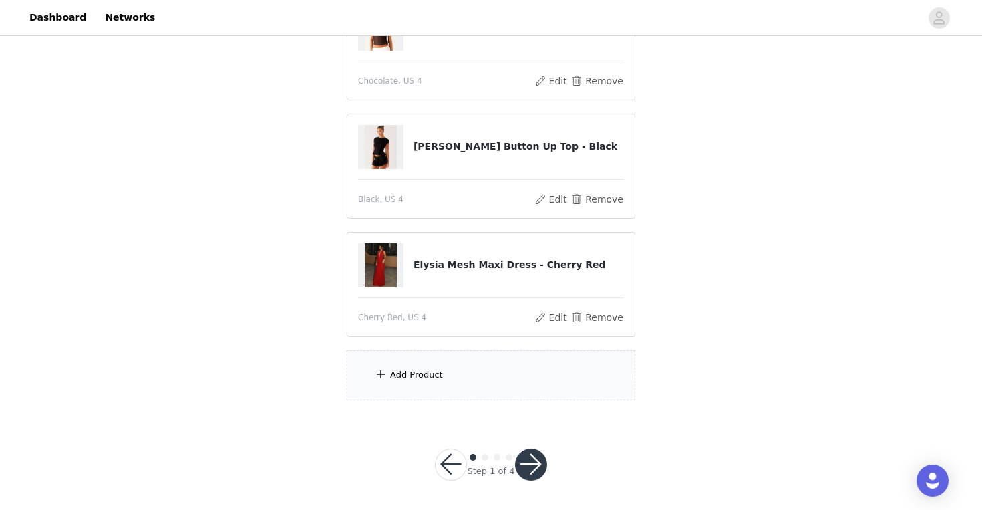
scroll to position [428, 0]
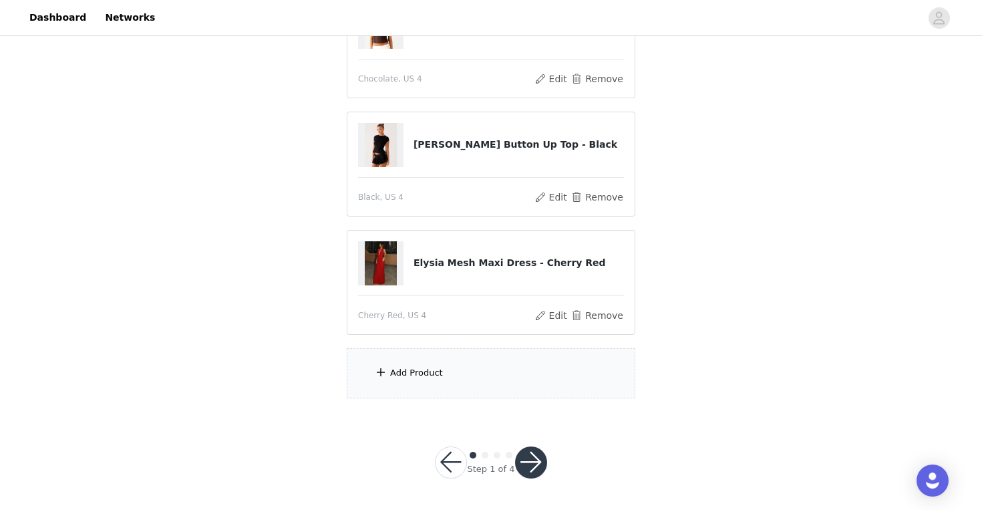
click at [434, 366] on div "Add Product" at bounding box center [416, 372] width 53 height 13
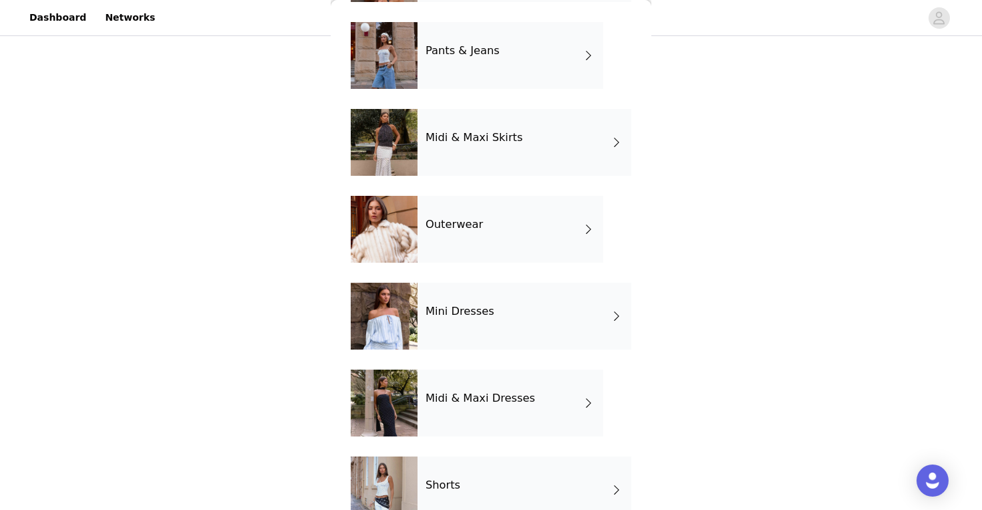
scroll to position [219, 0]
click at [564, 313] on div "Mini Dresses" at bounding box center [525, 315] width 214 height 67
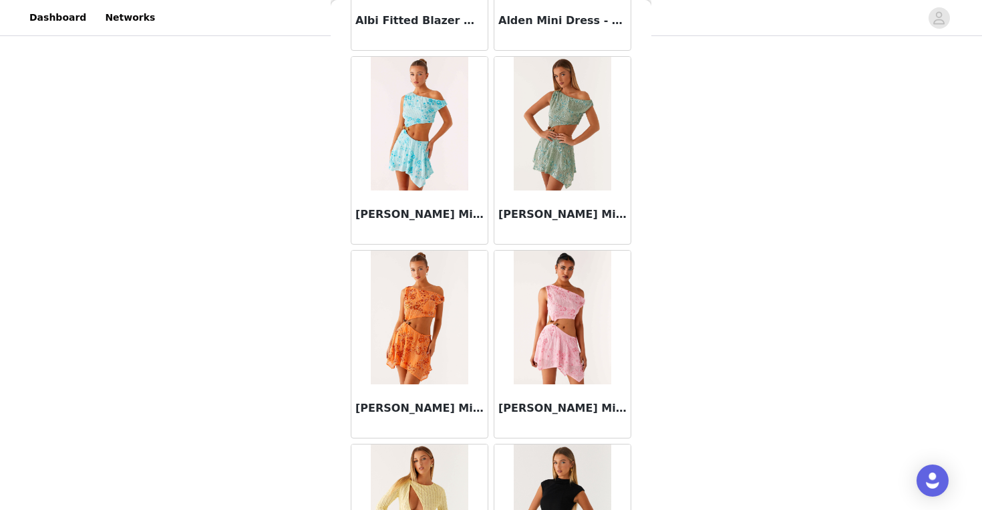
scroll to position [1535, 0]
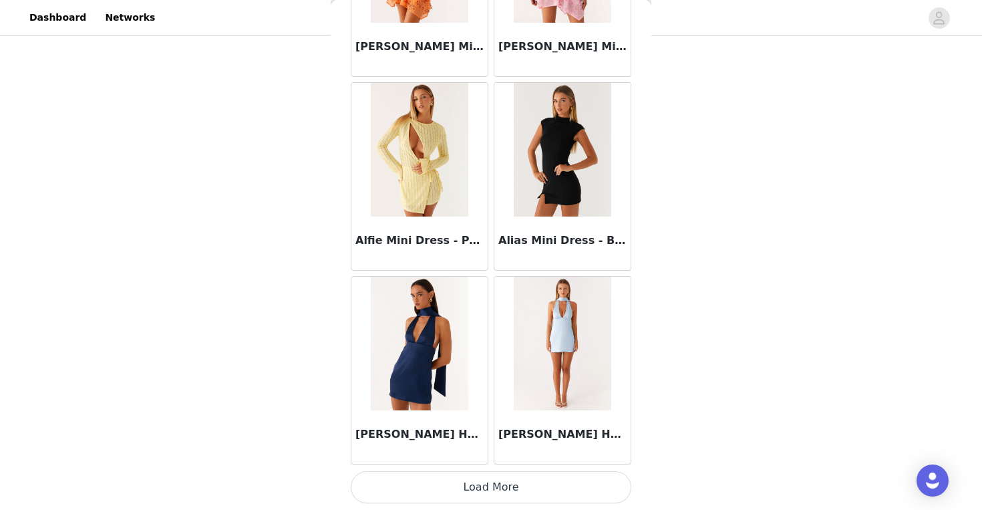
click at [497, 487] on button "Load More" at bounding box center [491, 487] width 281 height 32
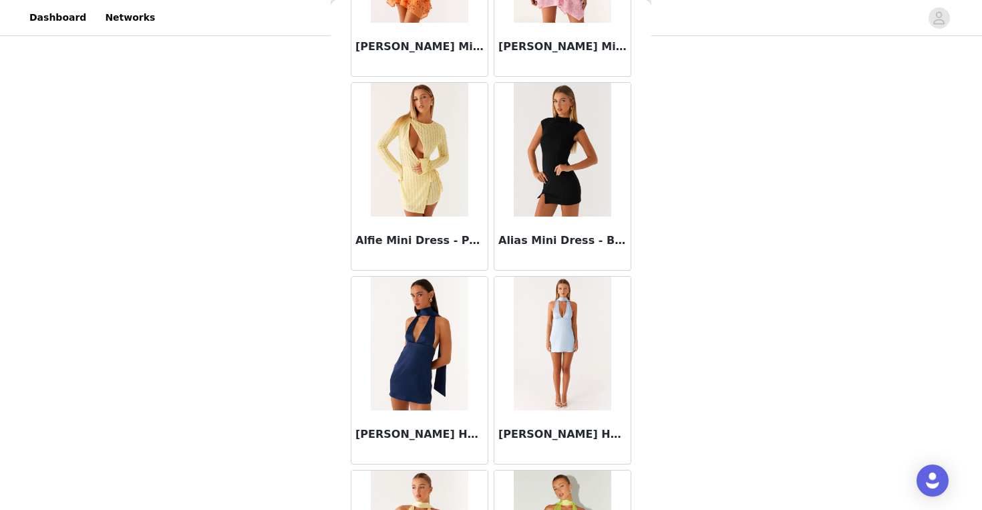
click at [570, 184] on img at bounding box center [562, 150] width 97 height 134
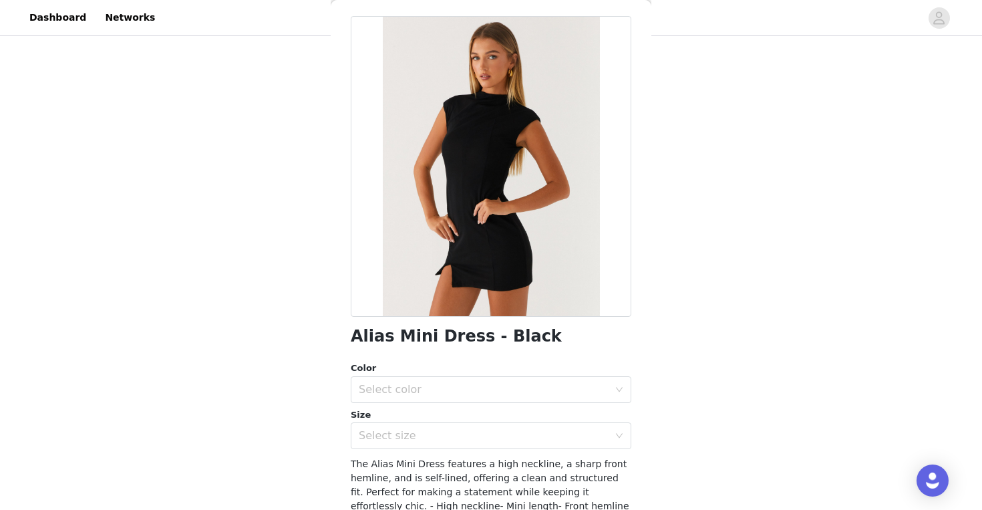
scroll to position [47, 0]
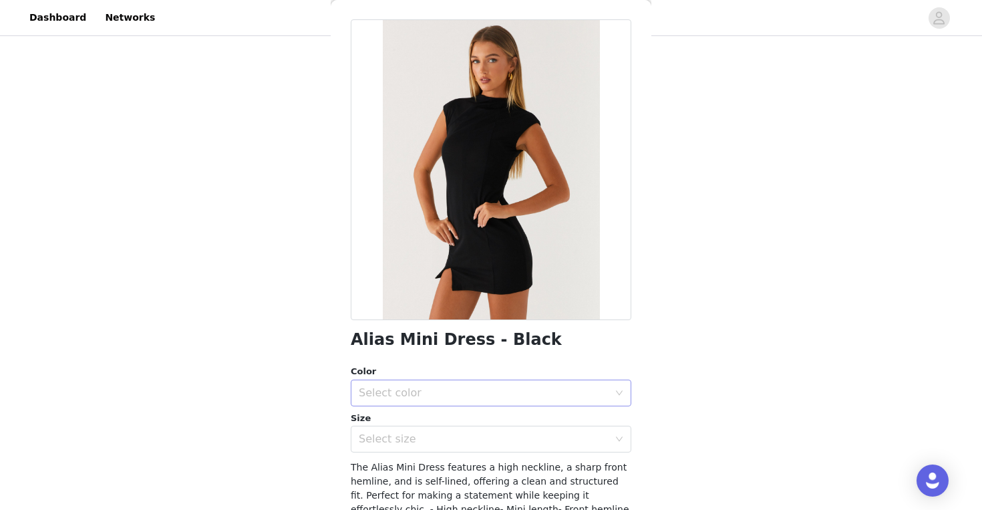
click at [387, 394] on div "Select color" at bounding box center [484, 392] width 250 height 13
click at [388, 424] on li "Black" at bounding box center [491, 422] width 281 height 21
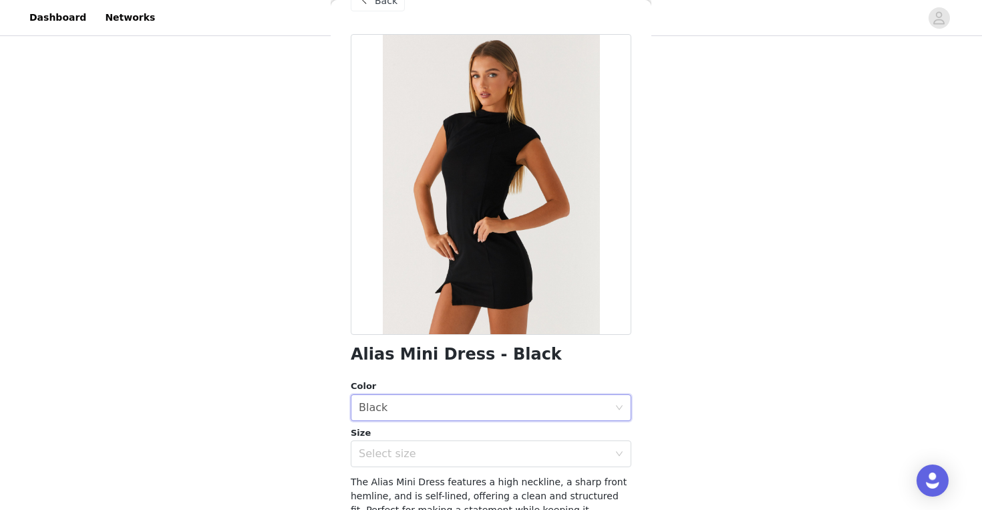
scroll to position [27, 0]
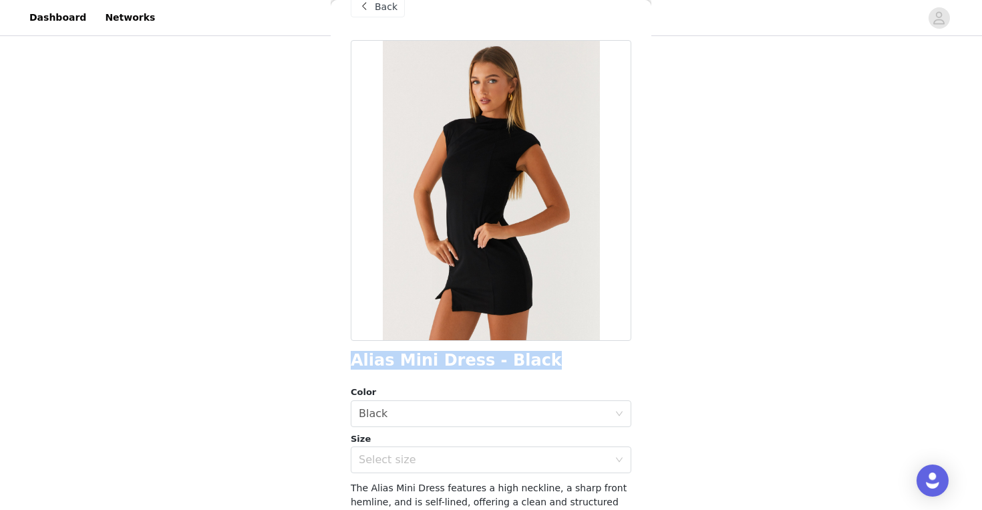
drag, startPoint x: 349, startPoint y: 362, endPoint x: 550, endPoint y: 360, distance: 201.8
click at [552, 361] on div "Back Alias Mini Dress - Black Color Select color Black Size Select size The Ali…" at bounding box center [491, 255] width 321 height 510
copy h1 "Alias Mini Dress - Black"
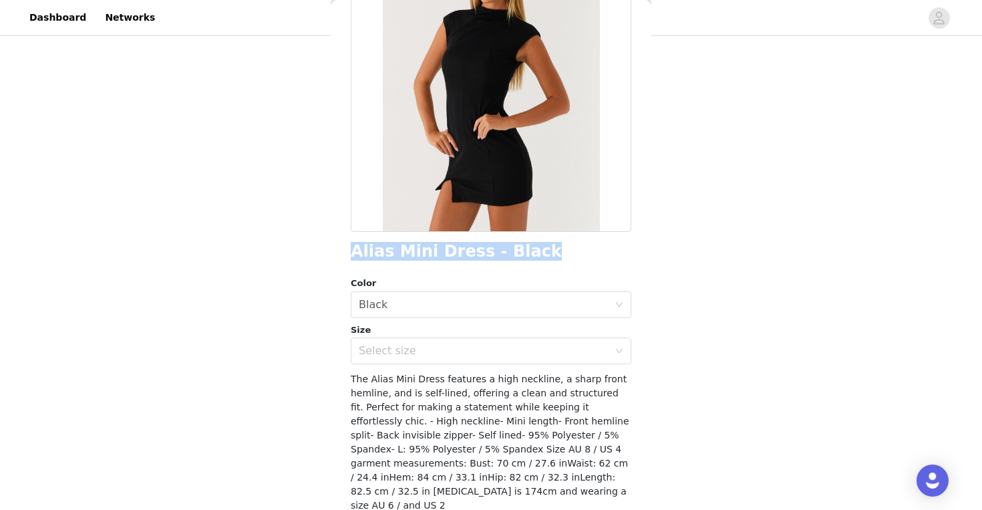
scroll to position [151, 0]
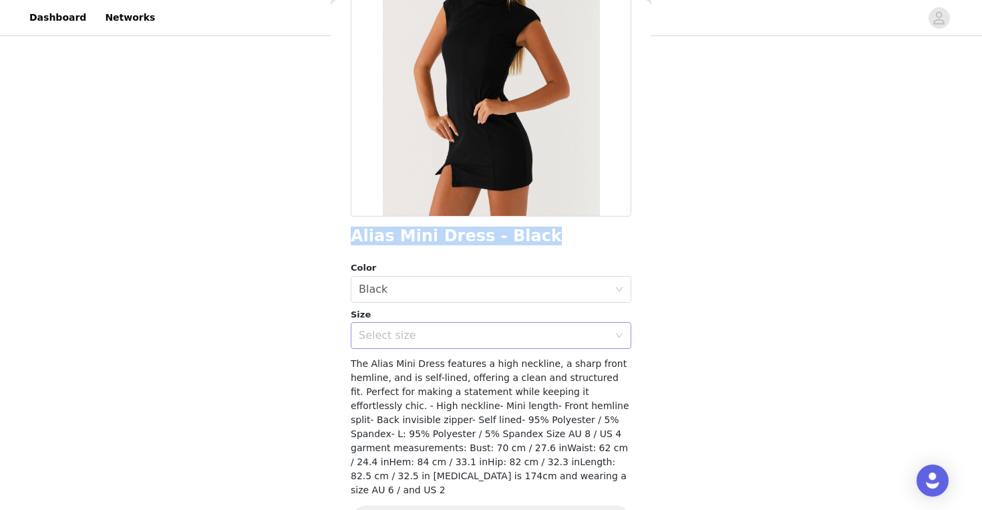
click at [384, 338] on div "Select size" at bounding box center [484, 335] width 250 height 13
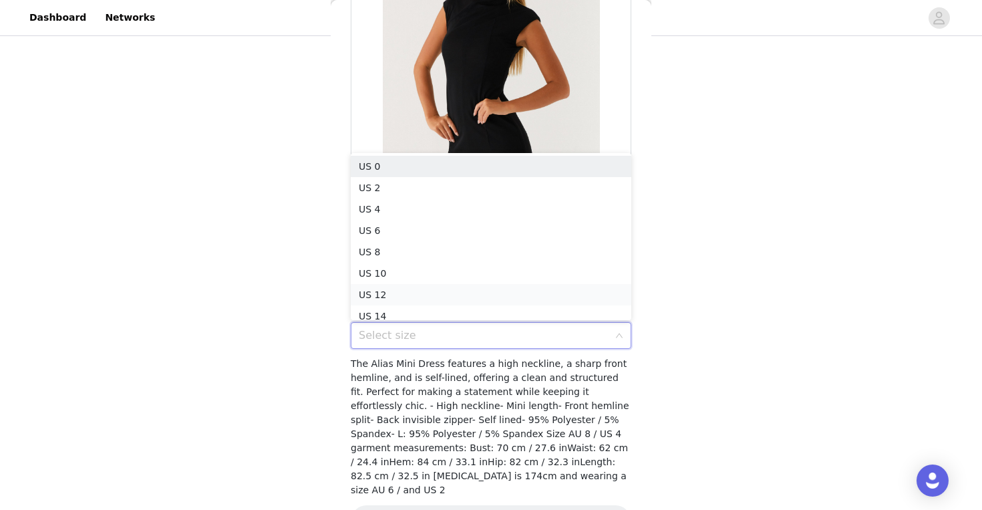
scroll to position [7, 0]
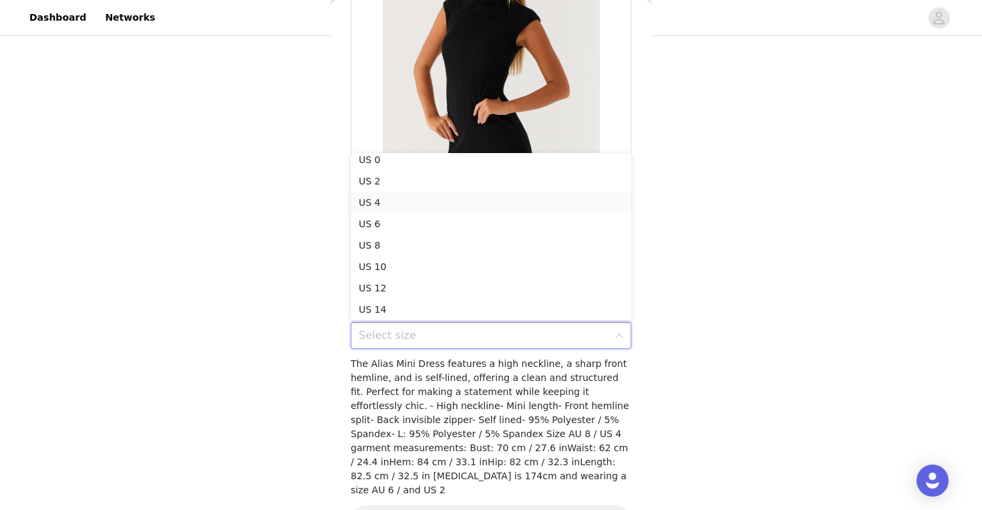
click at [389, 198] on li "US 4" at bounding box center [491, 202] width 281 height 21
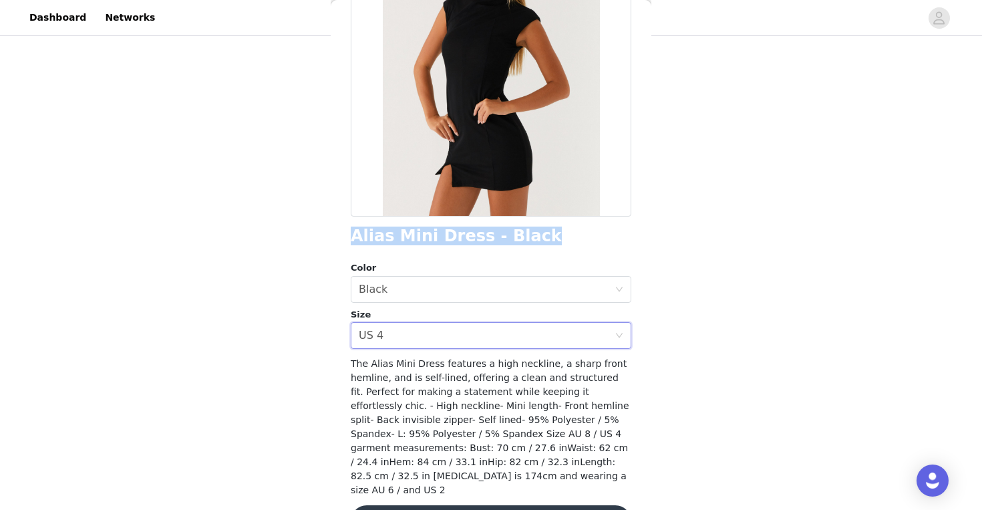
scroll to position [180, 0]
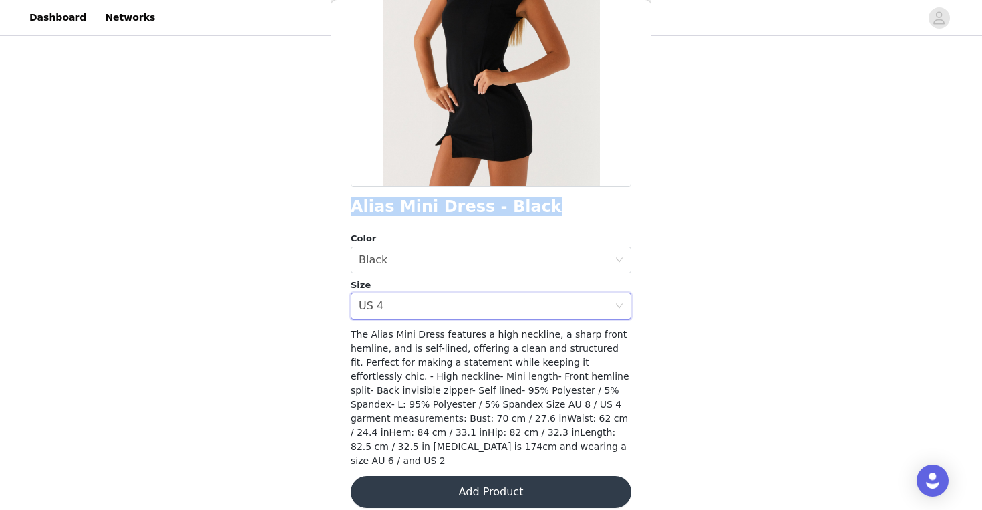
click at [502, 485] on button "Add Product" at bounding box center [491, 492] width 281 height 32
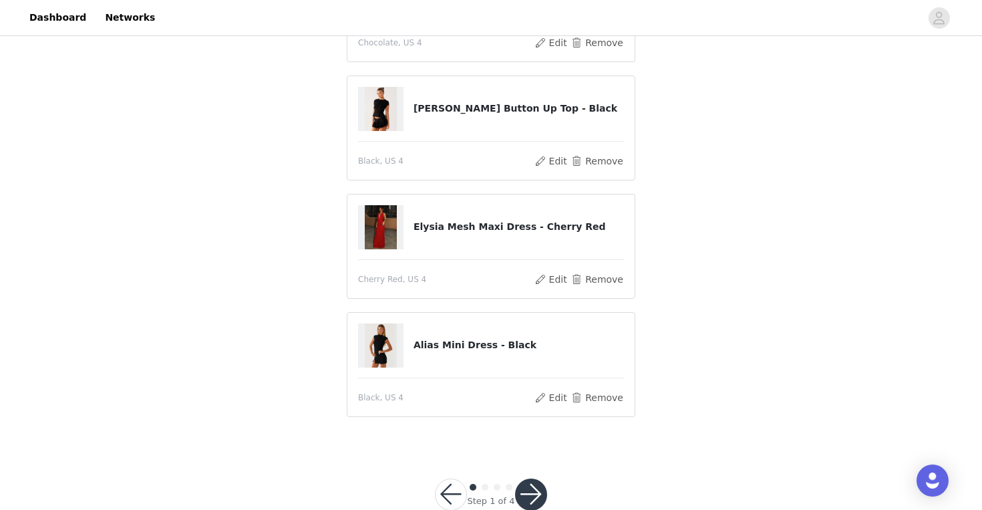
click at [528, 488] on button "button" at bounding box center [531, 494] width 32 height 32
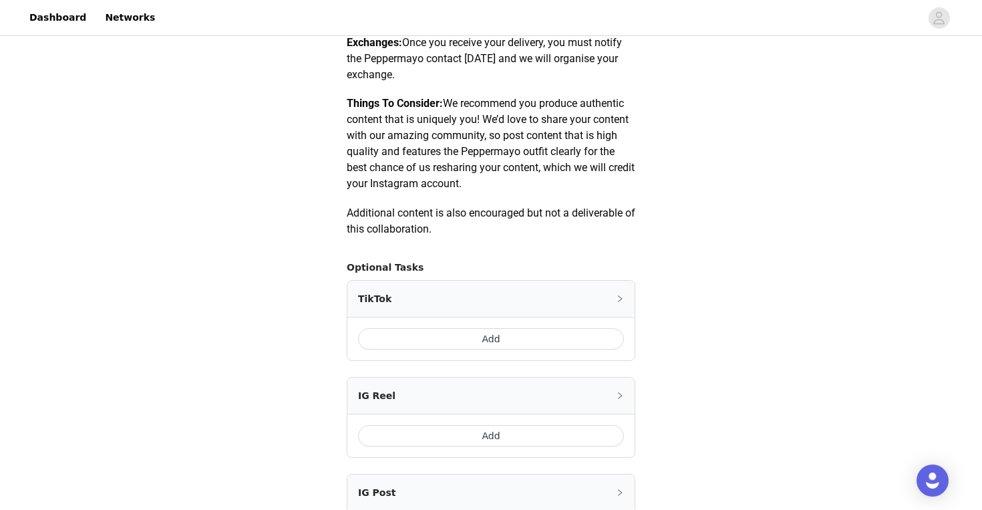
scroll to position [792, 0]
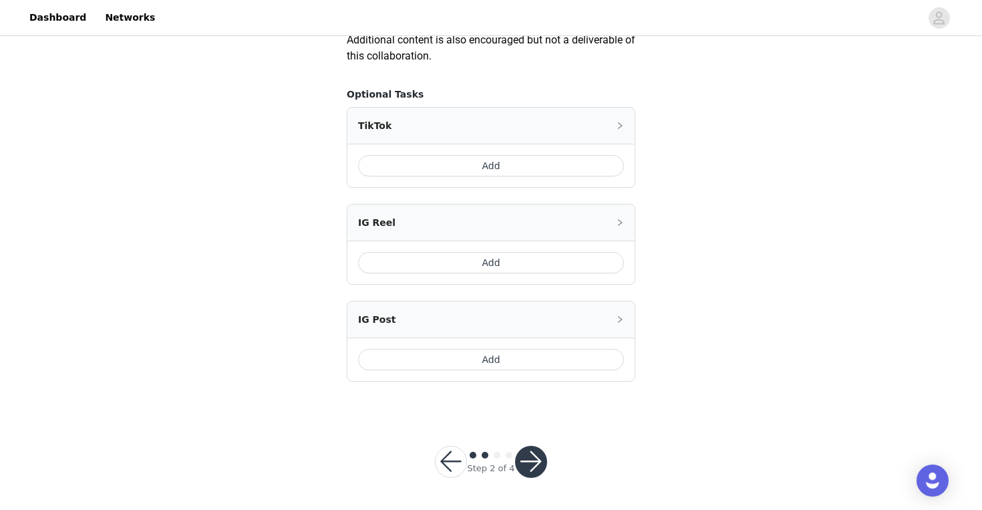
click at [466, 359] on button "Add" at bounding box center [491, 359] width 266 height 21
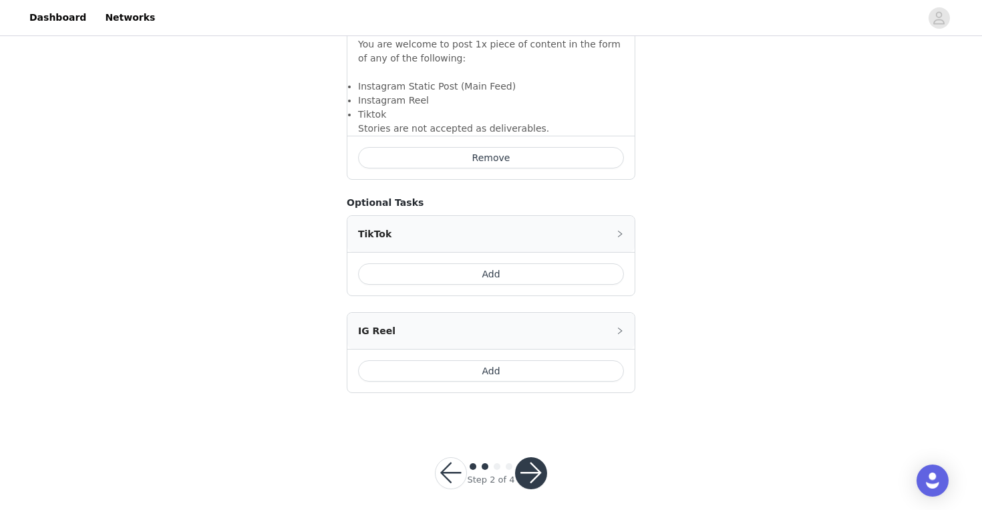
scroll to position [959, 0]
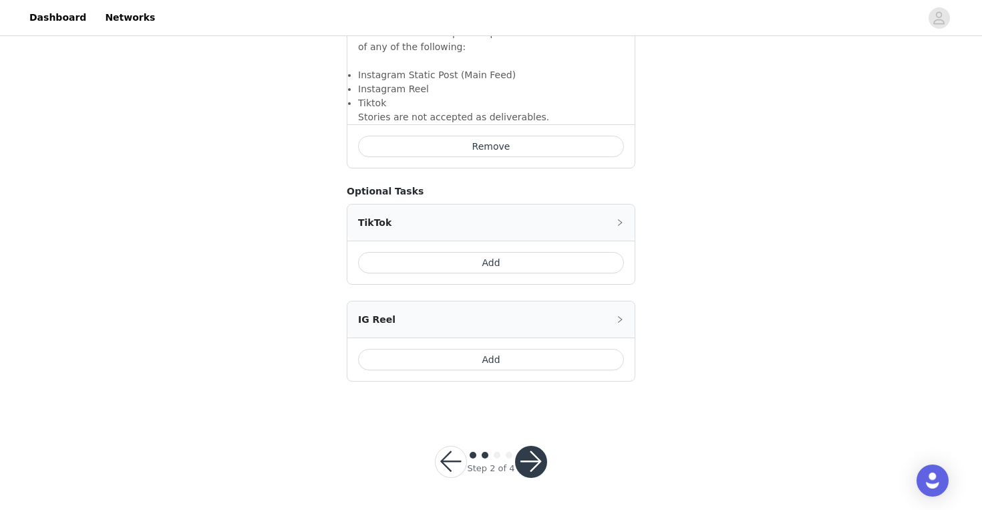
click at [533, 457] on button "button" at bounding box center [531, 462] width 32 height 32
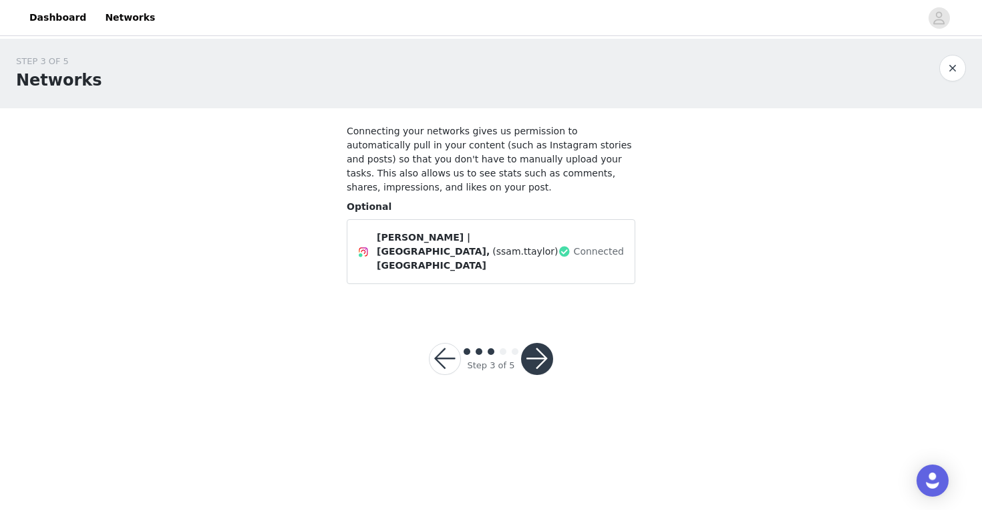
click at [538, 350] on button "button" at bounding box center [537, 359] width 32 height 32
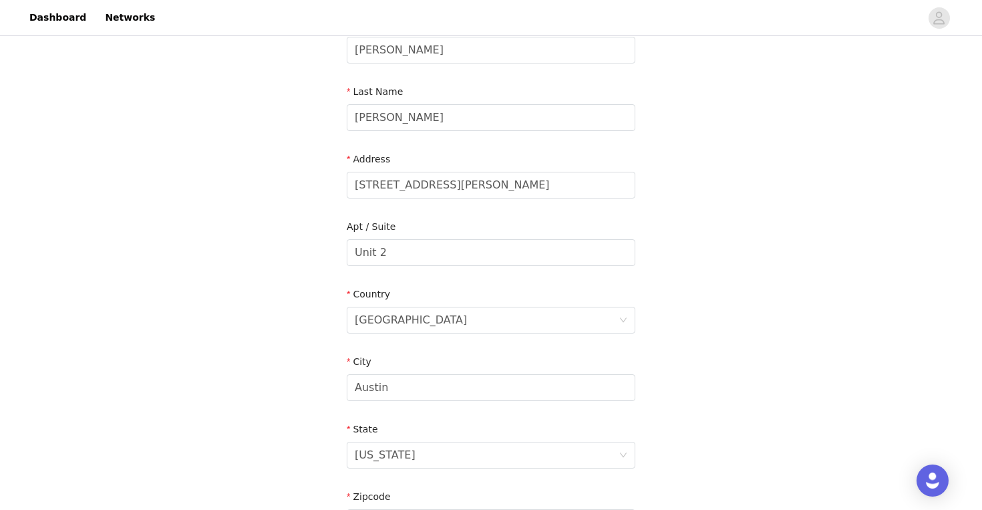
scroll to position [401, 0]
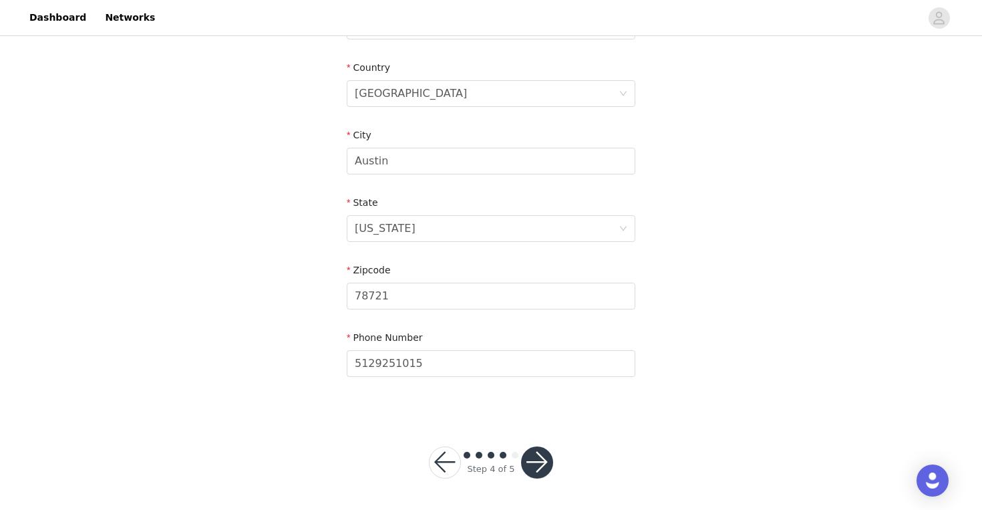
click at [538, 462] on button "button" at bounding box center [537, 462] width 32 height 32
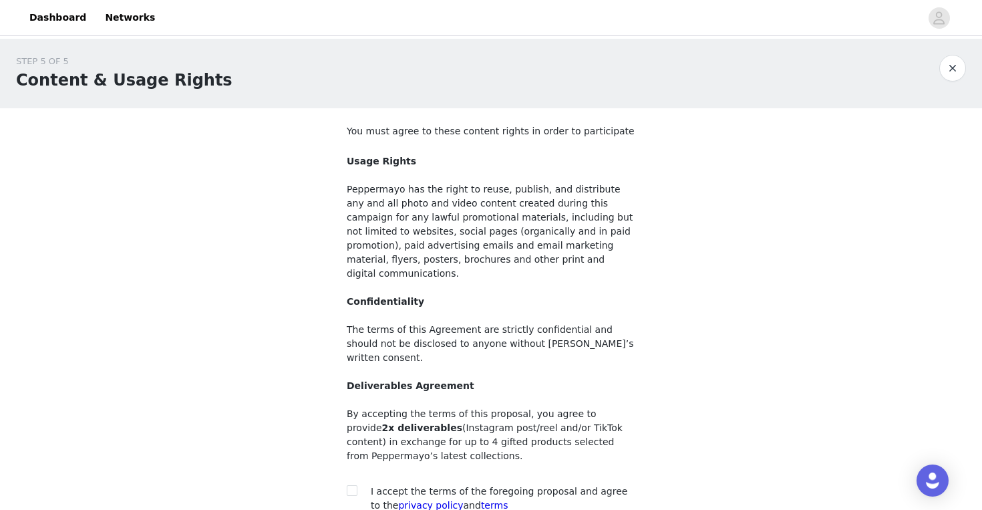
click at [468, 484] on div "I accept the terms of the foregoing proposal and agree to the privacy policy an…" at bounding box center [503, 498] width 265 height 28
click at [347, 485] on input "checkbox" at bounding box center [351, 489] width 9 height 9
checkbox input "true"
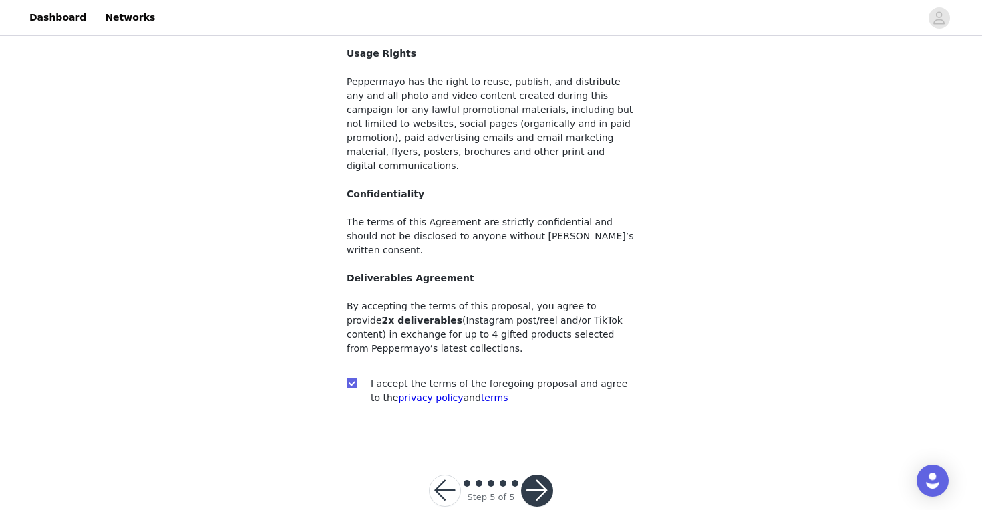
click at [533, 474] on button "button" at bounding box center [537, 490] width 32 height 32
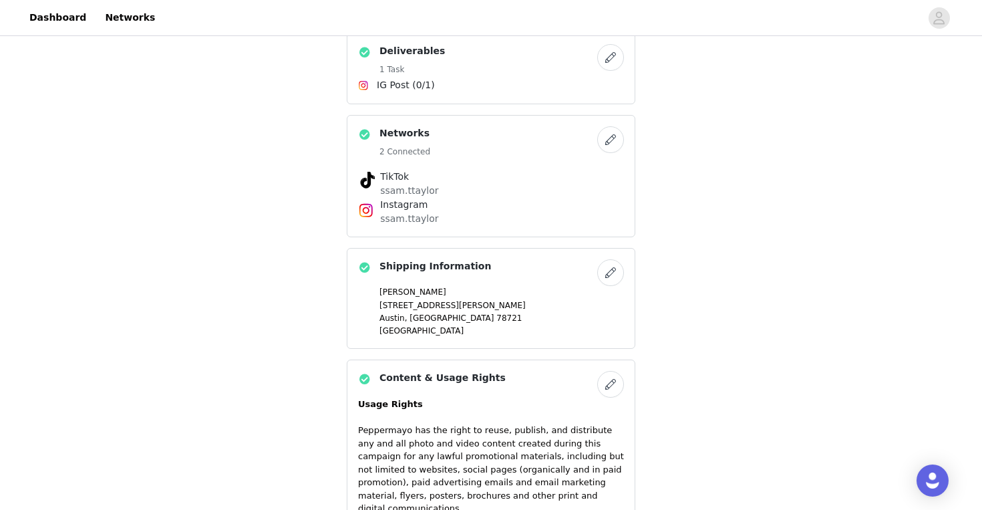
scroll to position [1215, 0]
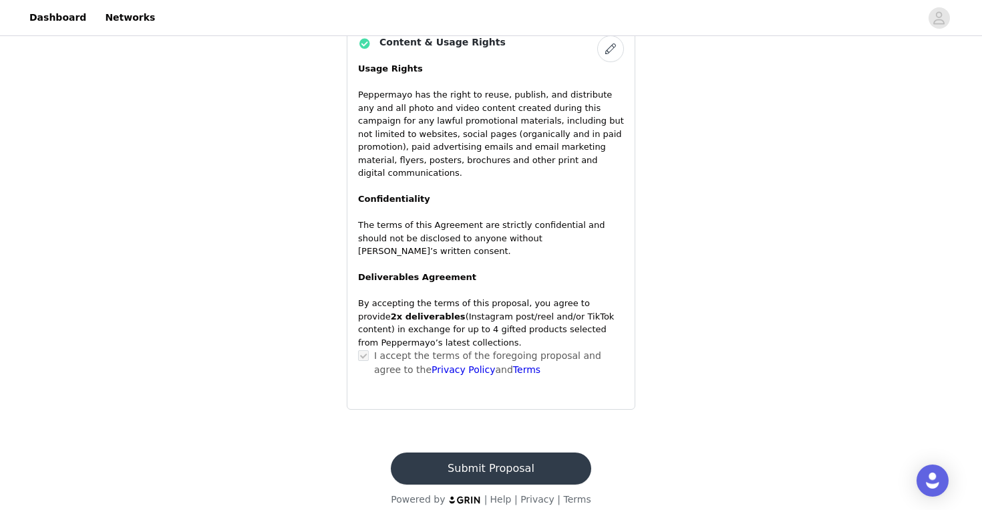
click at [484, 455] on button "Submit Proposal" at bounding box center [491, 468] width 200 height 32
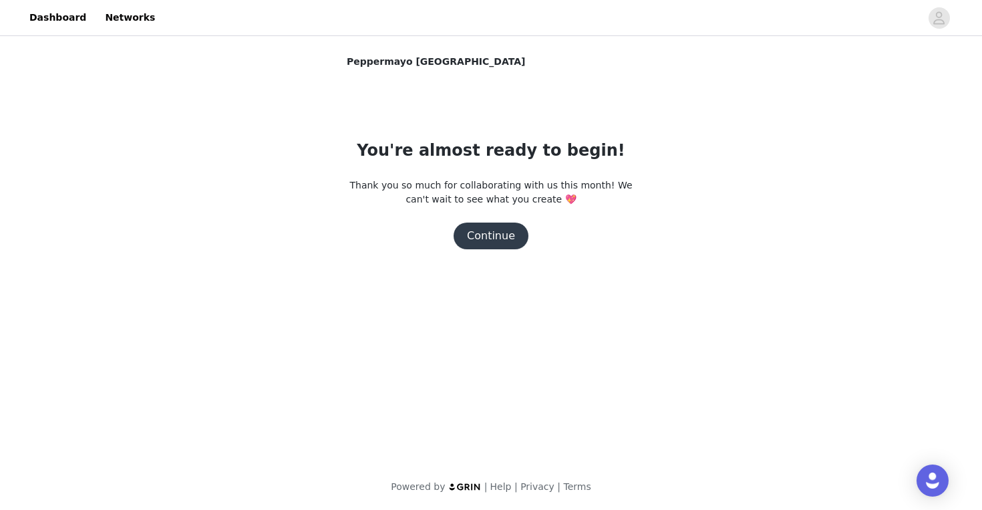
click at [504, 238] on button "Continue" at bounding box center [491, 235] width 75 height 27
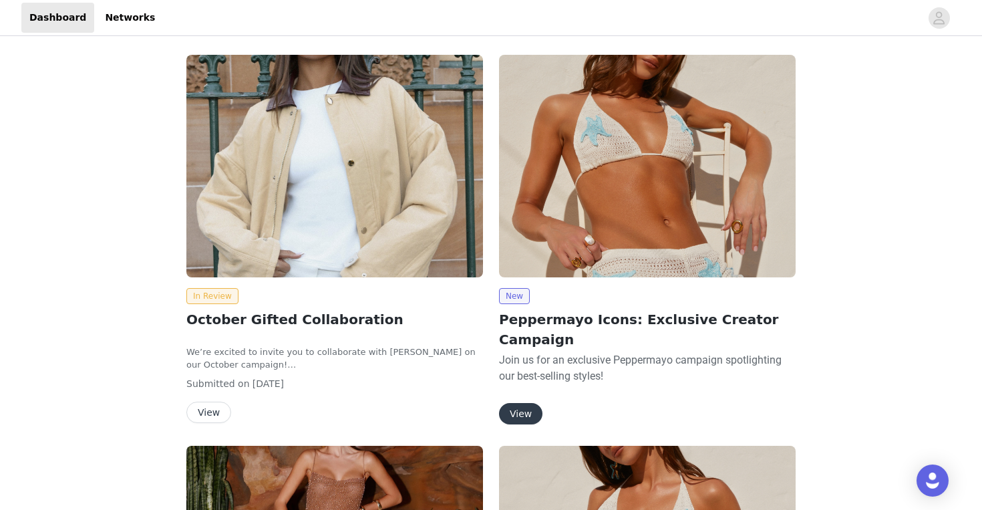
click at [524, 403] on button "View" at bounding box center [520, 413] width 43 height 21
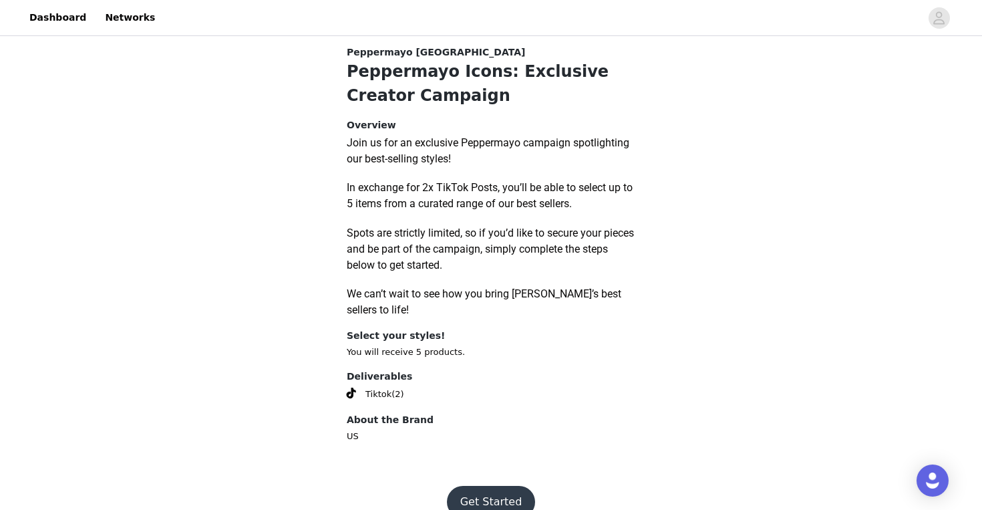
scroll to position [535, 0]
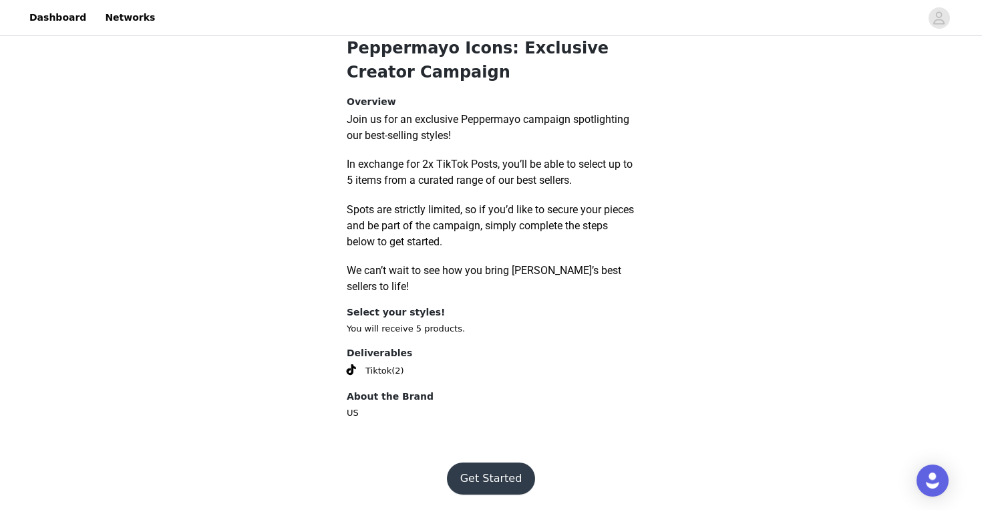
click at [504, 483] on button "Get Started" at bounding box center [491, 478] width 89 height 32
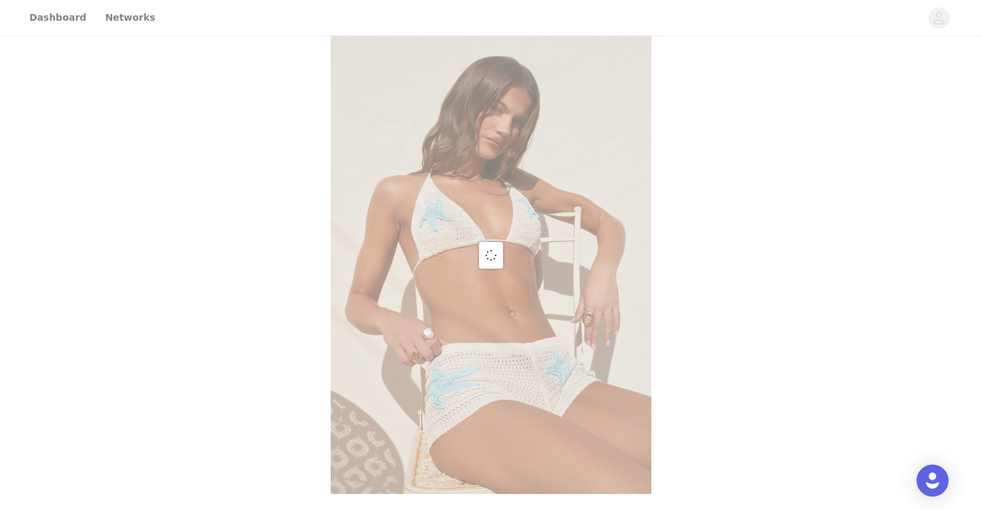
scroll to position [535, 0]
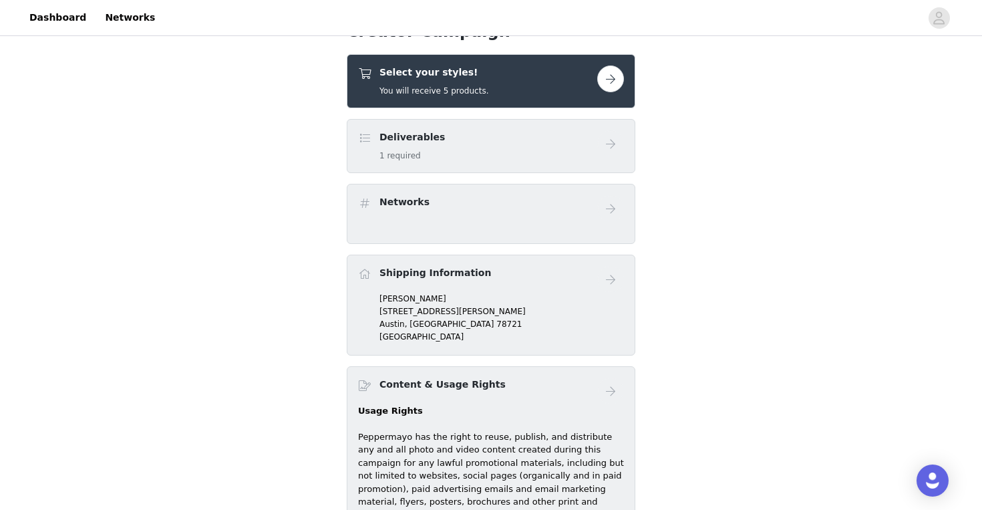
click at [609, 83] on button "button" at bounding box center [610, 78] width 27 height 27
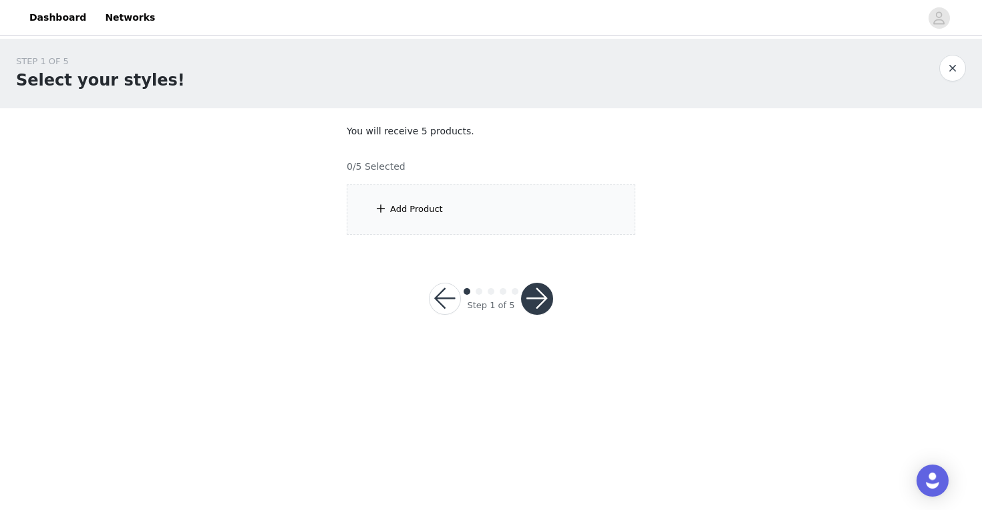
click at [483, 188] on div "Add Product" at bounding box center [491, 209] width 289 height 50
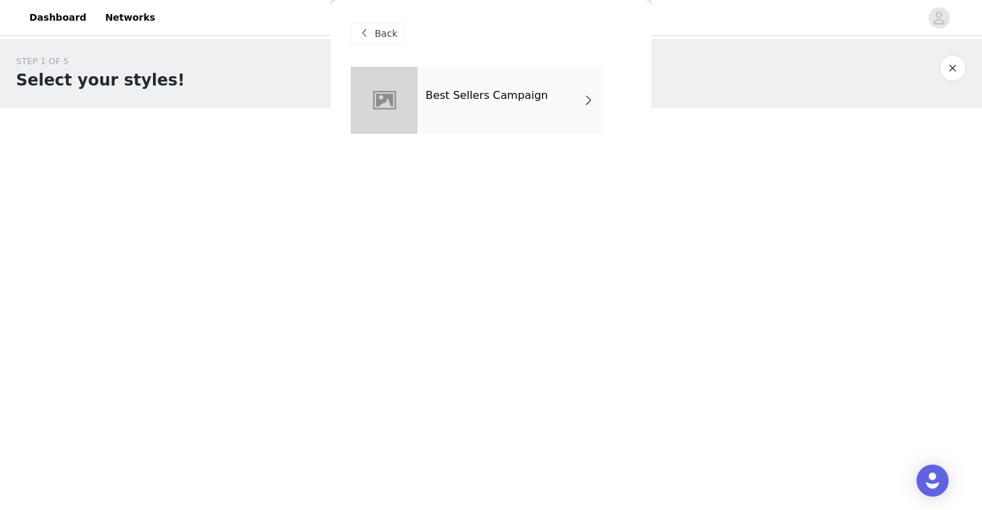
click at [474, 103] on div "Best Sellers Campaign" at bounding box center [511, 100] width 186 height 67
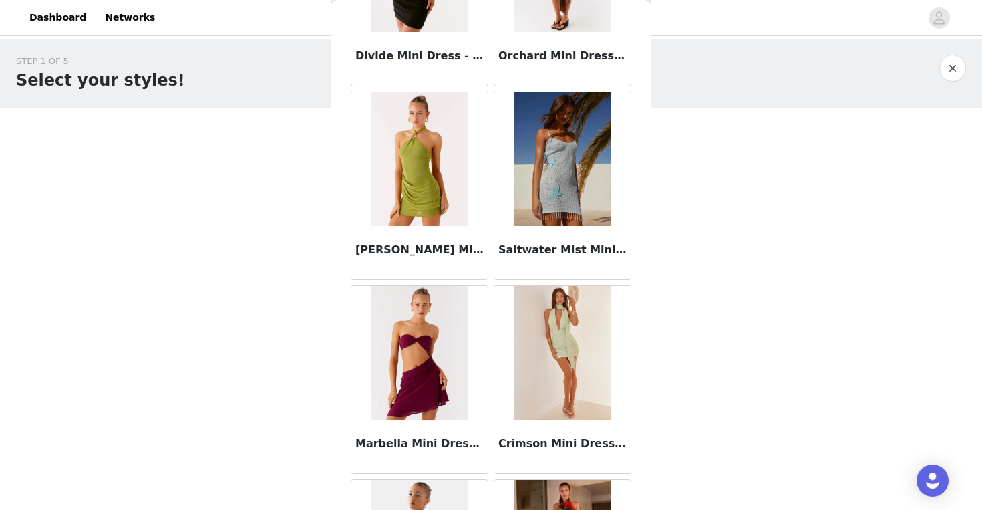
scroll to position [1263, 0]
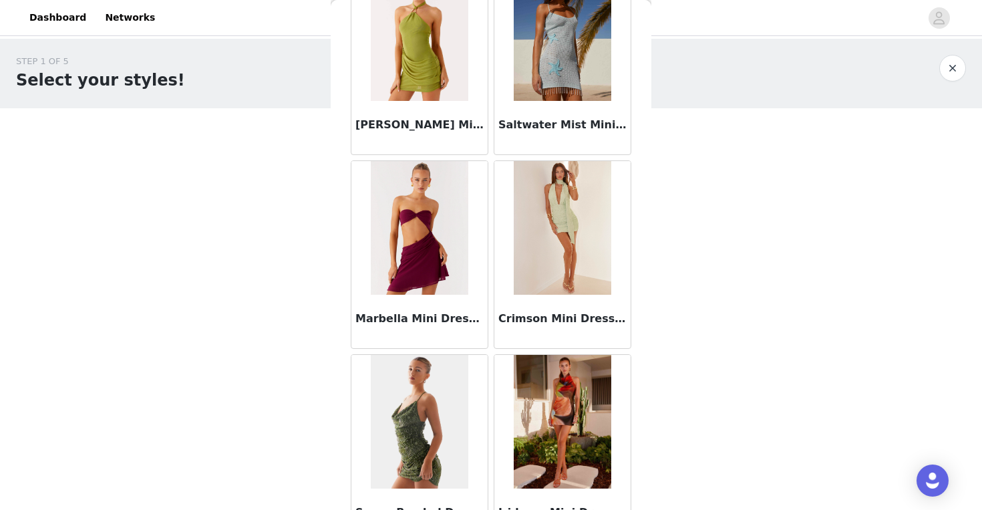
click at [553, 232] on img at bounding box center [562, 228] width 97 height 134
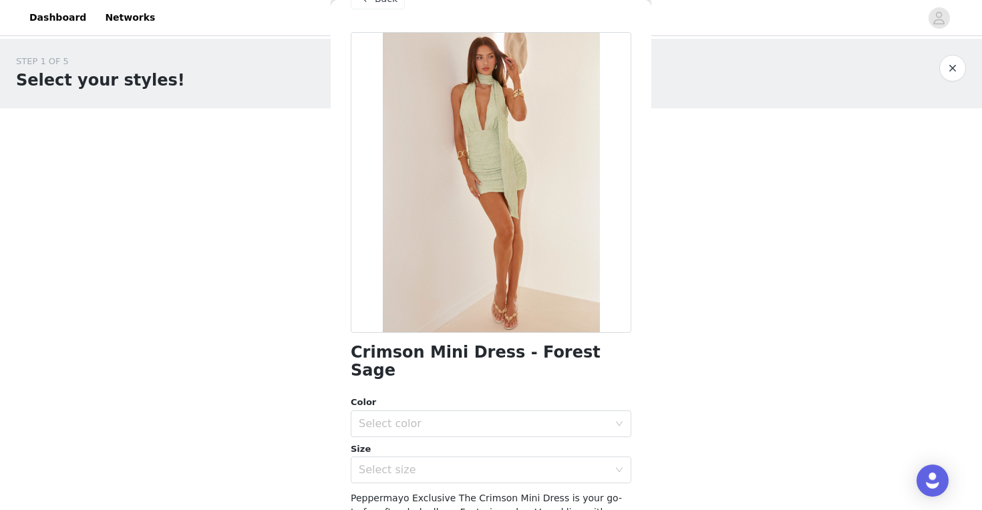
scroll to position [9, 0]
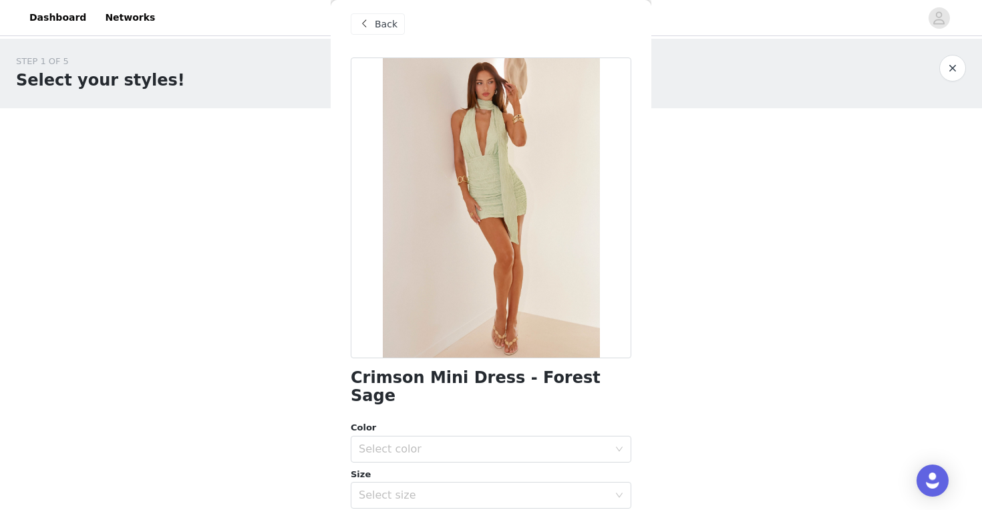
click at [368, 25] on span at bounding box center [364, 24] width 16 height 16
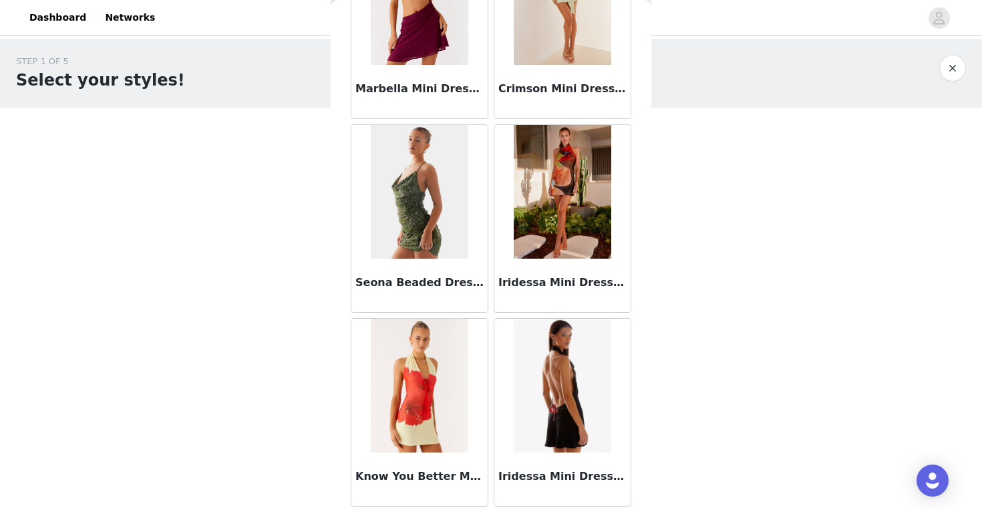
scroll to position [1535, 0]
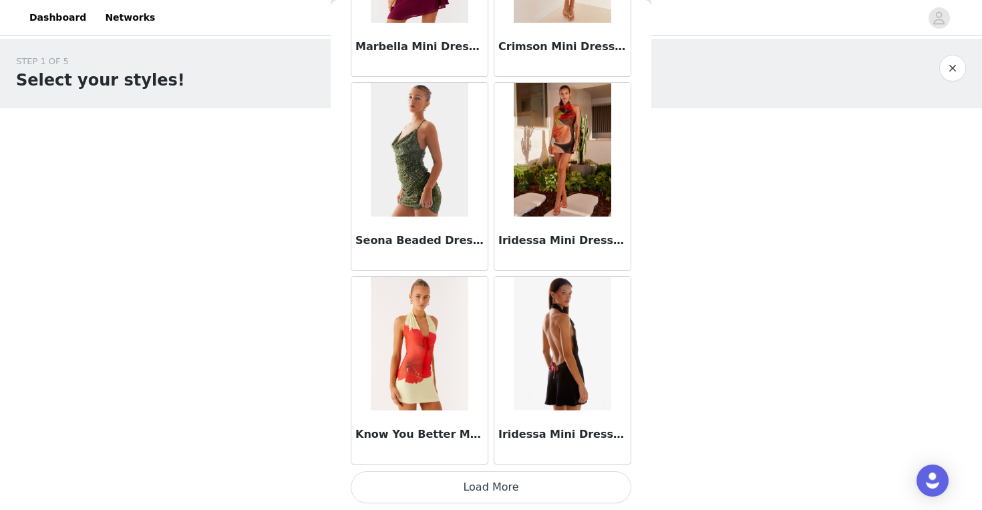
click at [490, 491] on button "Load More" at bounding box center [491, 487] width 281 height 32
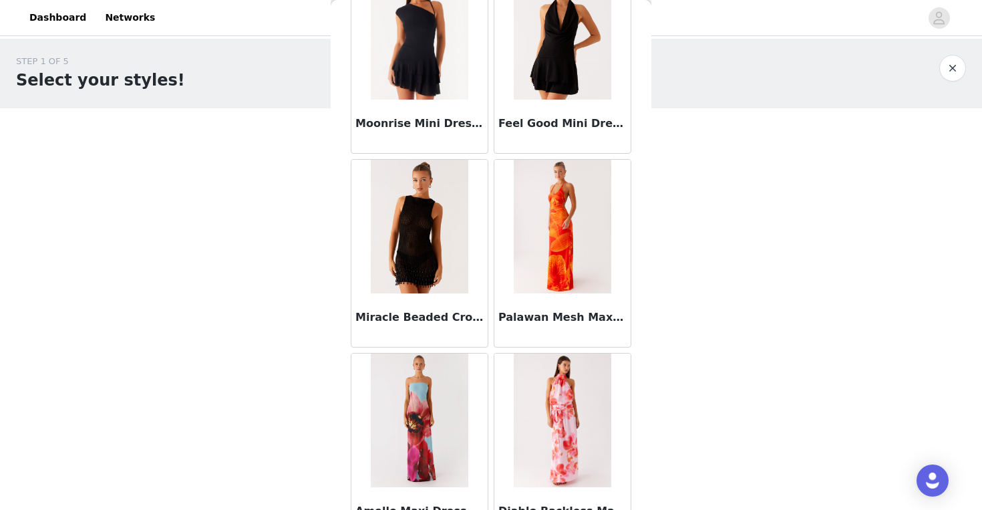
scroll to position [3472, 0]
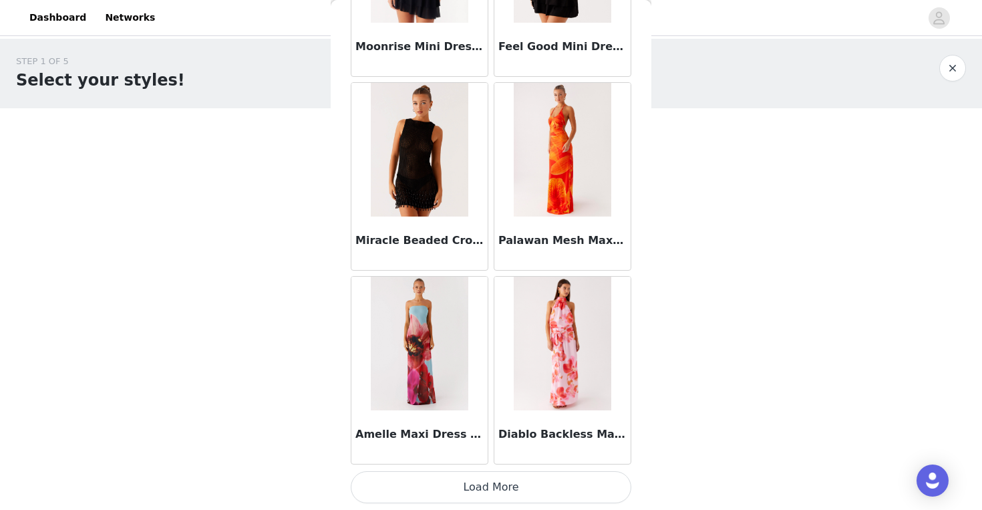
click at [493, 481] on button "Load More" at bounding box center [491, 487] width 281 height 32
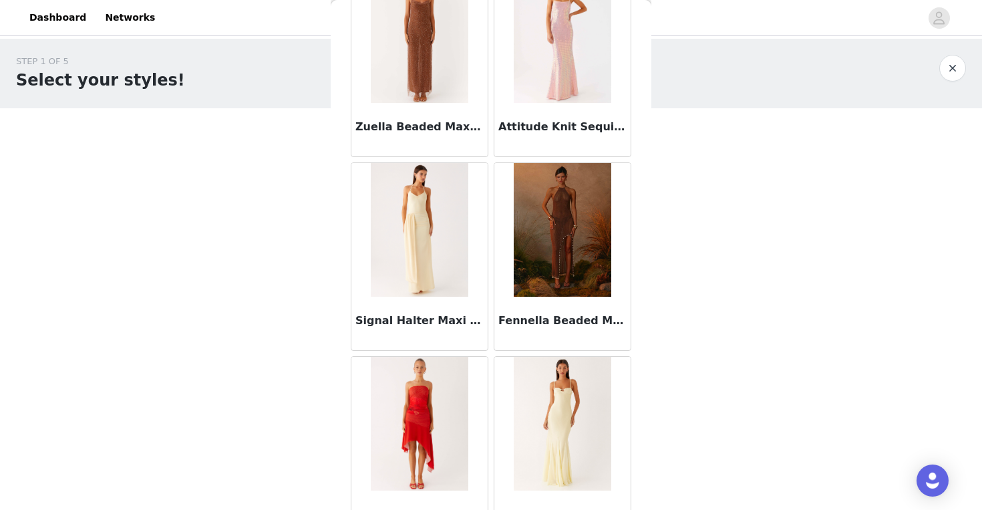
scroll to position [5409, 0]
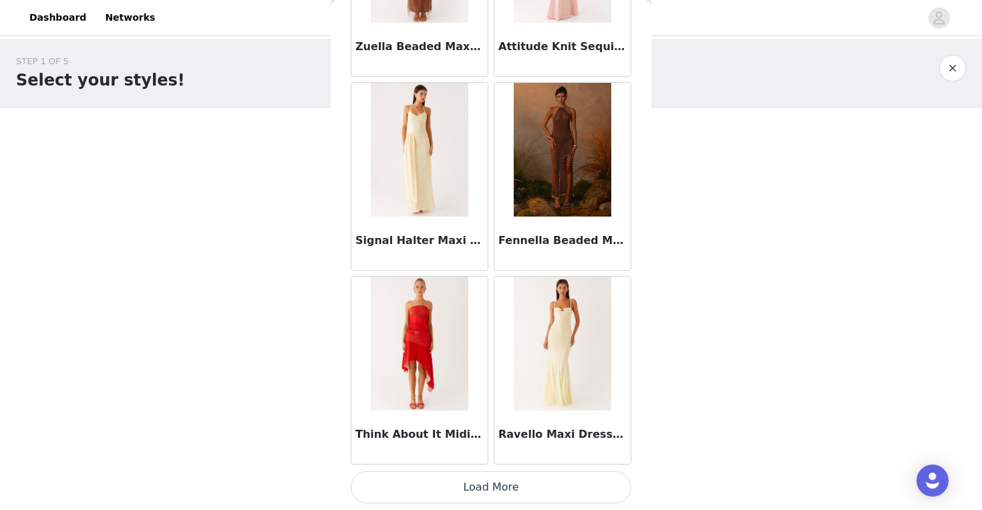
click at [487, 495] on button "Load More" at bounding box center [491, 487] width 281 height 32
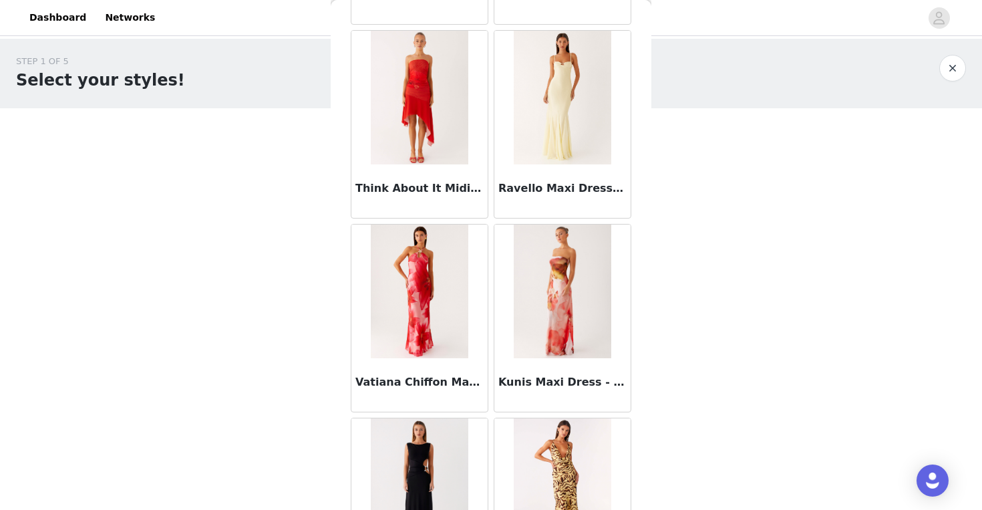
scroll to position [5947, 0]
